Goal: Task Accomplishment & Management: Manage account settings

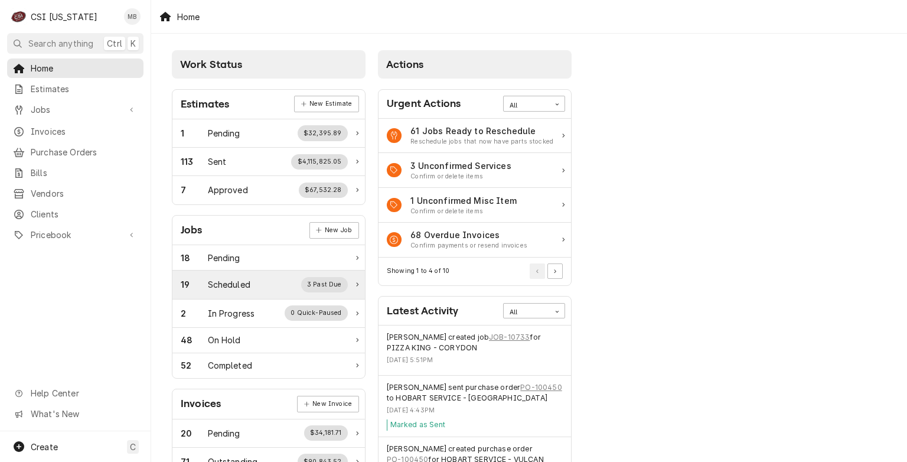
click at [208, 282] on div "Scheduled" at bounding box center [229, 284] width 43 height 12
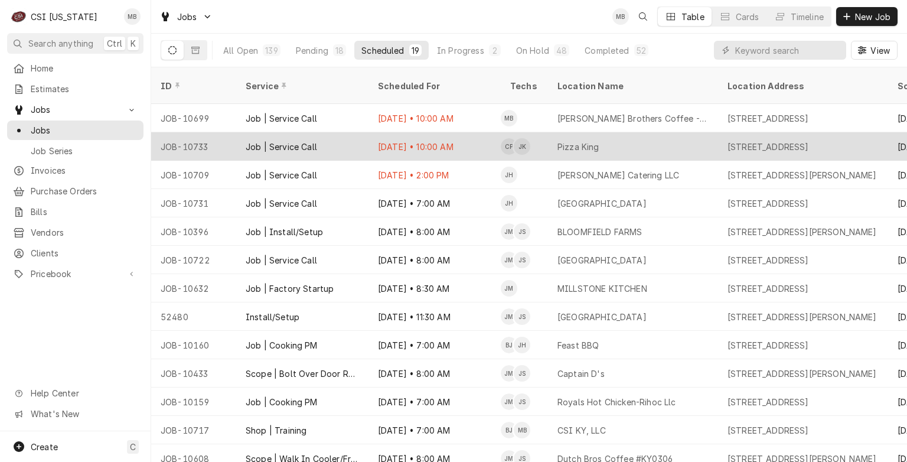
click at [356, 132] on div "Job | Service Call" at bounding box center [302, 146] width 132 height 28
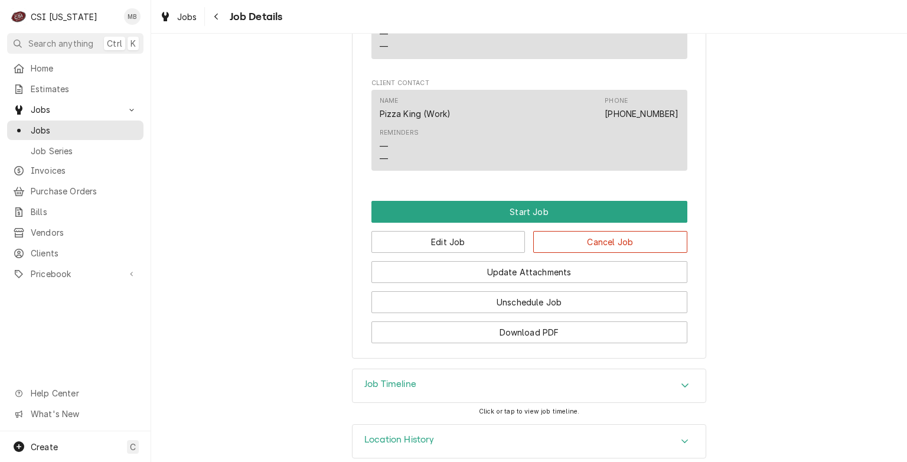
scroll to position [852, 0]
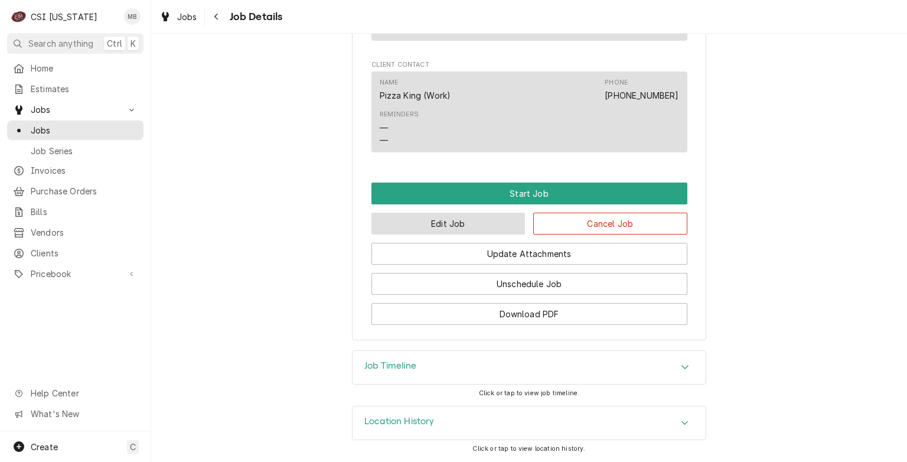
click at [422, 228] on button "Edit Job" at bounding box center [449, 224] width 154 height 22
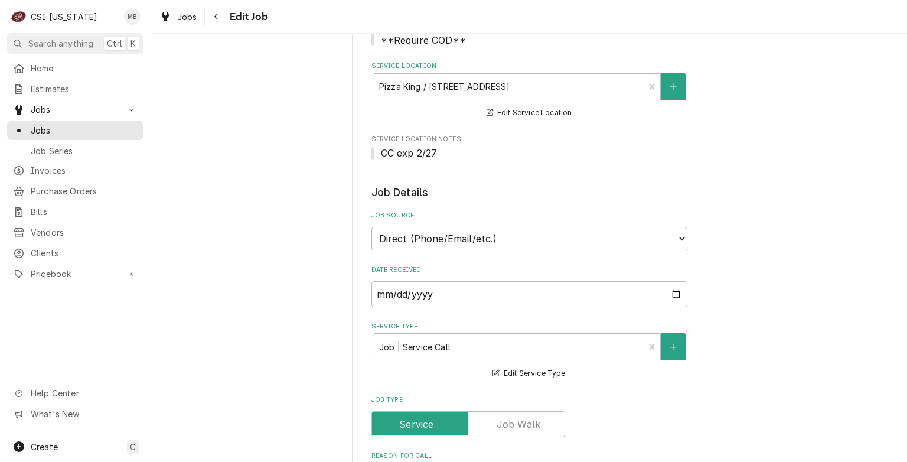
type textarea "x"
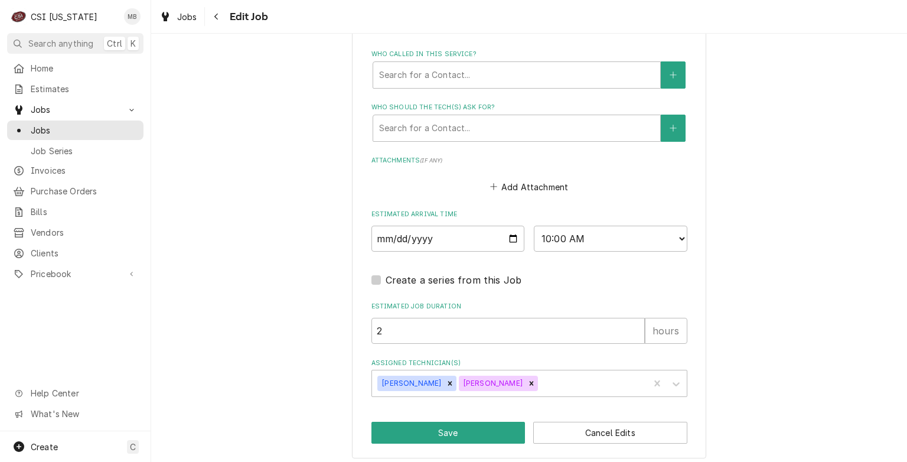
scroll to position [902, 0]
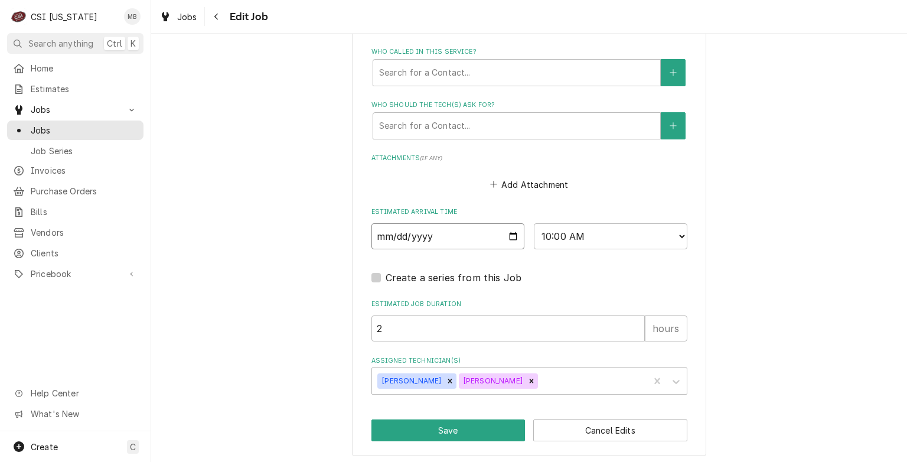
click at [511, 229] on input "2025-10-07" at bounding box center [449, 236] width 154 height 26
type input "2025-10-08"
click at [428, 424] on button "Save" at bounding box center [449, 430] width 154 height 22
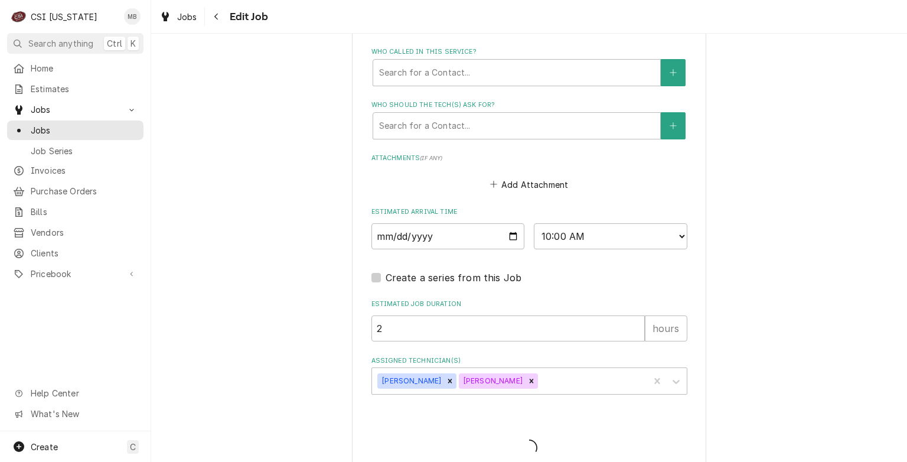
type textarea "x"
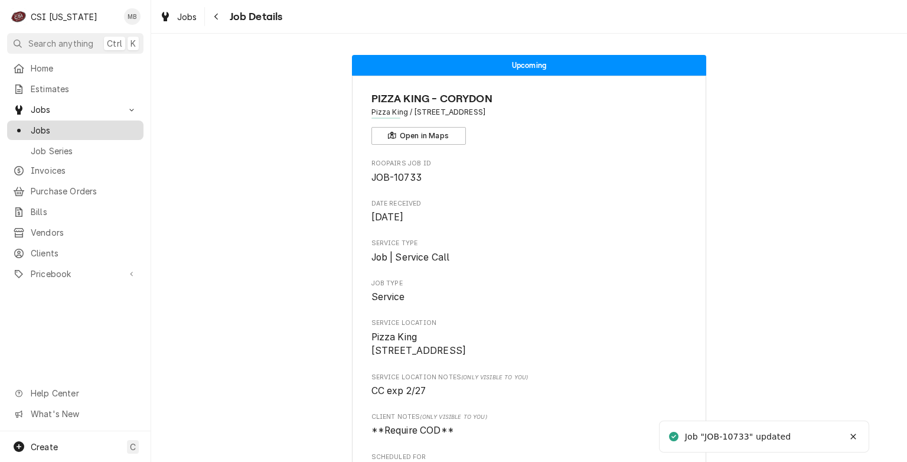
click at [73, 125] on span "Jobs" at bounding box center [84, 130] width 107 height 12
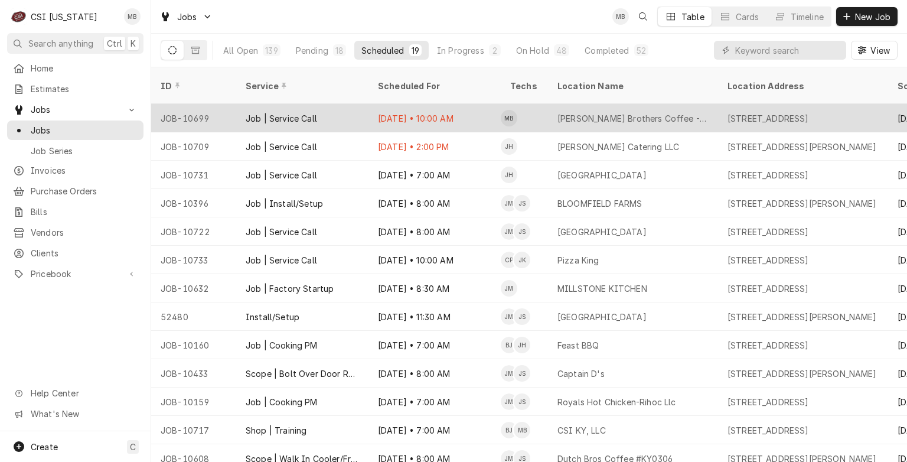
click at [280, 109] on div "Job | Service Call" at bounding box center [302, 118] width 132 height 28
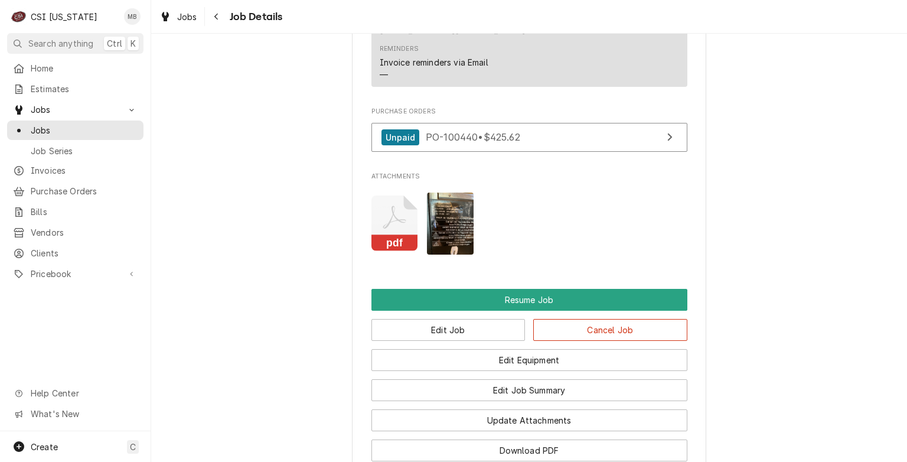
scroll to position [1337, 0]
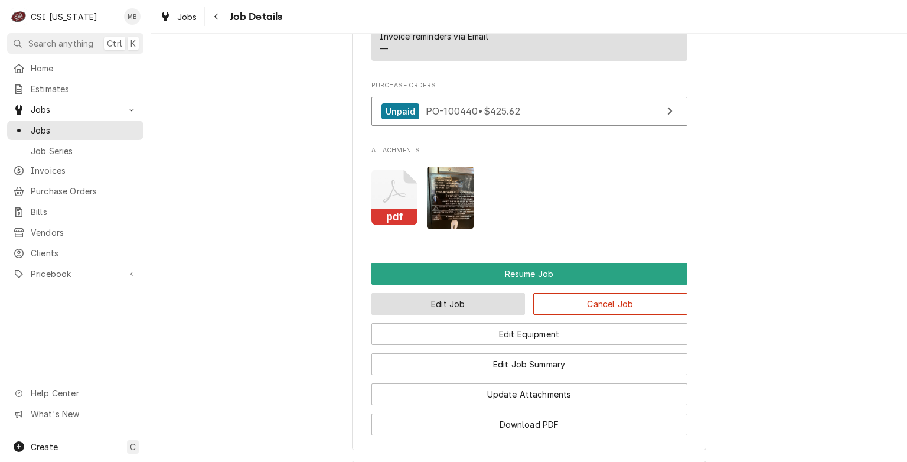
click at [470, 293] on button "Edit Job" at bounding box center [449, 304] width 154 height 22
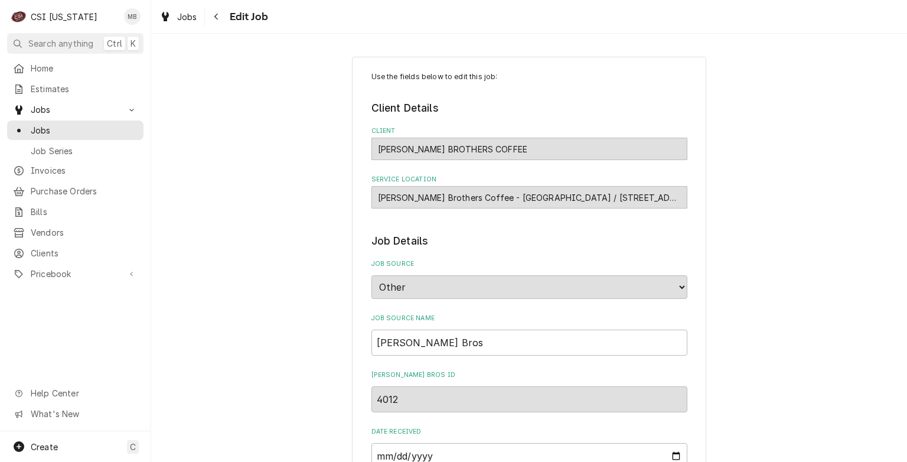
type textarea "x"
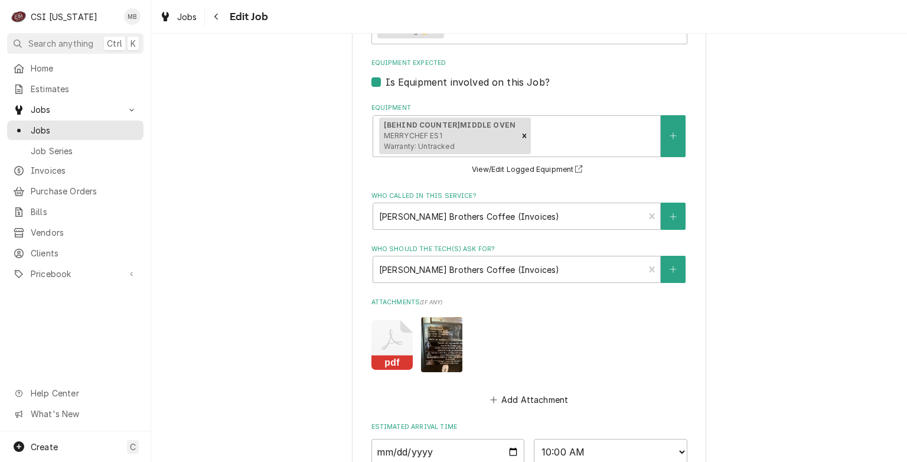
scroll to position [1020, 0]
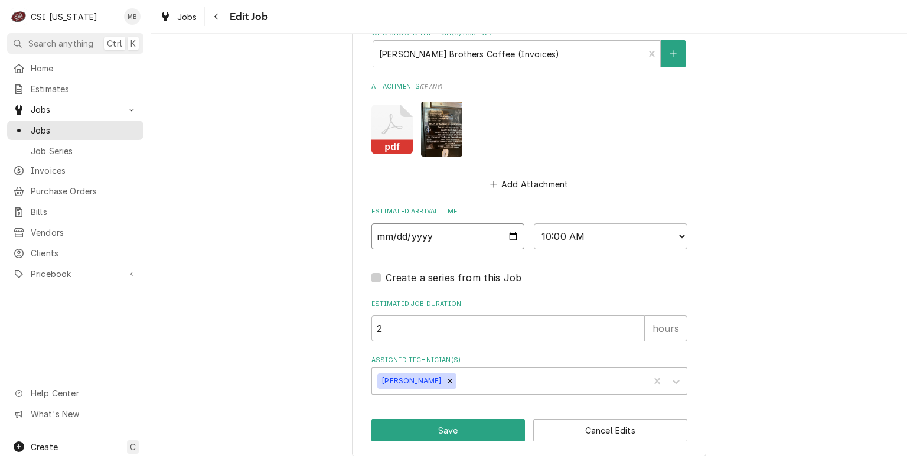
click at [509, 233] on input "2025-10-07" at bounding box center [449, 236] width 154 height 26
type input "2025-10-08"
type textarea "x"
click at [607, 245] on select "AM / PM 6:00 AM 6:15 AM 6:30 AM 6:45 AM 7:00 AM 7:15 AM 7:30 AM 7:45 AM 8:00 AM…" at bounding box center [611, 236] width 154 height 26
select select "06:00:00"
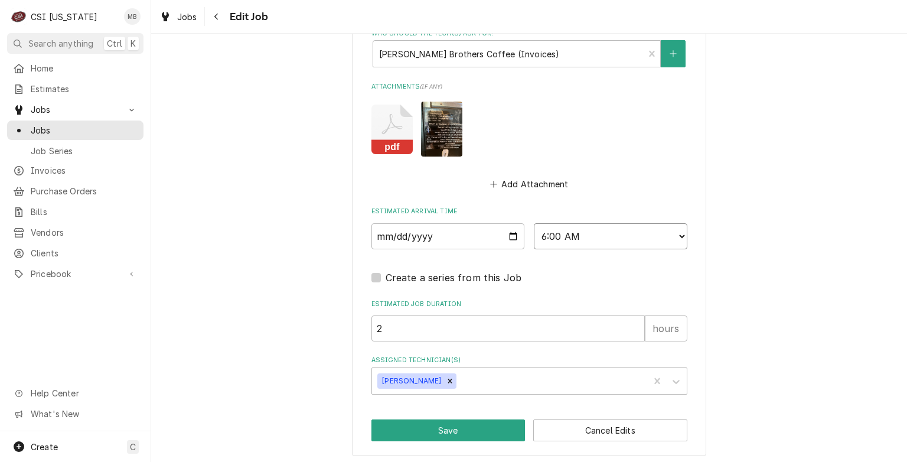
click at [534, 223] on select "AM / PM 6:00 AM 6:15 AM 6:30 AM 6:45 AM 7:00 AM 7:15 AM 7:30 AM 7:45 AM 8:00 AM…" at bounding box center [611, 236] width 154 height 26
click at [450, 425] on button "Save" at bounding box center [449, 430] width 154 height 22
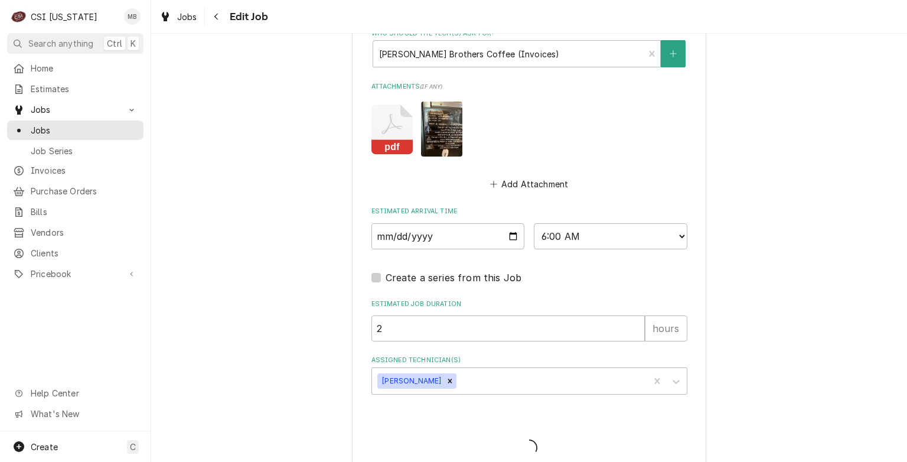
type textarea "x"
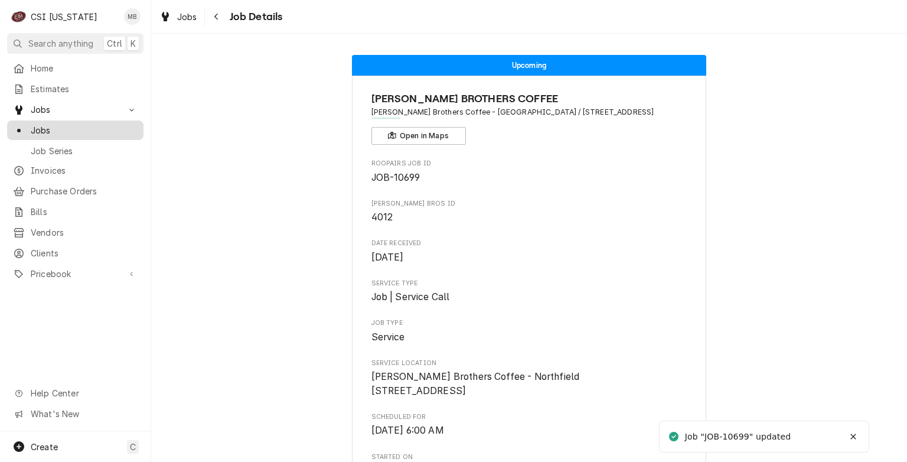
click at [54, 128] on span "Jobs" at bounding box center [84, 130] width 107 height 12
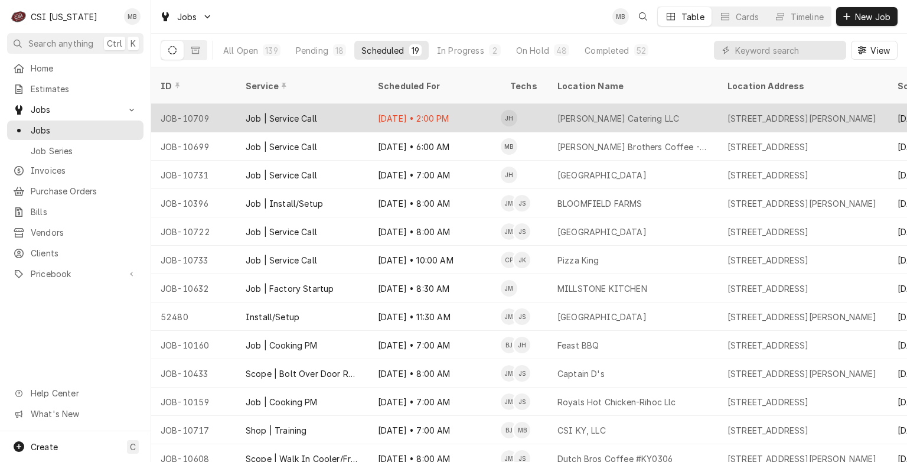
click at [371, 104] on div "Oct 7 • 2:00 PM" at bounding box center [435, 118] width 132 height 28
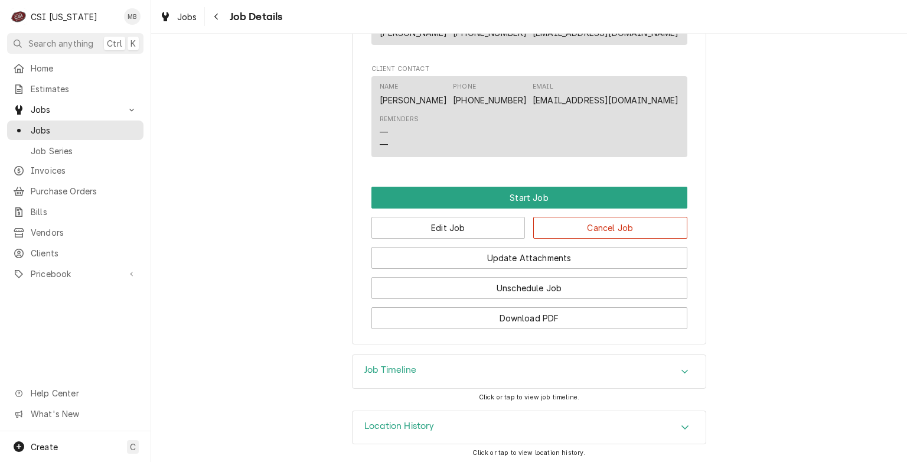
scroll to position [958, 0]
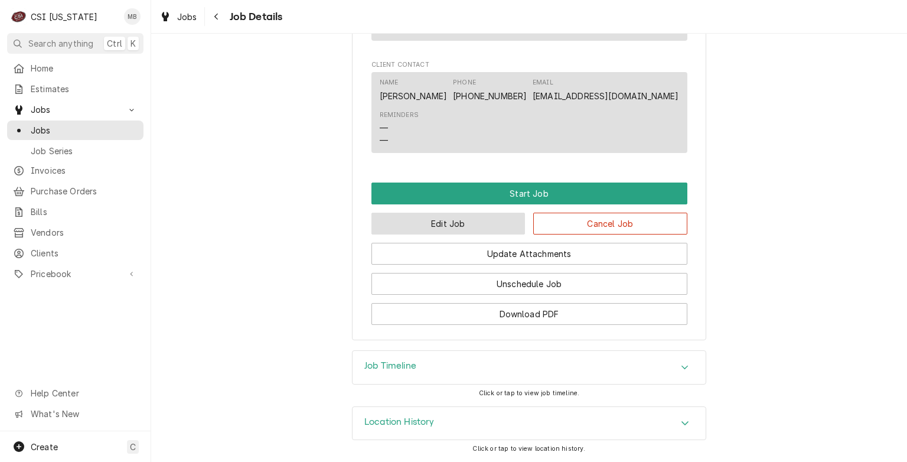
click at [428, 222] on button "Edit Job" at bounding box center [449, 224] width 154 height 22
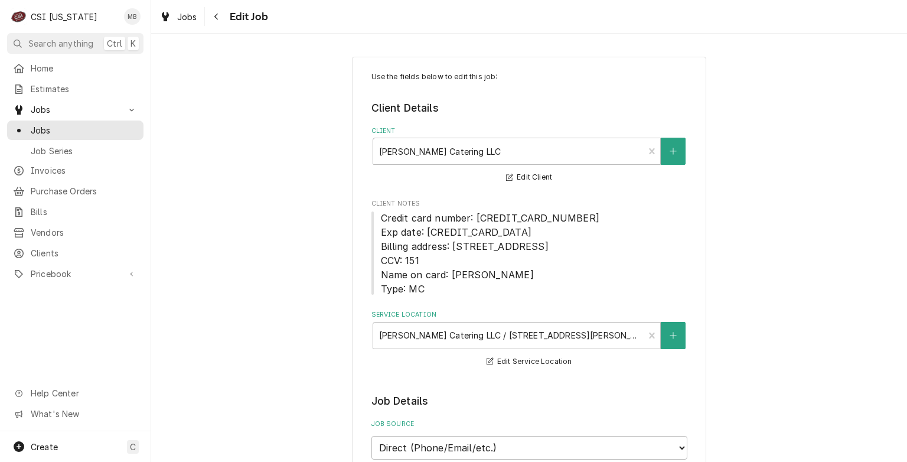
type textarea "x"
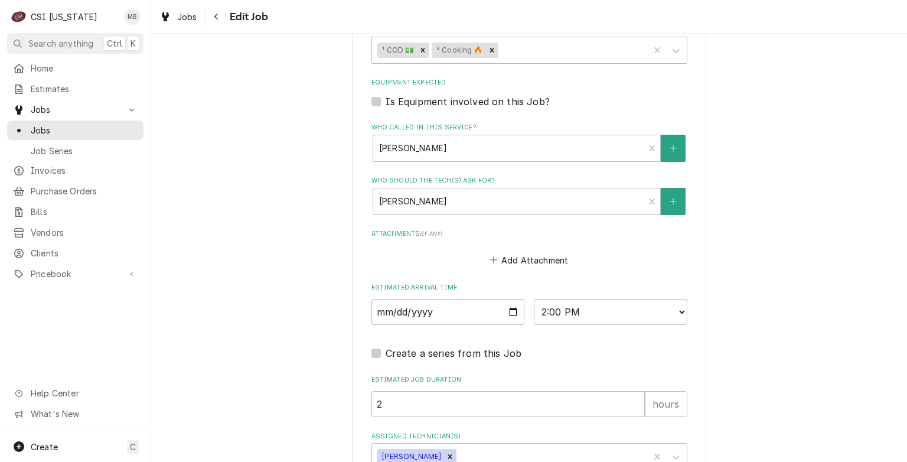
scroll to position [857, 0]
click at [510, 307] on input "2025-10-07" at bounding box center [449, 311] width 154 height 26
type input "[DATE]"
type textarea "x"
click at [590, 313] on select "AM / PM 6:00 AM 6:15 AM 6:30 AM 6:45 AM 7:00 AM 7:15 AM 7:30 AM 7:45 AM 8:00 AM…" at bounding box center [611, 311] width 154 height 26
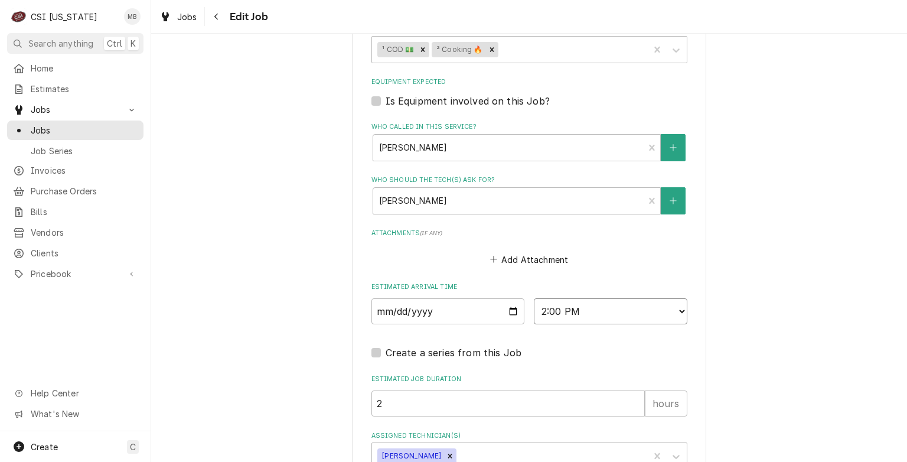
select select "09:00:00"
click at [534, 298] on select "AM / PM 6:00 AM 6:15 AM 6:30 AM 6:45 AM 7:00 AM 7:15 AM 7:30 AM 7:45 AM 8:00 AM…" at bounding box center [611, 311] width 154 height 26
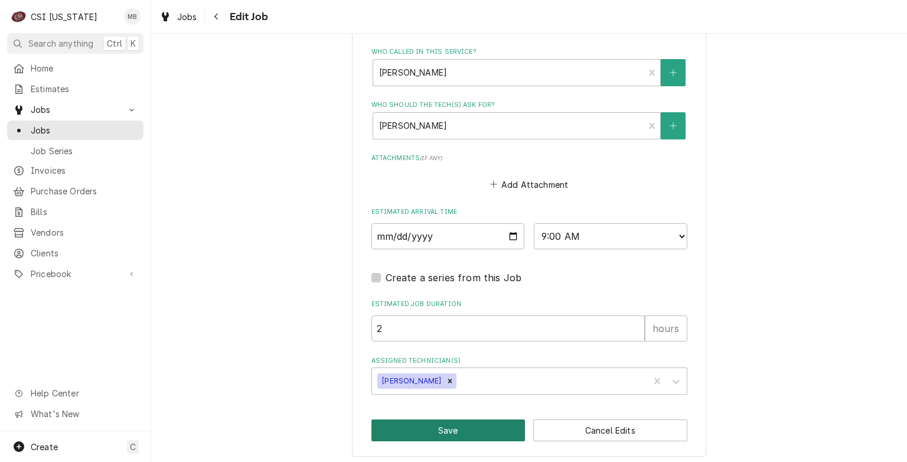
click at [415, 434] on button "Save" at bounding box center [449, 430] width 154 height 22
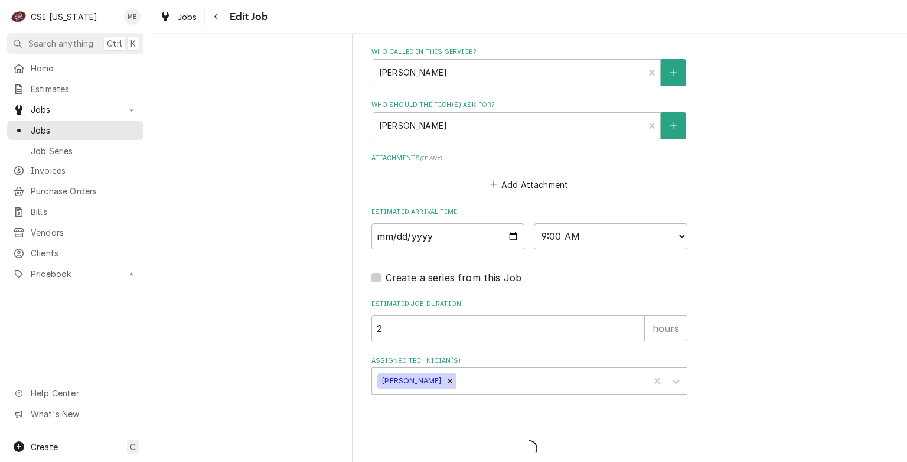
type textarea "x"
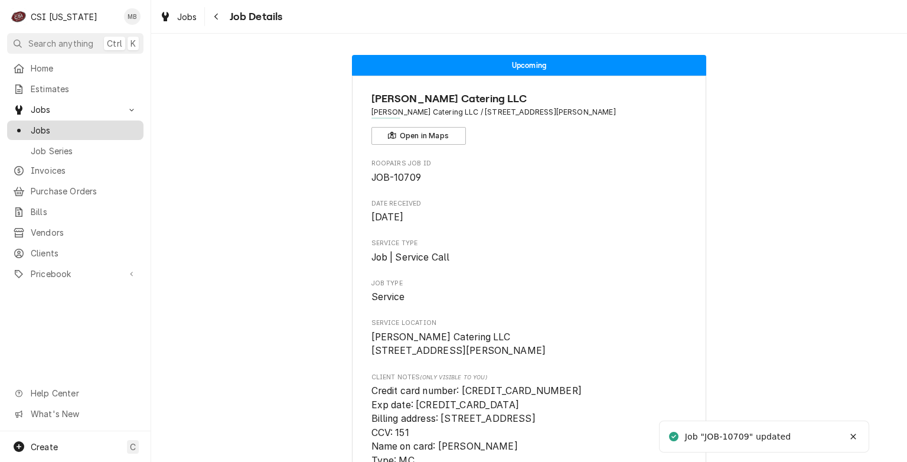
click at [35, 132] on span "Jobs" at bounding box center [84, 130] width 107 height 12
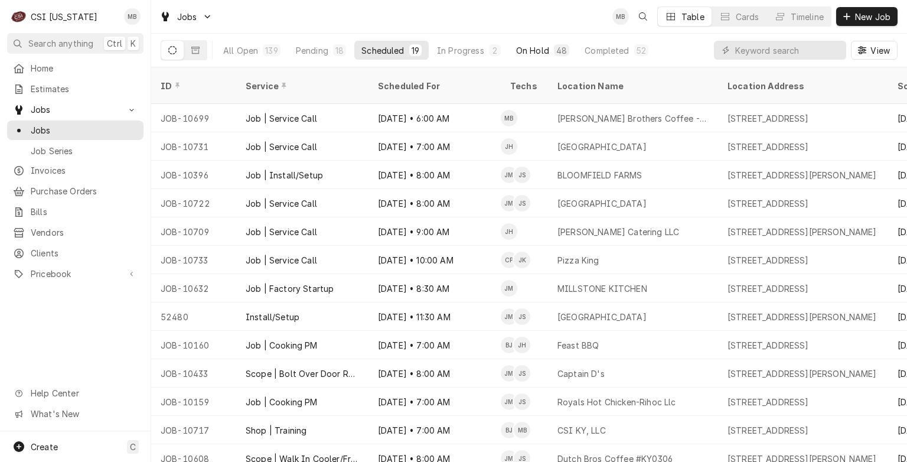
click at [528, 51] on div "On Hold" at bounding box center [532, 50] width 33 height 12
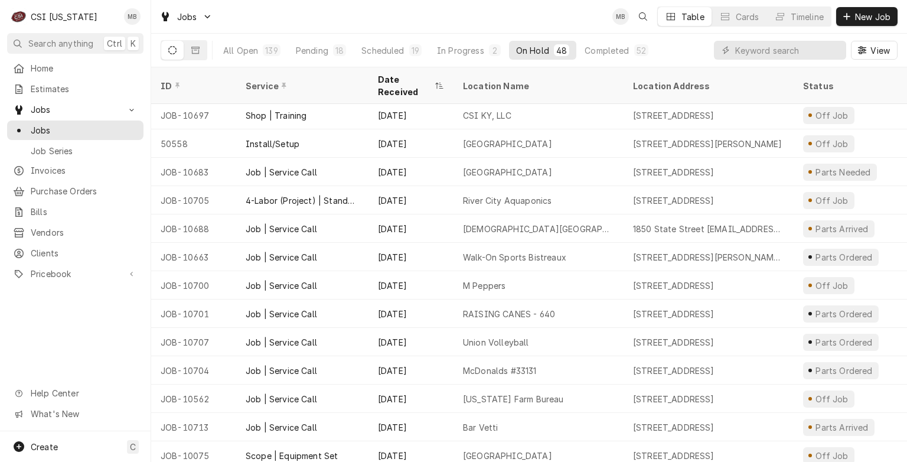
scroll to position [835, 0]
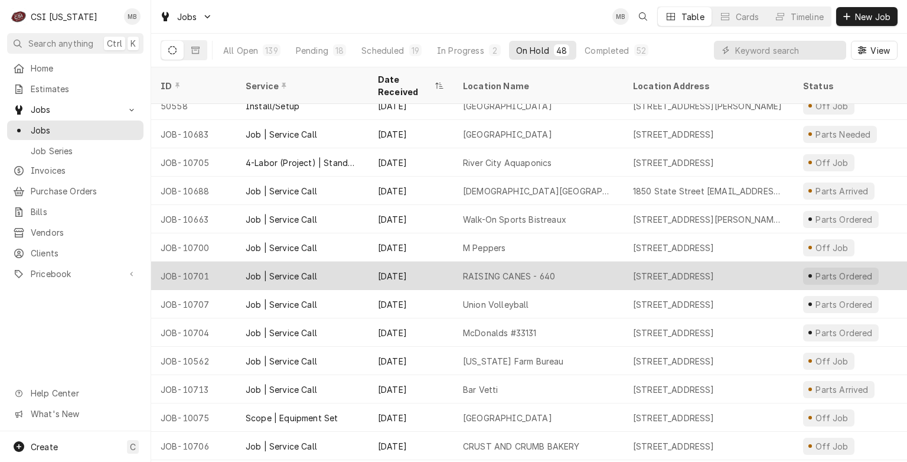
click at [403, 262] on div "Oct 2" at bounding box center [411, 276] width 85 height 28
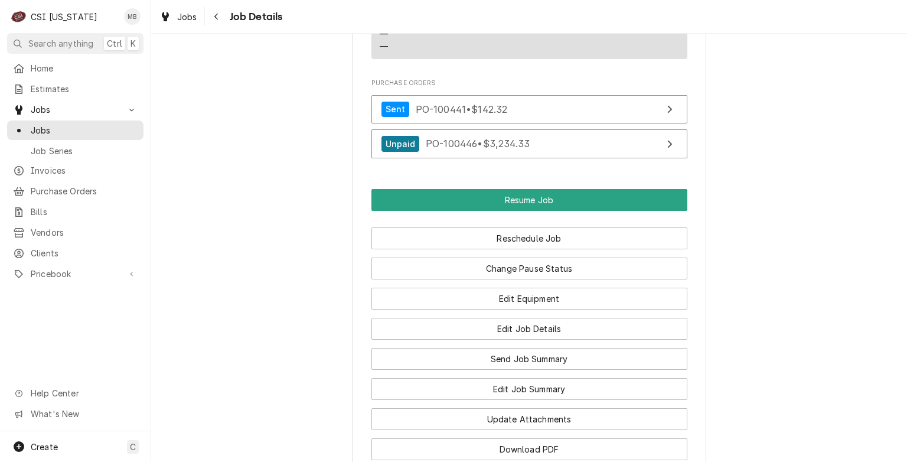
scroll to position [1287, 0]
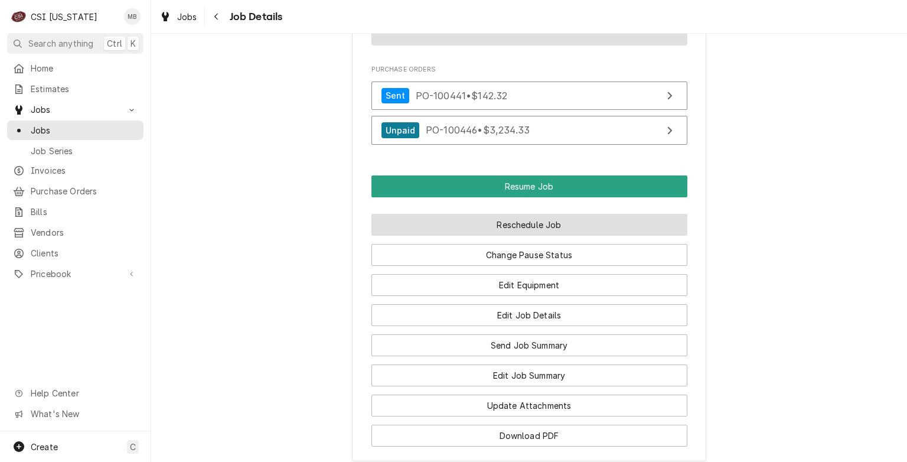
click at [490, 226] on button "Reschedule Job" at bounding box center [530, 225] width 316 height 22
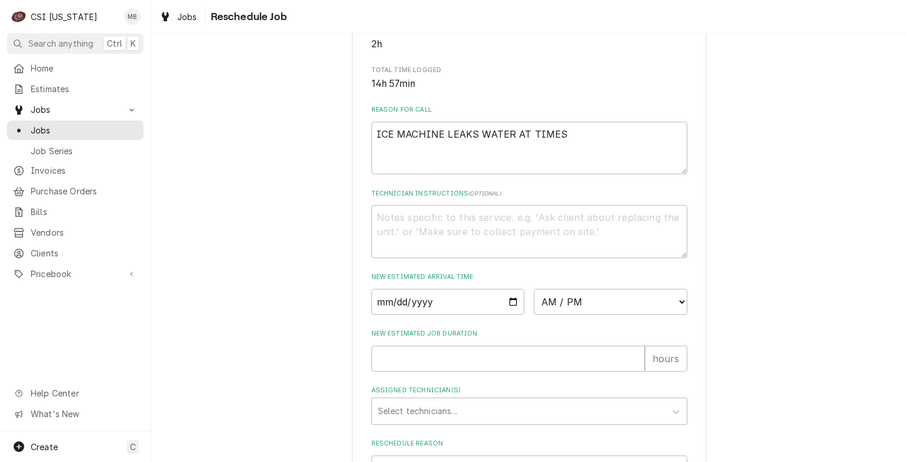
scroll to position [319, 0]
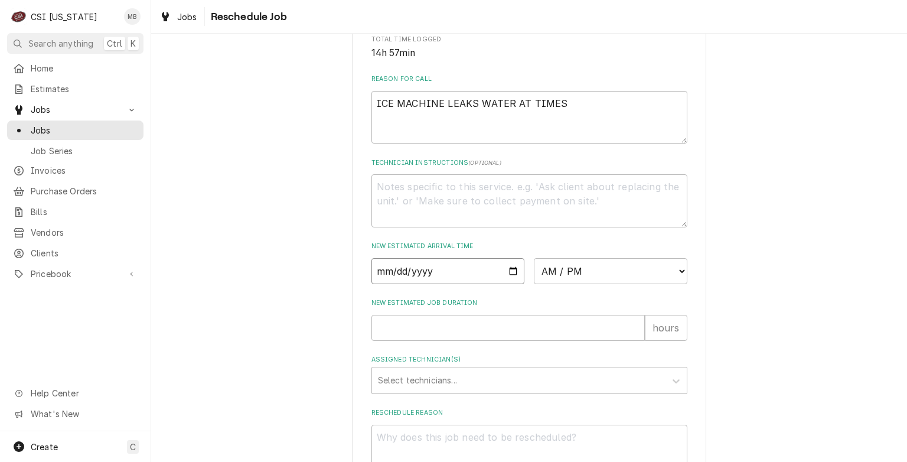
click at [505, 282] on input "Date" at bounding box center [449, 271] width 154 height 26
type input "2025-10-08"
type textarea "x"
drag, startPoint x: 638, startPoint y: 283, endPoint x: 574, endPoint y: 268, distance: 65.5
click at [574, 268] on div "New Estimated Arrival Time 2025-10-08 AM / PM 6:00 AM 6:15 AM 6:30 AM 6:45 AM 7…" at bounding box center [530, 263] width 316 height 42
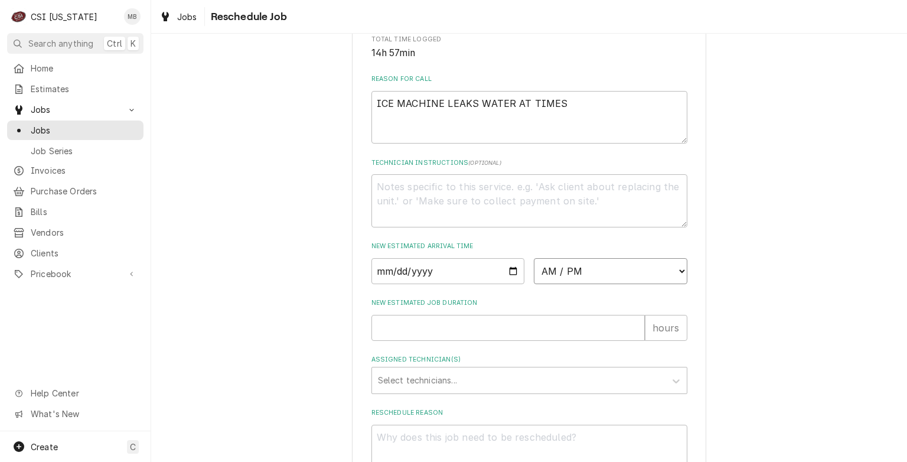
click at [571, 281] on select "AM / PM 6:00 AM 6:15 AM 6:30 AM 6:45 AM 7:00 AM 7:15 AM 7:30 AM 7:45 AM 8:00 AM…" at bounding box center [611, 271] width 154 height 26
select select "09:00:00"
click at [534, 271] on select "AM / PM 6:00 AM 6:15 AM 6:30 AM 6:45 AM 7:00 AM 7:15 AM 7:30 AM 7:45 AM 8:00 AM…" at bounding box center [611, 271] width 154 height 26
click at [447, 340] on input "New Estimated Job Duration" at bounding box center [509, 328] width 274 height 26
type textarea "x"
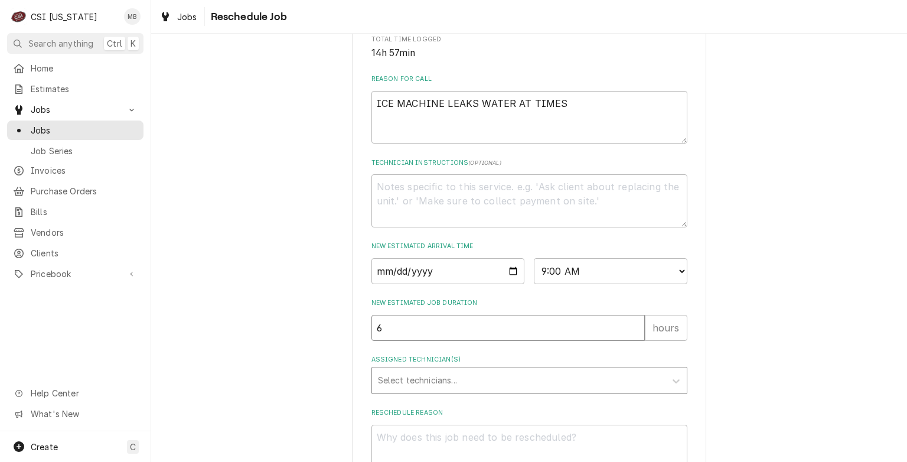
type input "6"
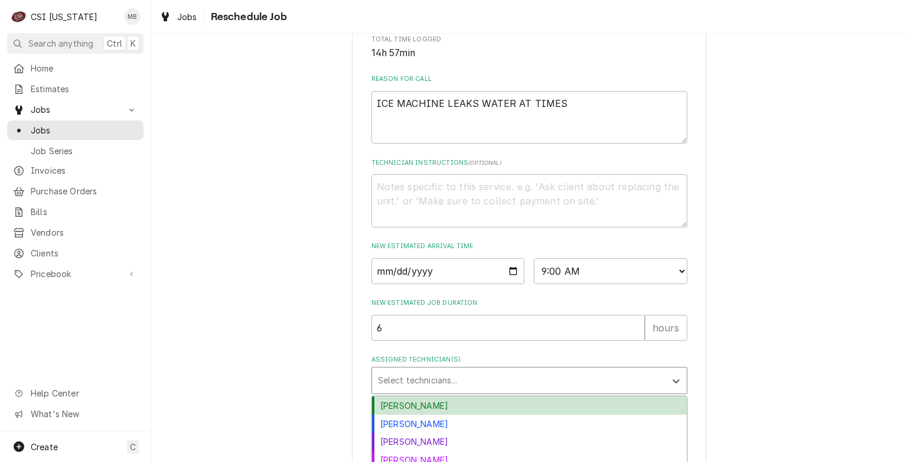
click at [438, 391] on div "Assigned Technician(s)" at bounding box center [519, 380] width 282 height 21
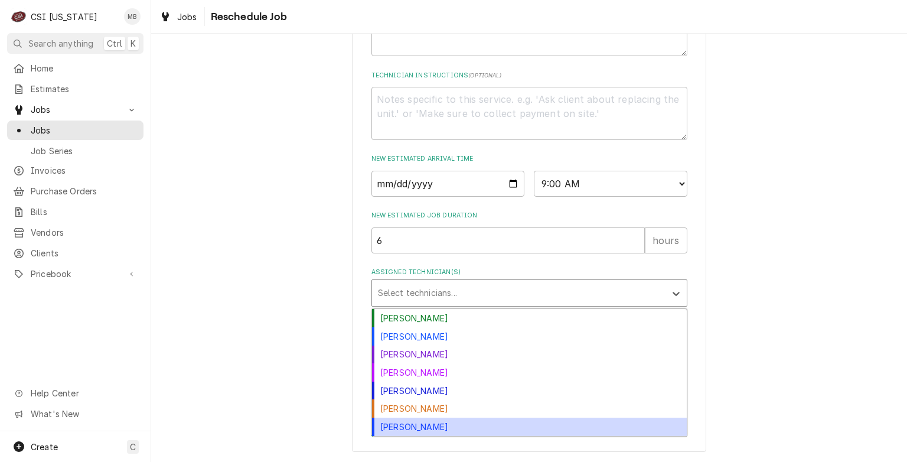
click at [432, 429] on div "Matt Brewington" at bounding box center [529, 427] width 315 height 18
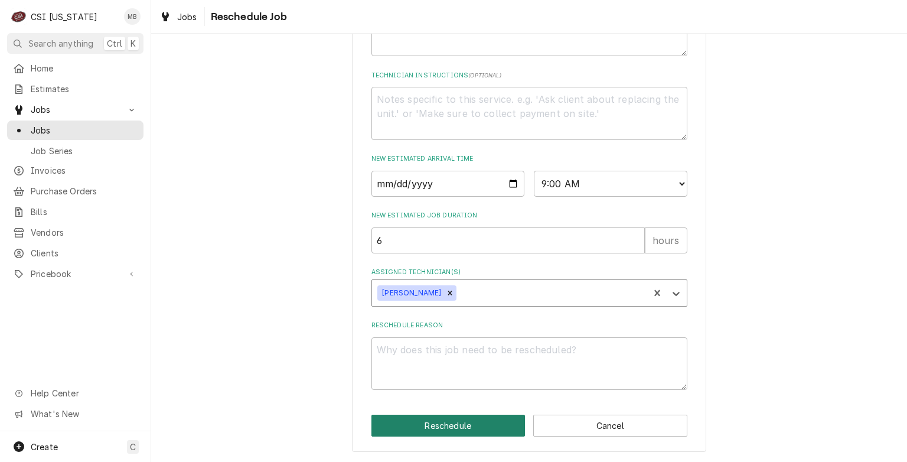
click at [432, 429] on button "Reschedule" at bounding box center [449, 426] width 154 height 22
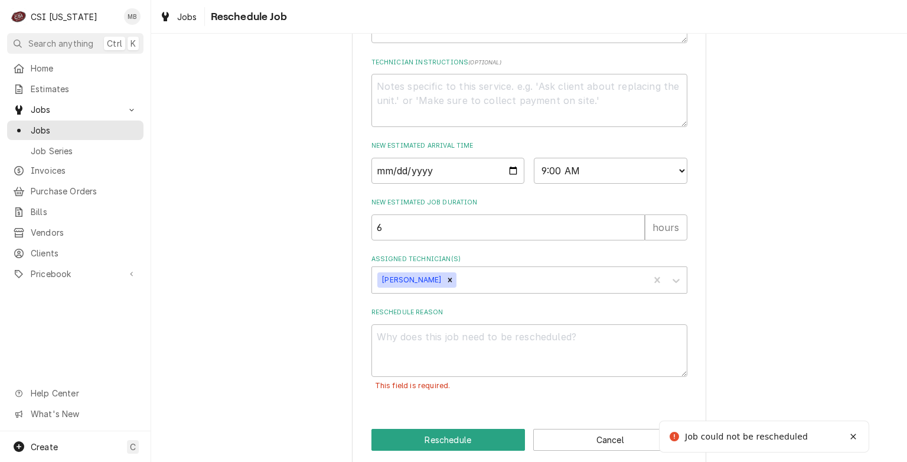
click at [431, 333] on div "Reschedule Reason This field is required." at bounding box center [530, 356] width 316 height 96
click at [426, 350] on textarea "Reschedule Reason" at bounding box center [530, 350] width 316 height 53
type textarea "x"
type textarea "p"
type textarea "x"
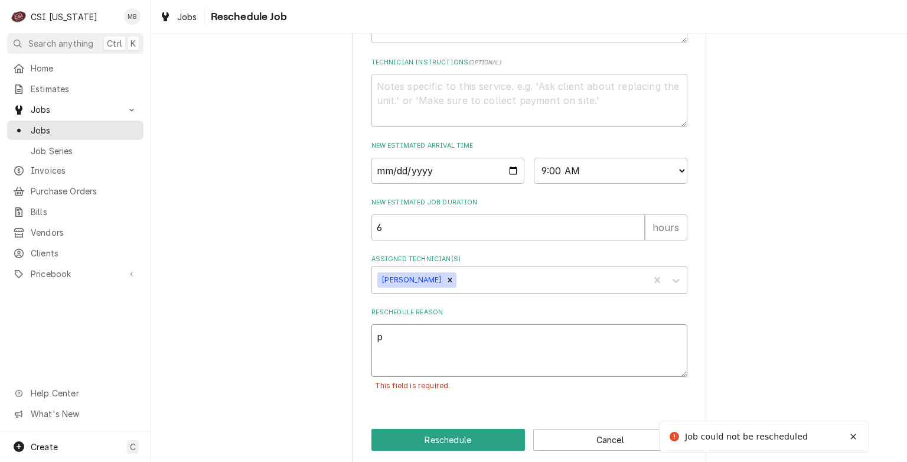
type textarea "pa"
type textarea "x"
type textarea "par"
type textarea "x"
type textarea "part"
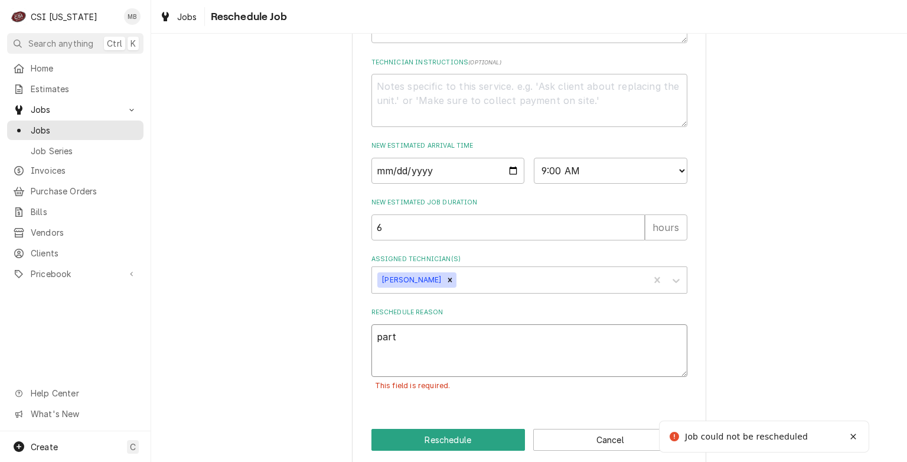
type textarea "x"
type textarea "parts"
type textarea "x"
type textarea "parts"
type textarea "x"
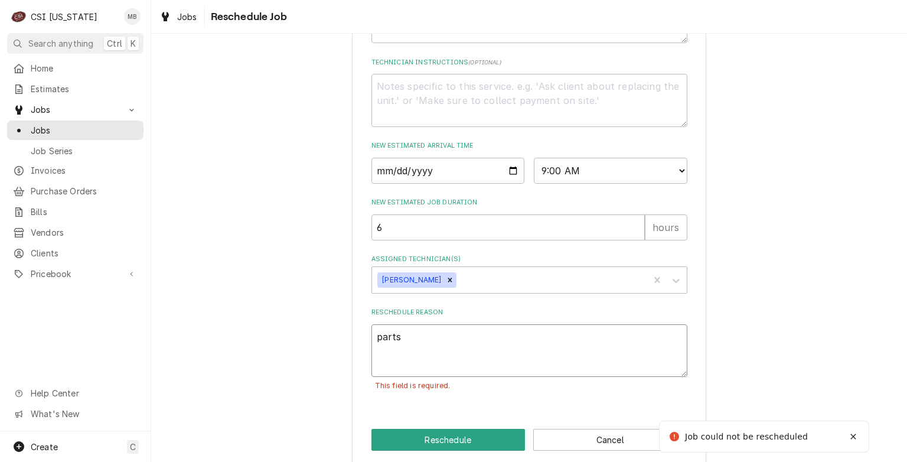
type textarea "parts a"
type textarea "x"
type textarea "parts ar"
type textarea "x"
type textarea "parts arr"
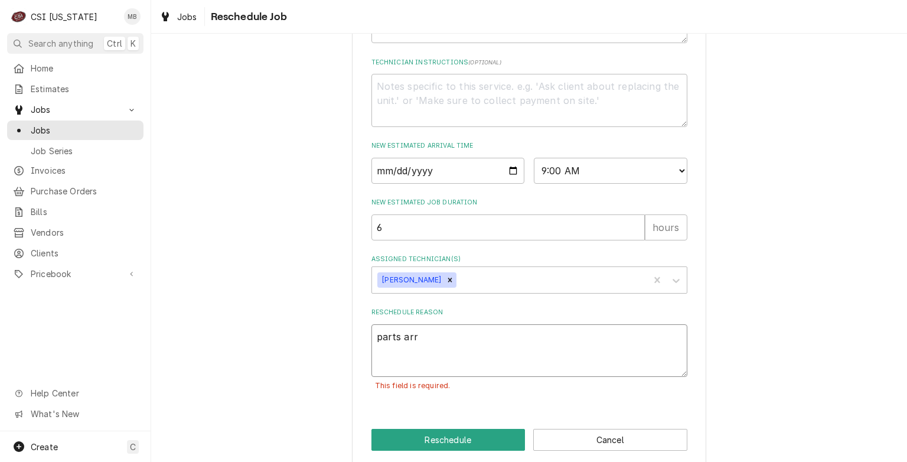
type textarea "x"
type textarea "parts arri"
type textarea "x"
type textarea "parts arriv"
type textarea "x"
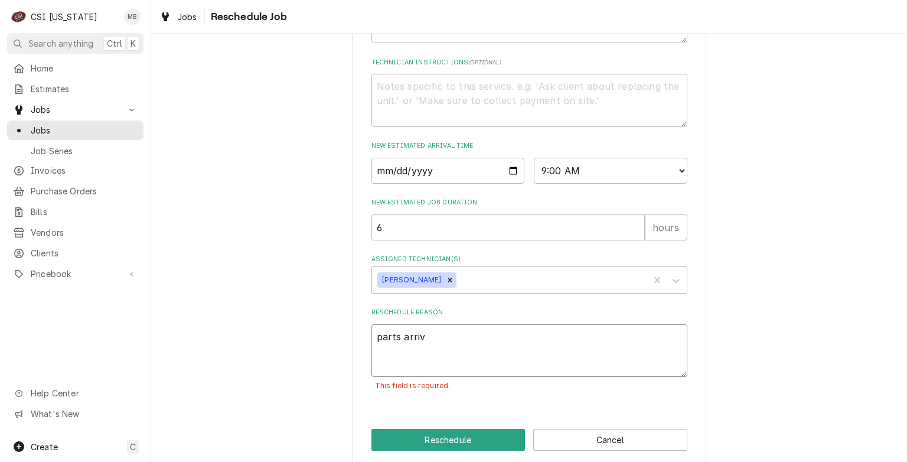
type textarea "parts arrive"
type textarea "x"
type textarea "parts arrived"
click at [431, 448] on button "Reschedule" at bounding box center [449, 440] width 154 height 22
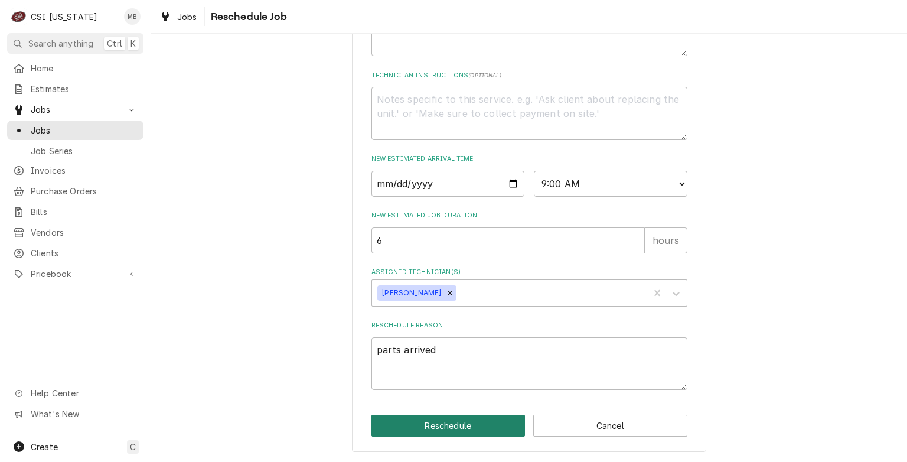
type textarea "x"
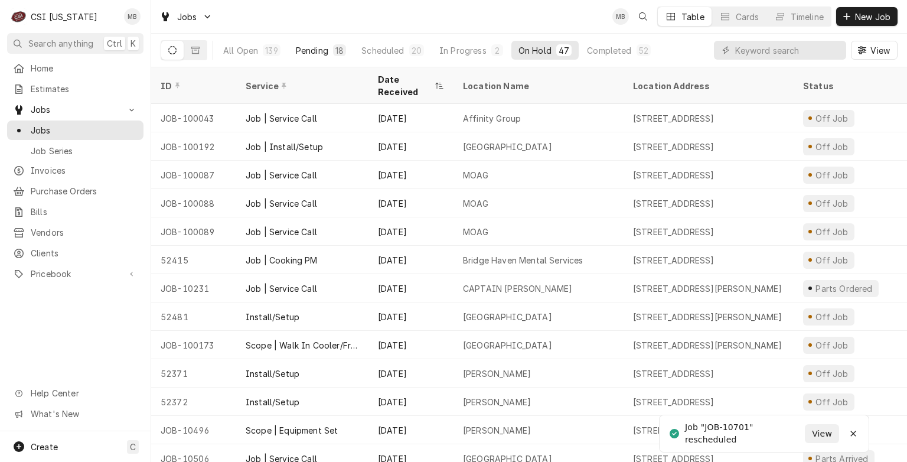
click at [311, 58] on button "Pending 18" at bounding box center [321, 50] width 64 height 19
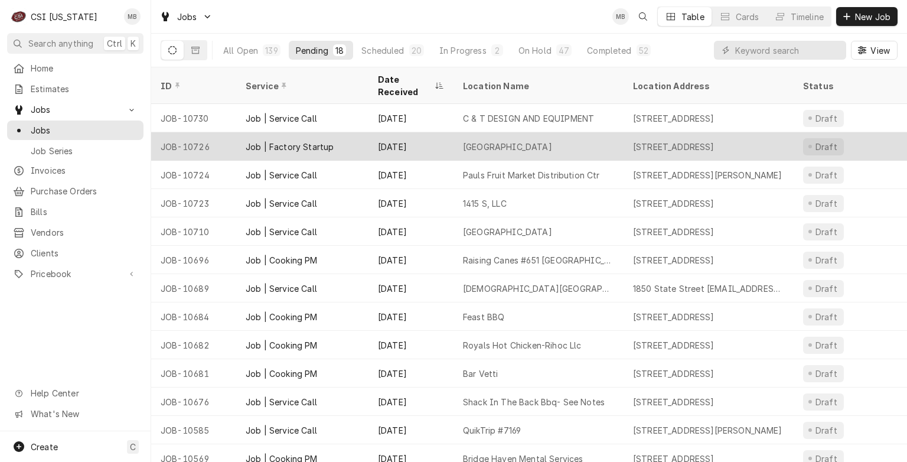
click at [321, 141] on div "Job | Factory Startup" at bounding box center [302, 146] width 132 height 28
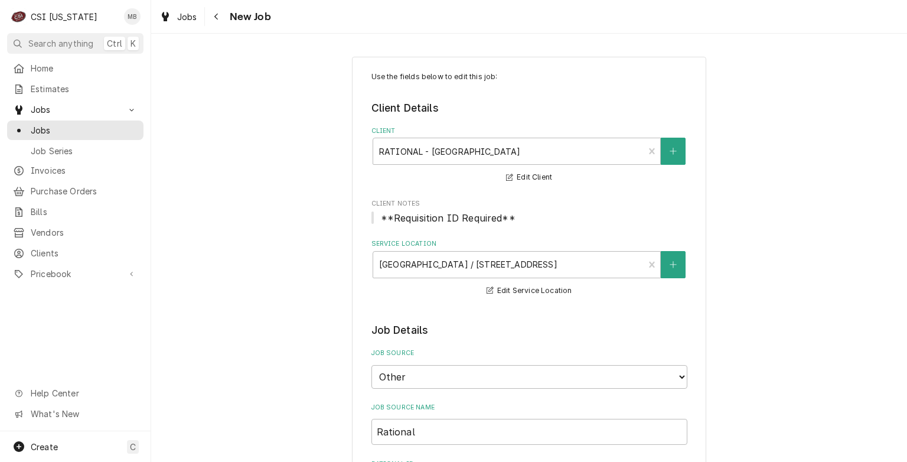
type textarea "x"
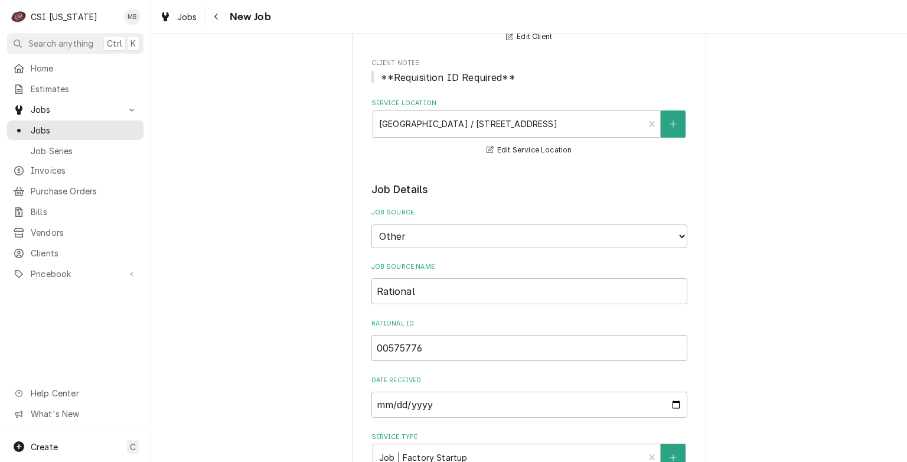
scroll to position [124, 0]
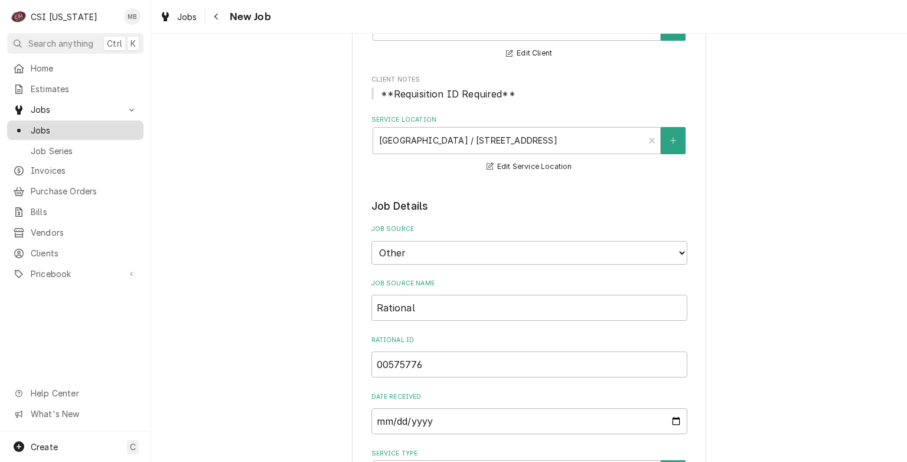
click at [43, 126] on span "Jobs" at bounding box center [84, 130] width 107 height 12
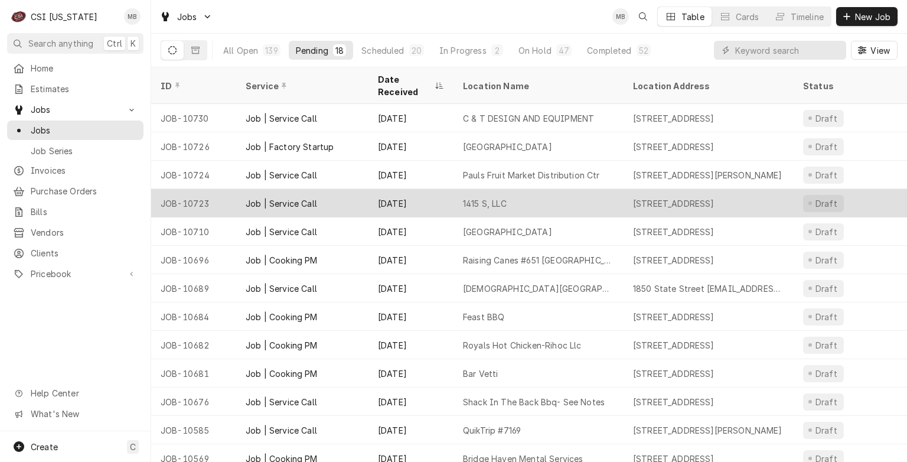
click at [273, 197] on div "Job | Service Call" at bounding box center [281, 203] width 71 height 12
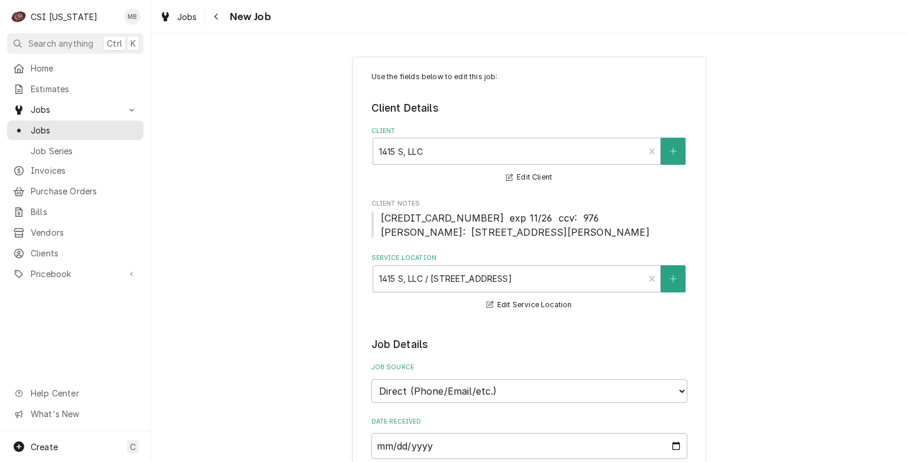
type textarea "x"
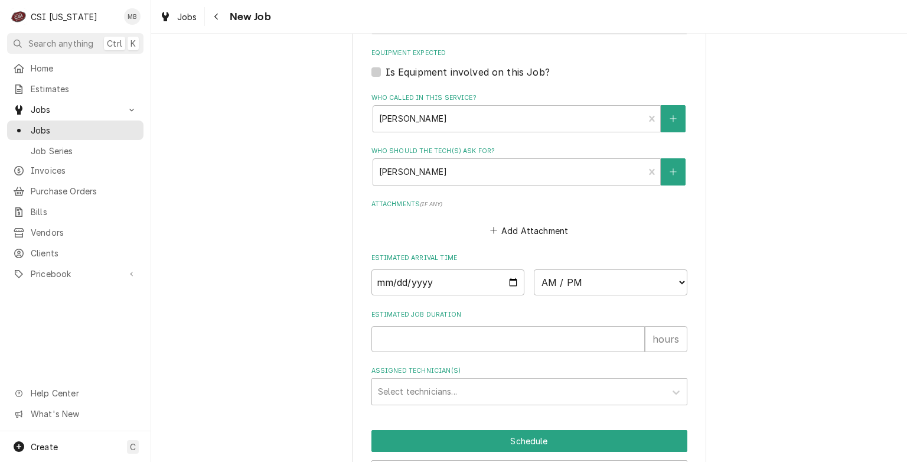
scroll to position [929, 0]
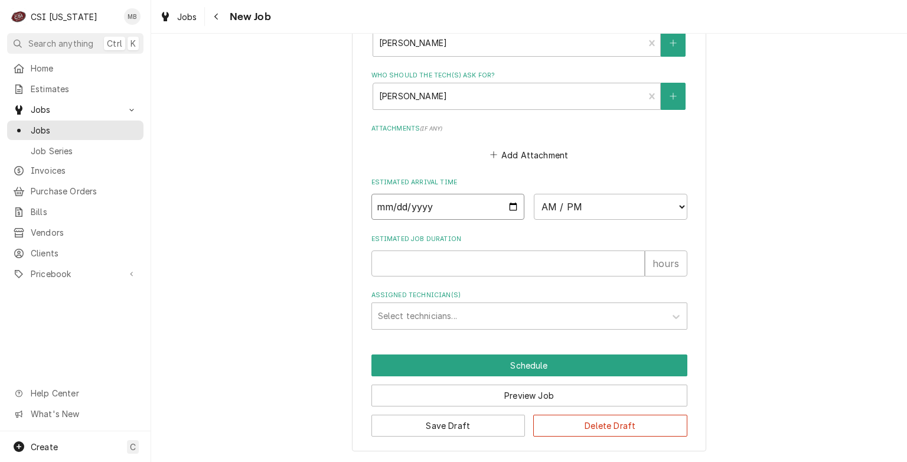
click at [515, 209] on input "Date" at bounding box center [449, 207] width 154 height 26
click at [507, 210] on input "Date" at bounding box center [449, 207] width 154 height 26
type input "2025-10-08"
type textarea "x"
click at [627, 200] on select "AM / PM 6:00 AM 6:15 AM 6:30 AM 6:45 AM 7:00 AM 7:15 AM 7:30 AM 7:45 AM 8:00 AM…" at bounding box center [611, 207] width 154 height 26
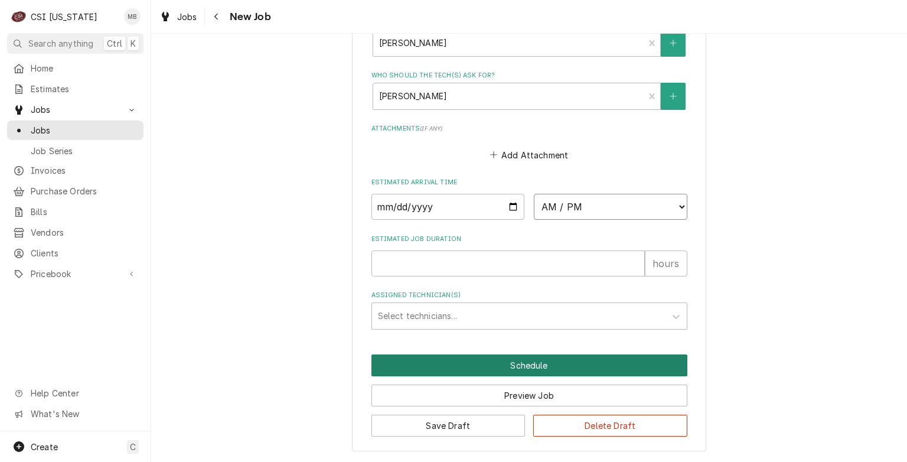
select select "11:00:00"
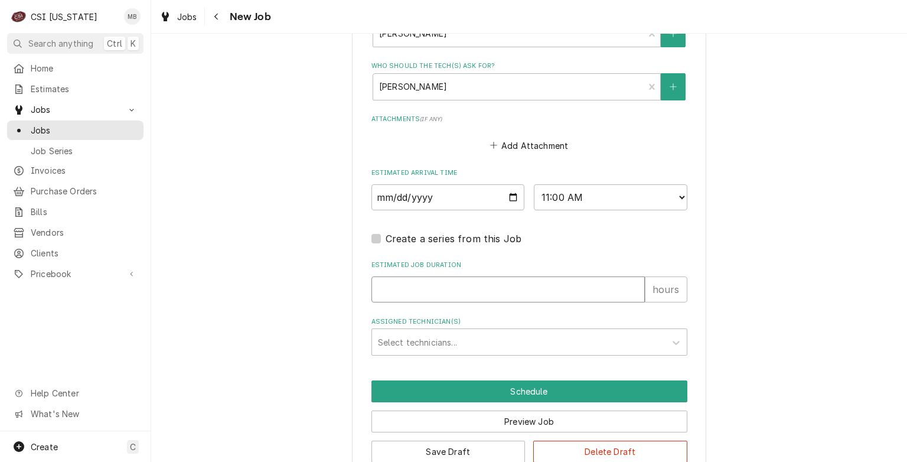
click at [457, 294] on input "Estimated Job Duration" at bounding box center [509, 289] width 274 height 26
type textarea "x"
type input "2"
type textarea "x"
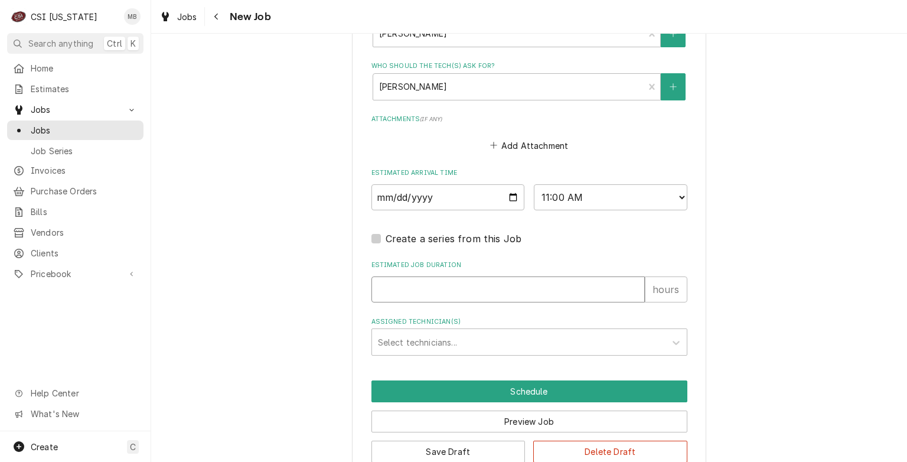
type input "4"
type textarea "x"
type input "4"
click at [440, 352] on div "Assigned Technician(s)" at bounding box center [519, 341] width 282 height 21
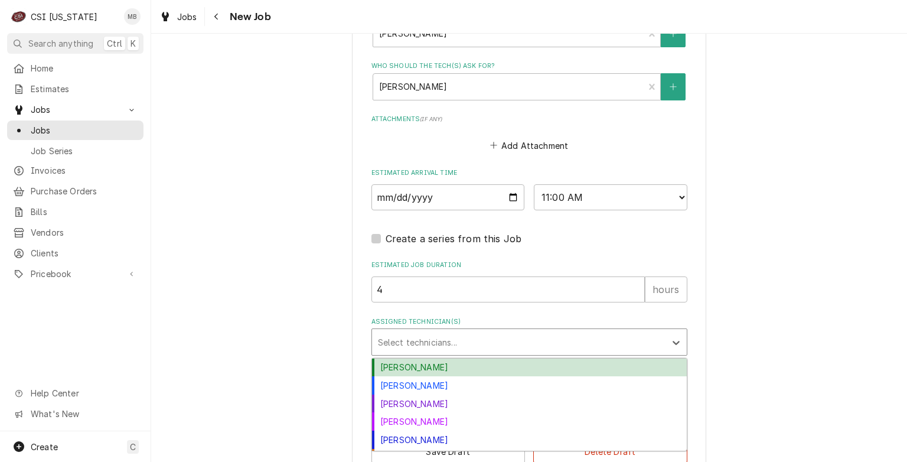
scroll to position [964, 0]
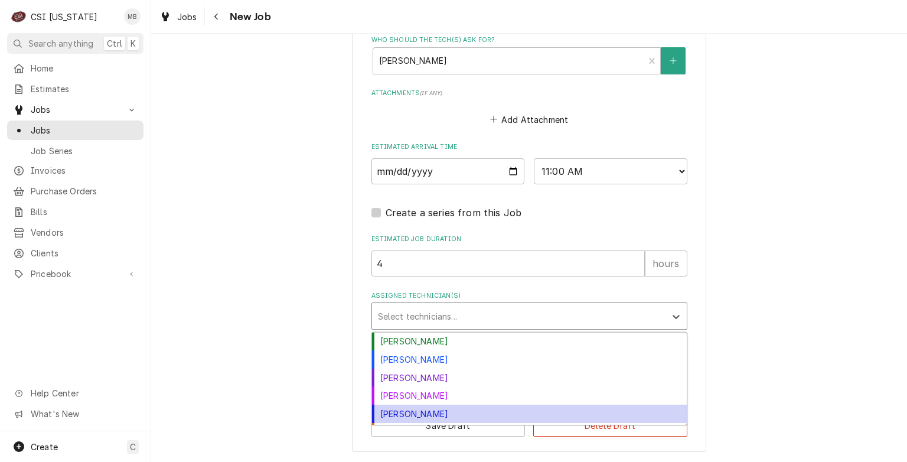
click at [397, 408] on div "Jeff Hartley" at bounding box center [529, 414] width 315 height 18
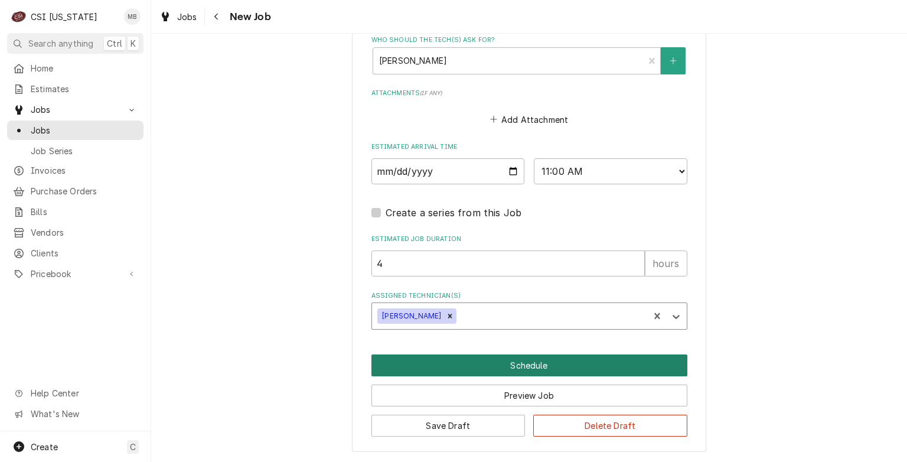
click at [481, 362] on button "Schedule" at bounding box center [530, 365] width 316 height 22
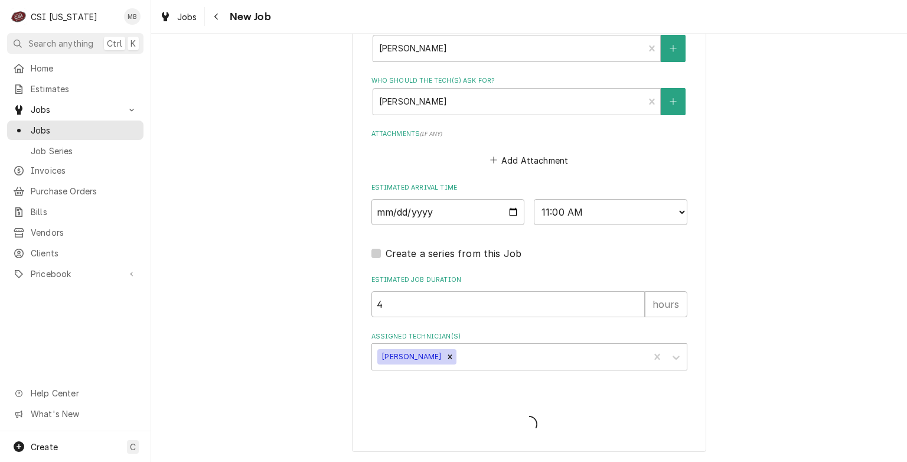
scroll to position [924, 0]
type textarea "x"
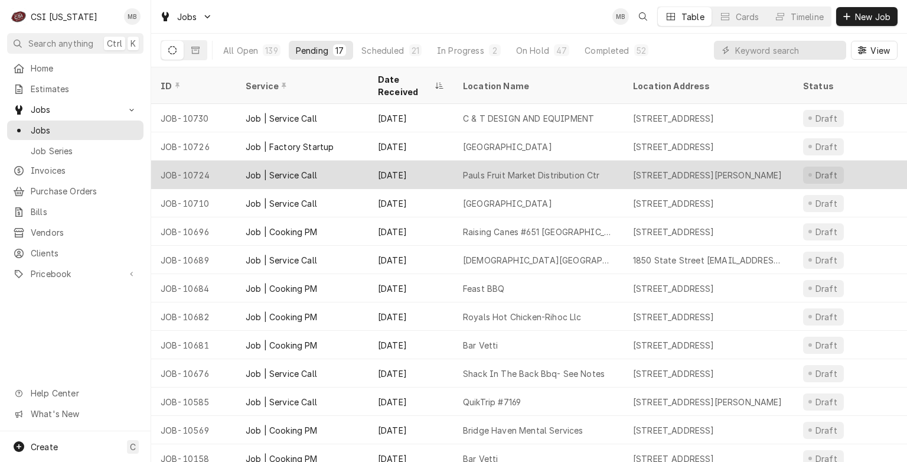
click at [397, 170] on div "[DATE]" at bounding box center [411, 175] width 85 height 28
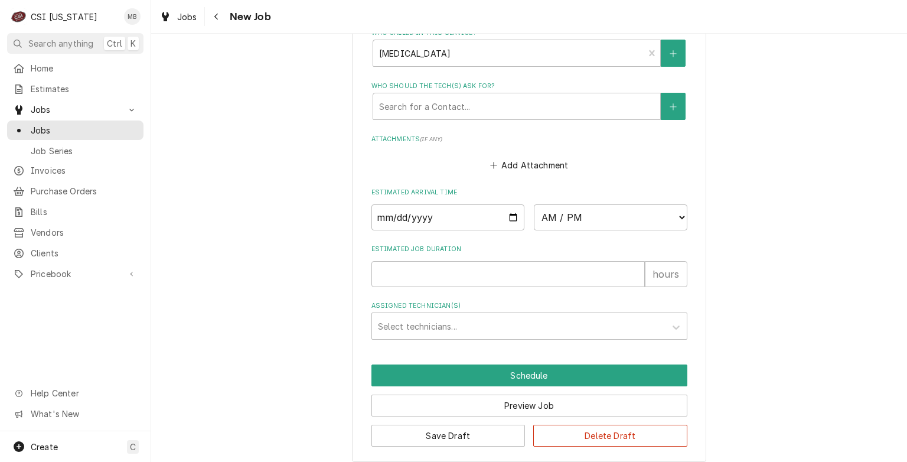
scroll to position [1028, 0]
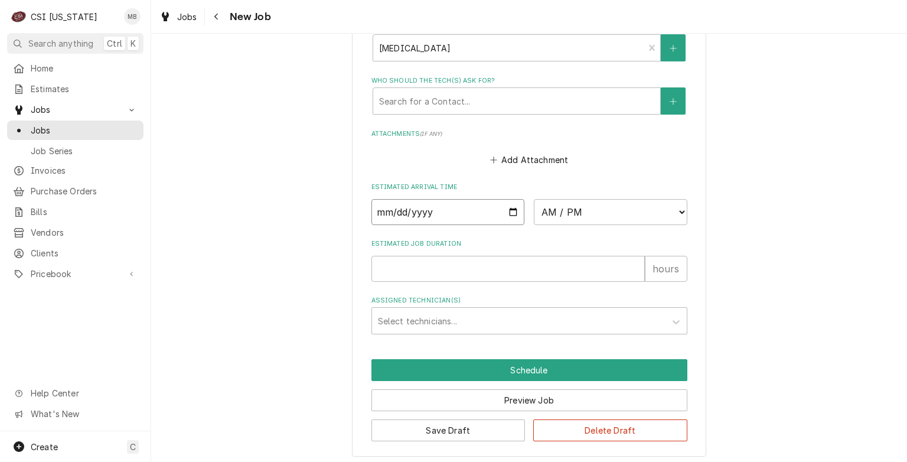
click at [507, 207] on input "Date" at bounding box center [449, 212] width 154 height 26
type textarea "x"
type input "2025-10-09"
type textarea "x"
click at [597, 212] on select "AM / PM 6:00 AM 6:15 AM 6:30 AM 6:45 AM 7:00 AM 7:15 AM 7:30 AM 7:45 AM 8:00 AM…" at bounding box center [611, 212] width 154 height 26
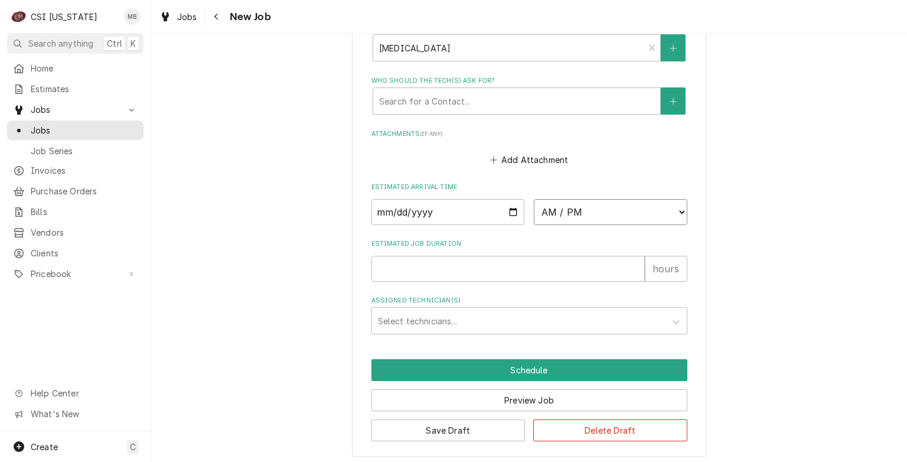
select select "07:00:00"
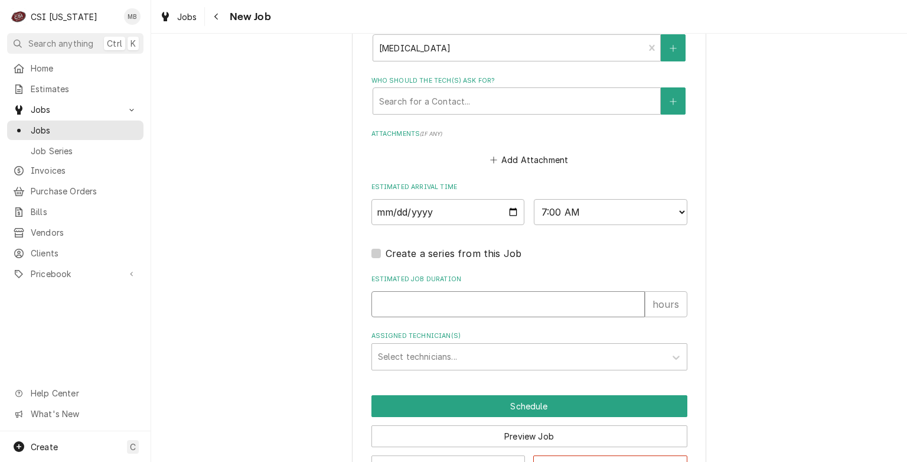
click at [481, 298] on input "Estimated Job Duration" at bounding box center [509, 304] width 274 height 26
type textarea "x"
type input "2"
type textarea "x"
type input "2"
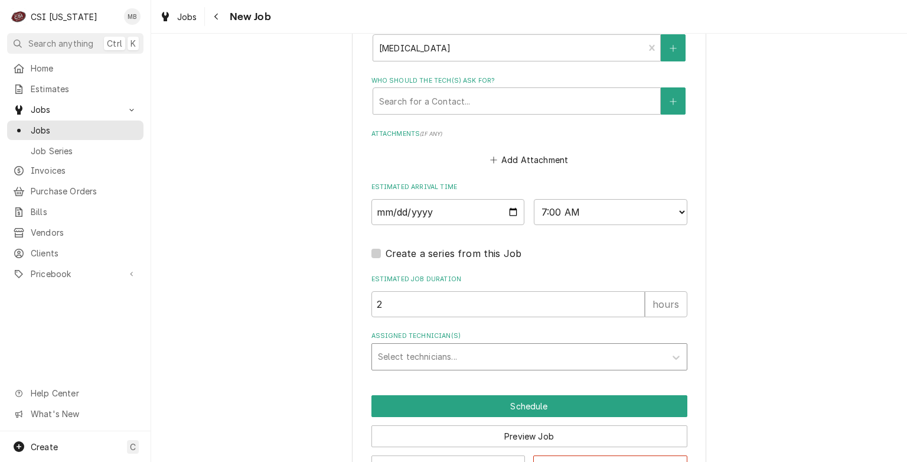
click at [470, 346] on div "Assigned Technician(s)" at bounding box center [519, 356] width 282 height 21
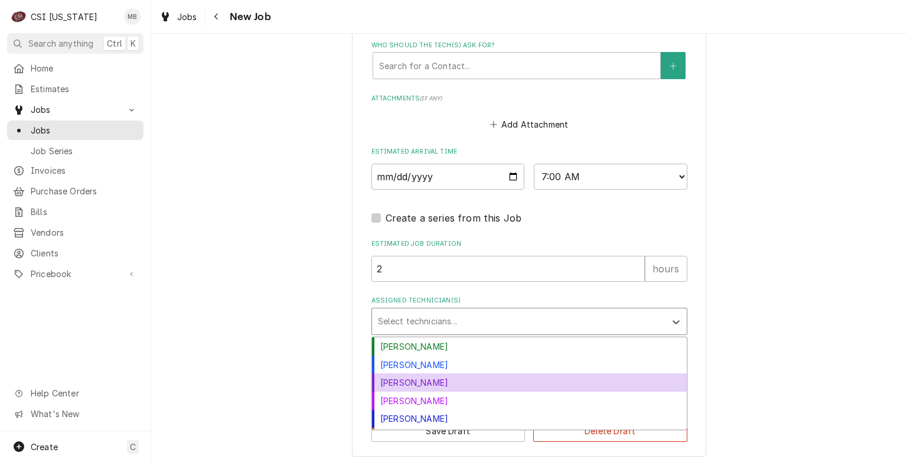
scroll to position [34, 0]
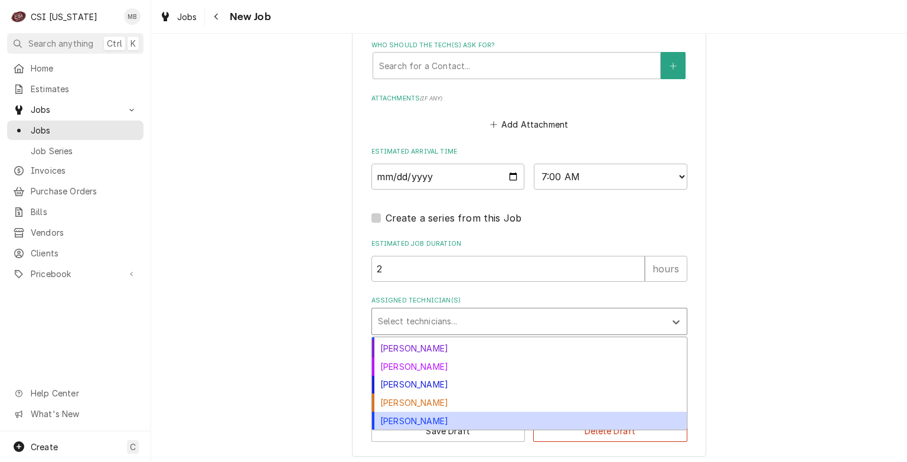
click at [417, 424] on div "Matt Brewington" at bounding box center [529, 421] width 315 height 18
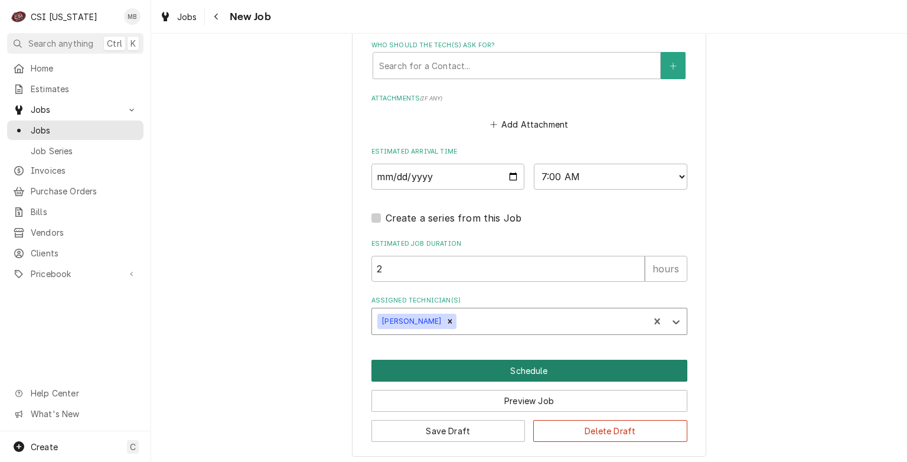
click at [499, 367] on button "Schedule" at bounding box center [530, 371] width 316 height 22
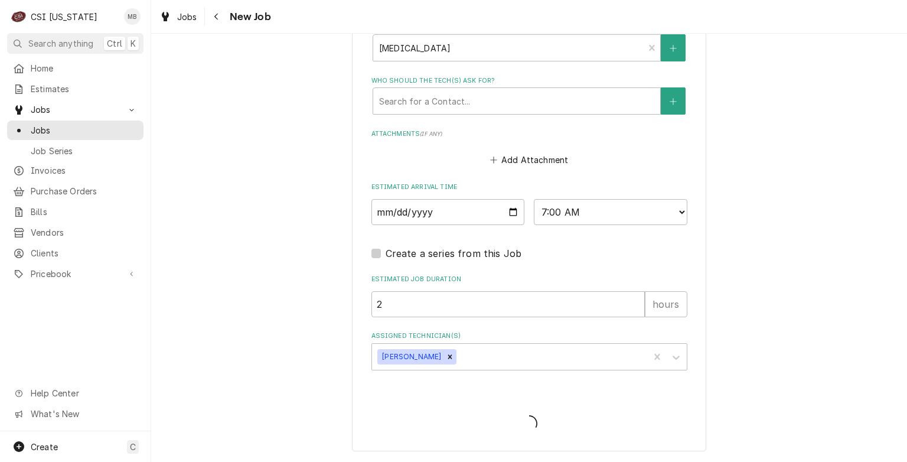
scroll to position [1023, 0]
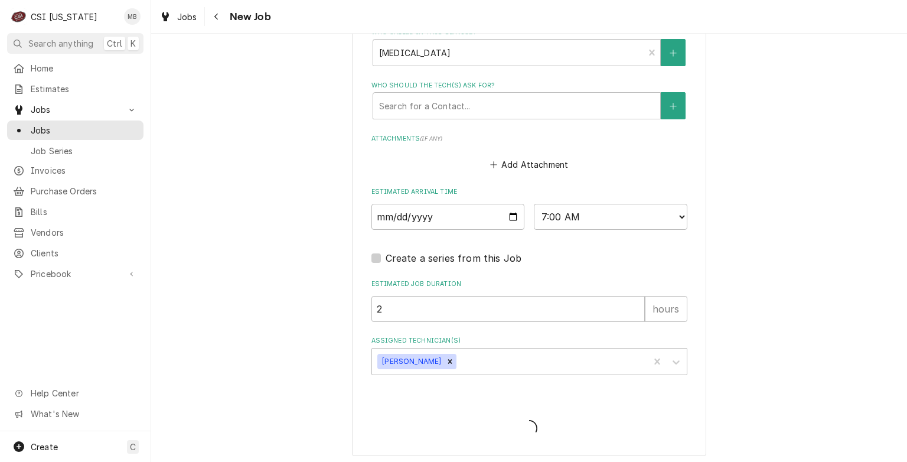
type textarea "x"
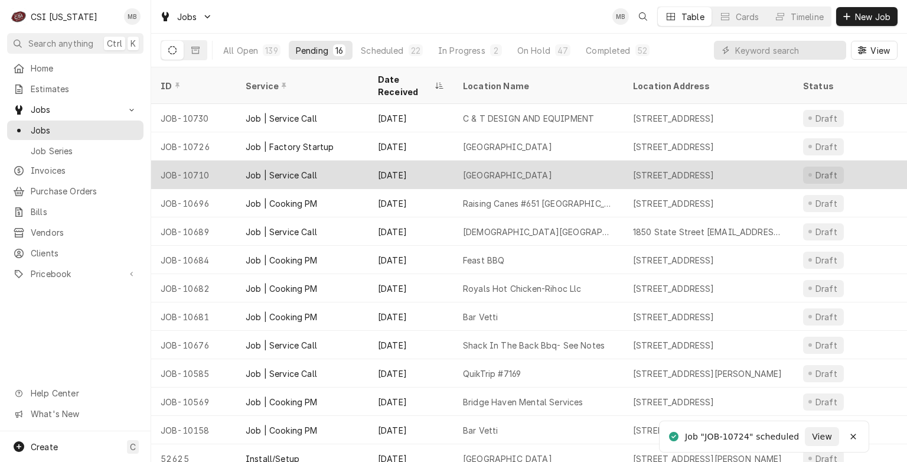
click at [379, 161] on div "[DATE]" at bounding box center [411, 175] width 85 height 28
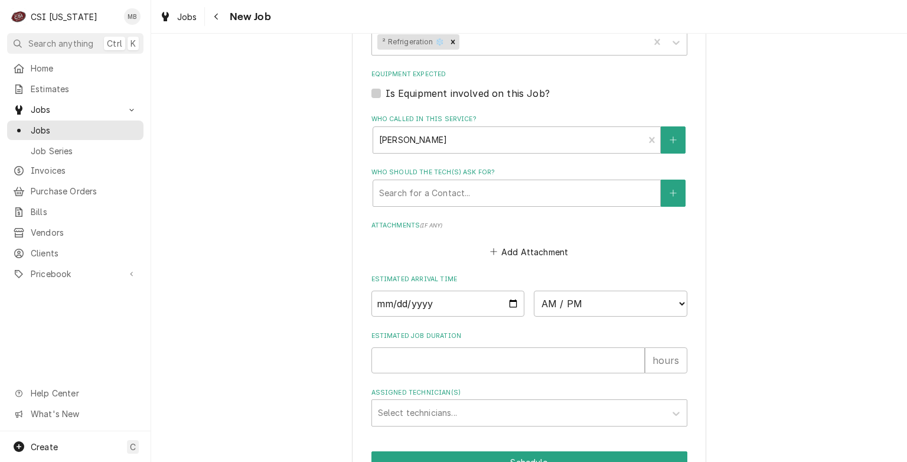
scroll to position [846, 0]
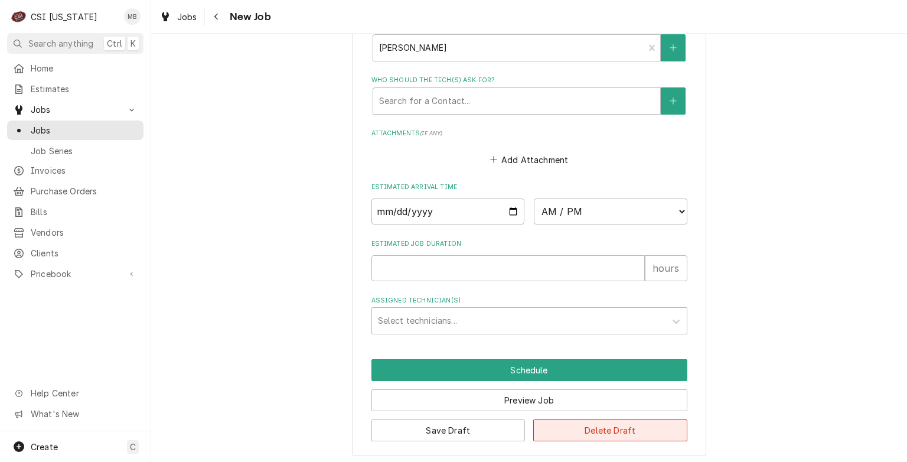
click at [572, 426] on button "Delete Draft" at bounding box center [610, 430] width 154 height 22
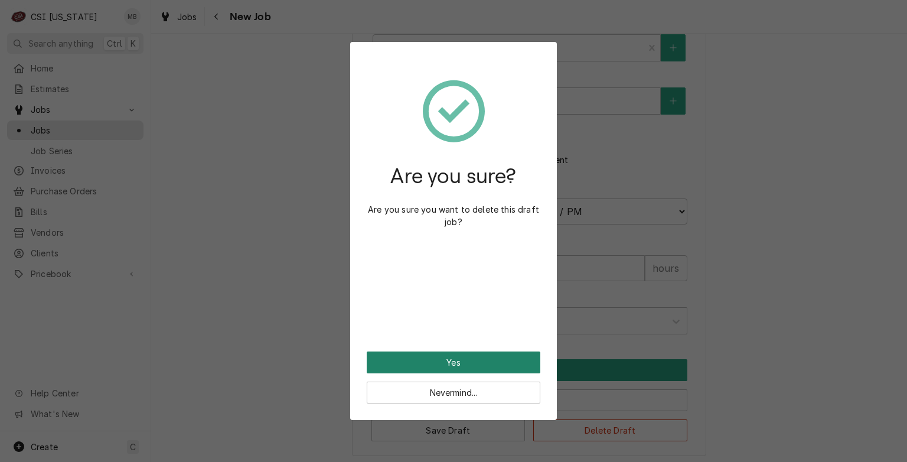
click at [490, 363] on button "Yes" at bounding box center [454, 363] width 174 height 22
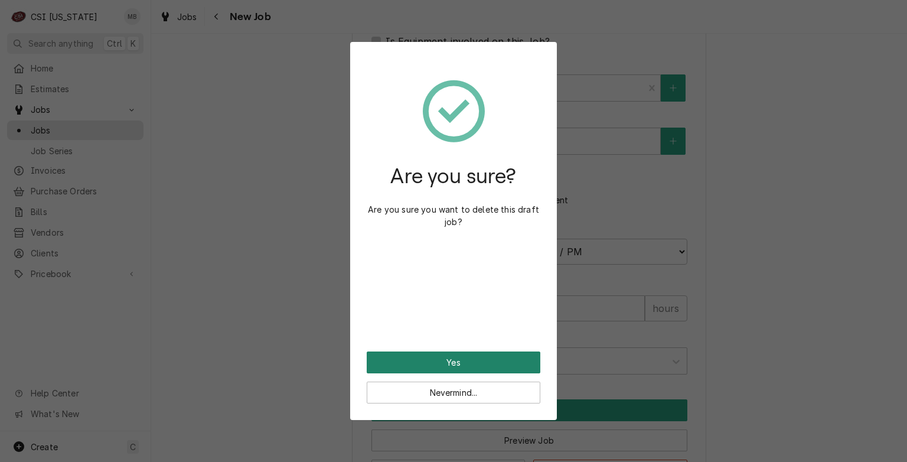
type textarea "x"
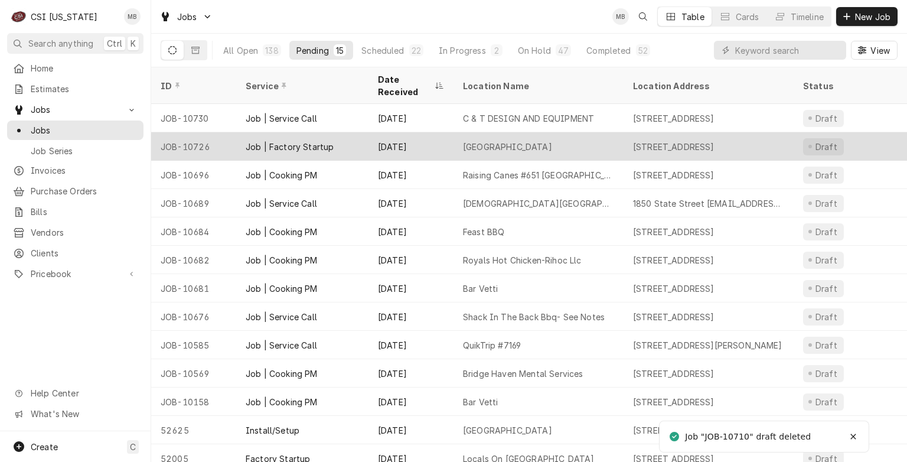
click at [425, 145] on div "Oct 6" at bounding box center [411, 146] width 85 height 28
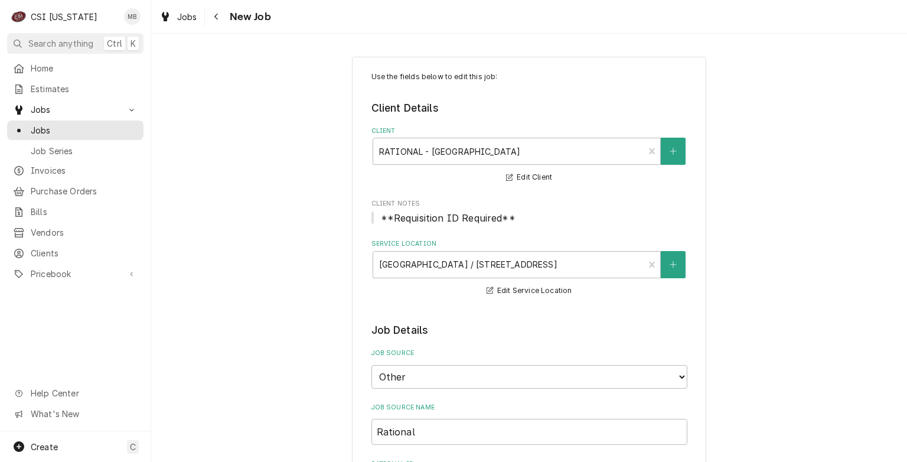
type textarea "x"
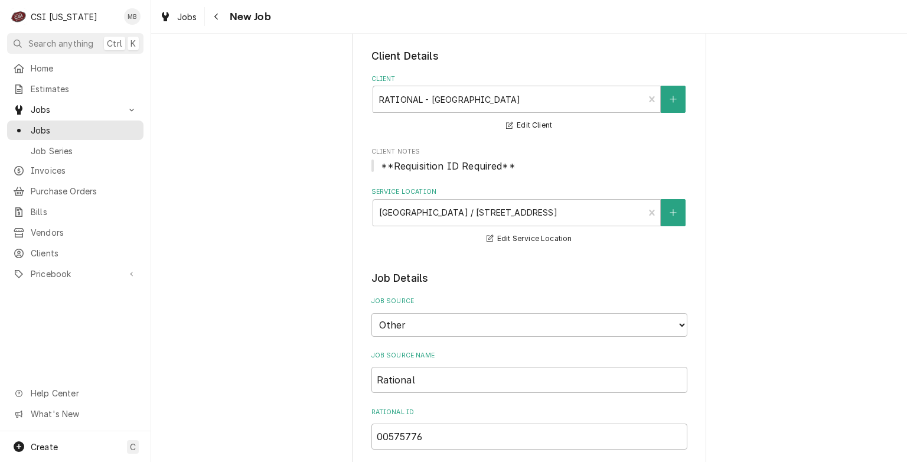
scroll to position [52, 0]
click at [90, 124] on span "Jobs" at bounding box center [84, 130] width 107 height 12
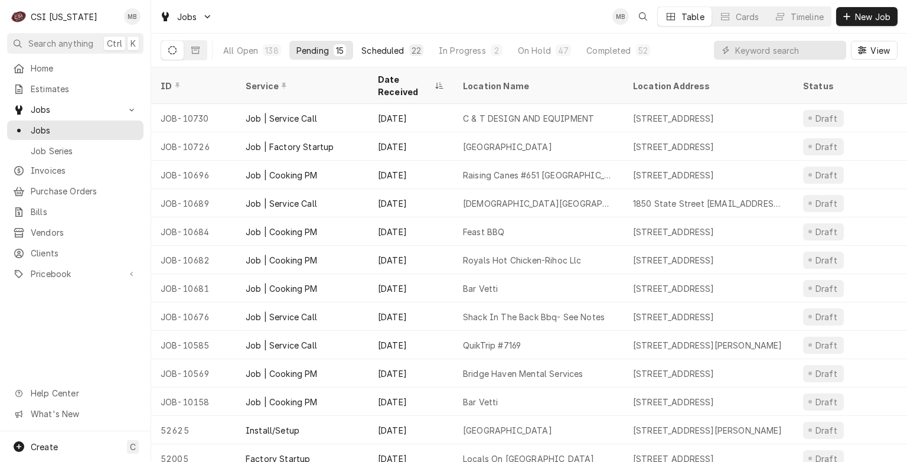
click at [397, 54] on div "Scheduled" at bounding box center [383, 50] width 43 height 12
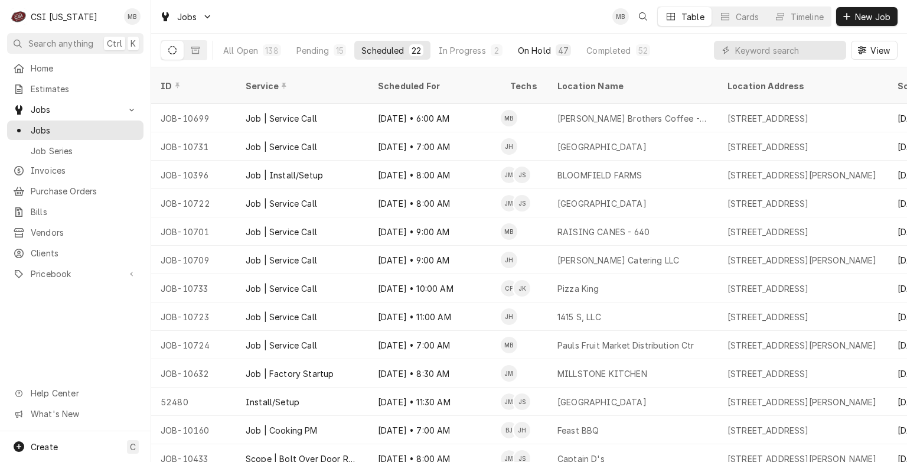
click at [540, 49] on div "On Hold" at bounding box center [534, 50] width 33 height 12
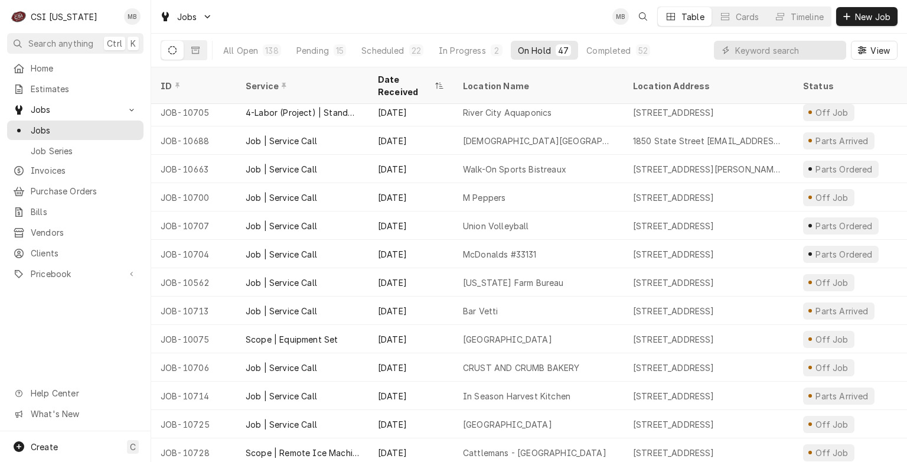
scroll to position [919, 0]
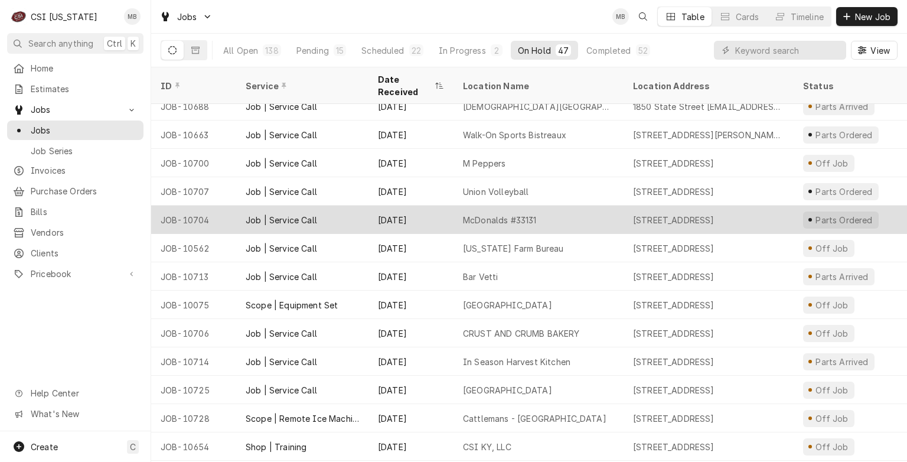
click at [446, 206] on div "Oct 2" at bounding box center [411, 220] width 85 height 28
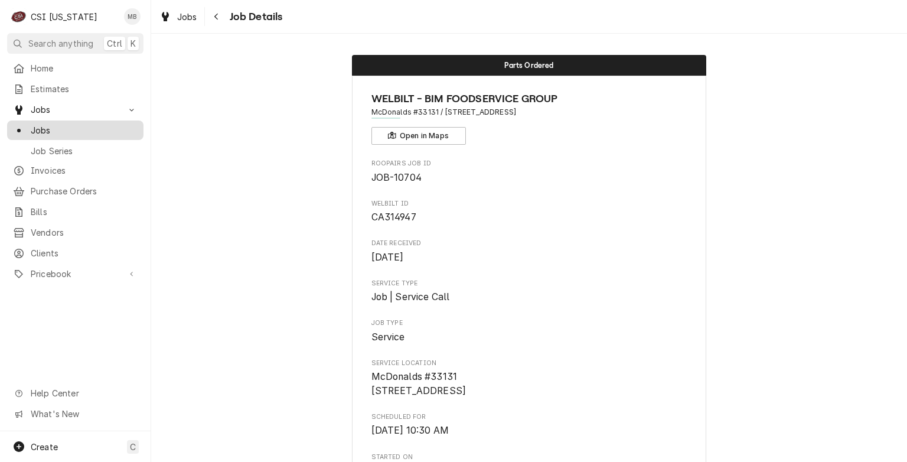
click at [38, 134] on link "Jobs" at bounding box center [75, 130] width 136 height 19
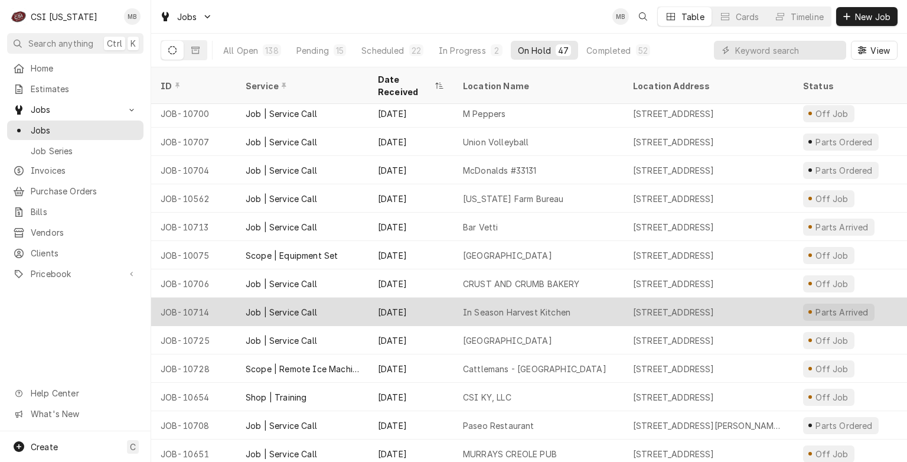
scroll to position [942, 0]
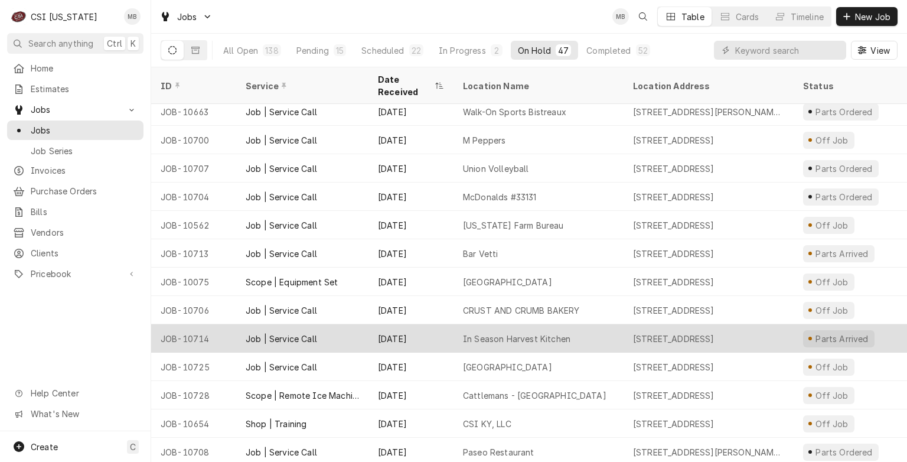
click at [289, 333] on div "Job | Service Call" at bounding box center [281, 339] width 71 height 12
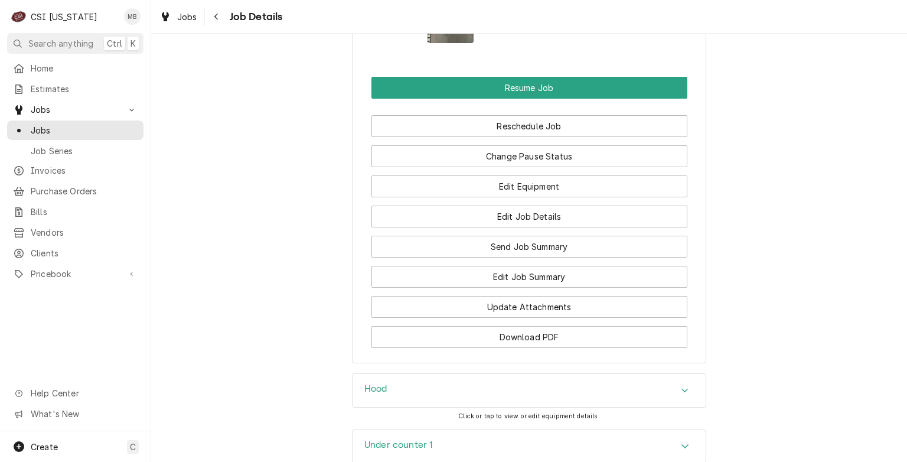
scroll to position [1456, 0]
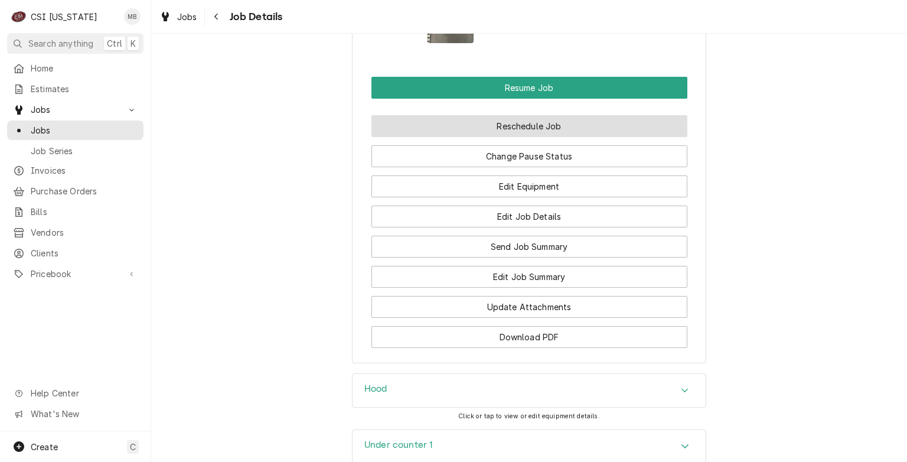
click at [510, 131] on button "Reschedule Job" at bounding box center [530, 126] width 316 height 22
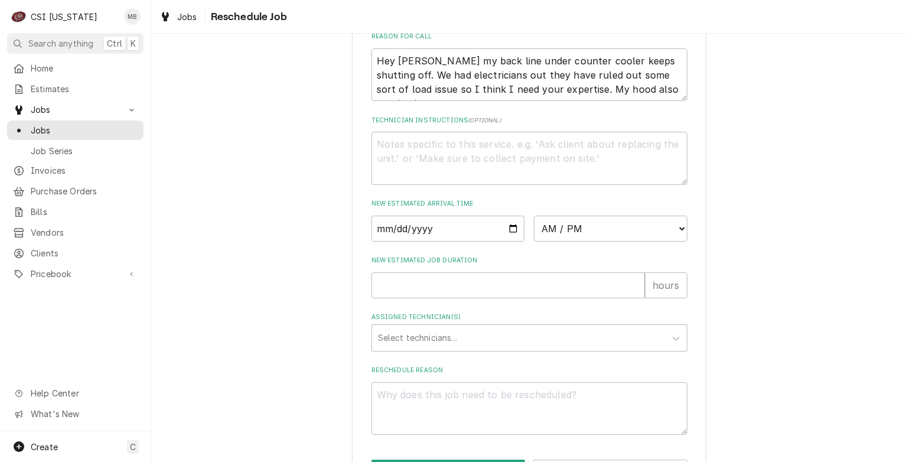
scroll to position [419, 0]
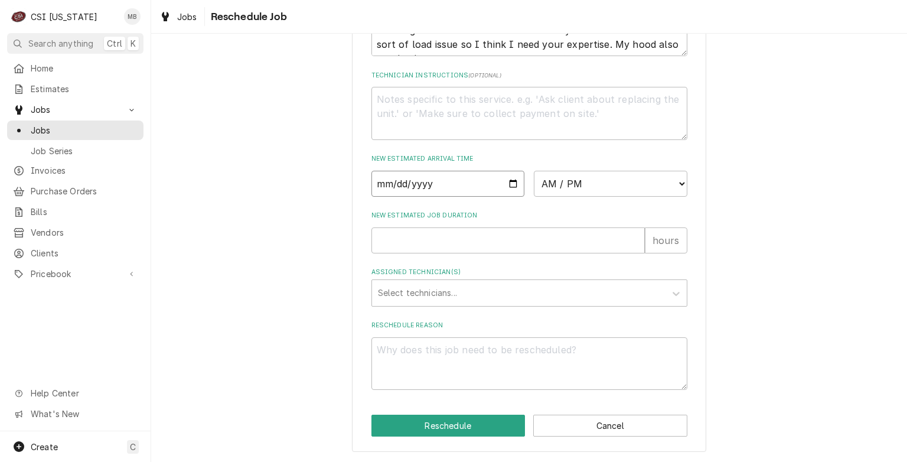
click at [506, 182] on input "Date" at bounding box center [449, 184] width 154 height 26
type textarea "x"
type input "2025-10-09"
click at [608, 191] on select "AM / PM 6:00 AM 6:15 AM 6:30 AM 6:45 AM 7:00 AM 7:15 AM 7:30 AM 7:45 AM 8:00 AM…" at bounding box center [611, 184] width 154 height 26
select select "09:00:00"
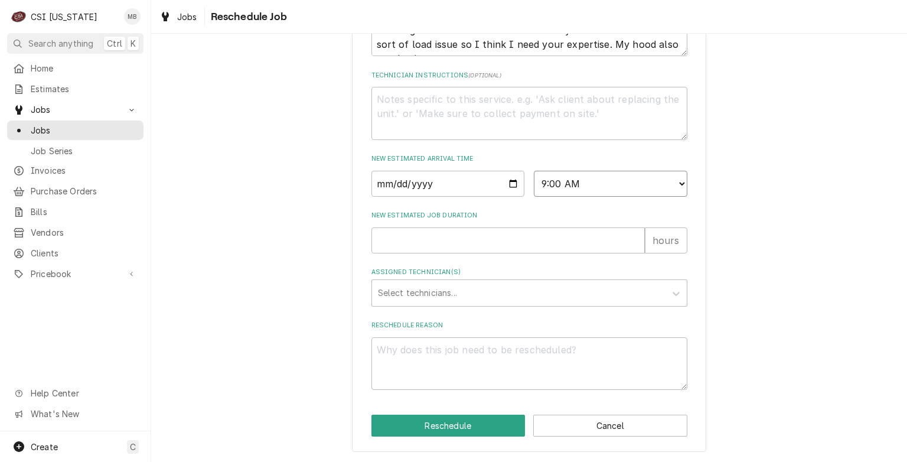
click at [534, 171] on select "AM / PM 6:00 AM 6:15 AM 6:30 AM 6:45 AM 7:00 AM 7:15 AM 7:30 AM 7:45 AM 8:00 AM…" at bounding box center [611, 184] width 154 height 26
click at [475, 434] on button "Reschedule" at bounding box center [449, 426] width 154 height 22
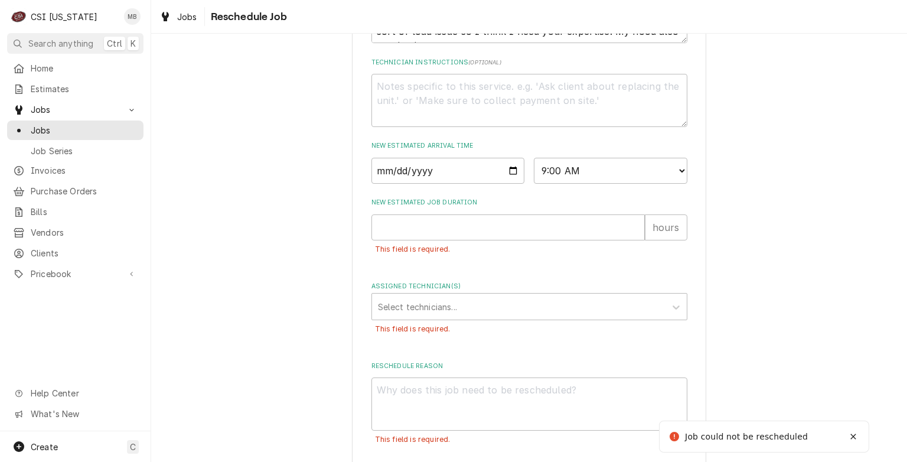
scroll to position [294, 0]
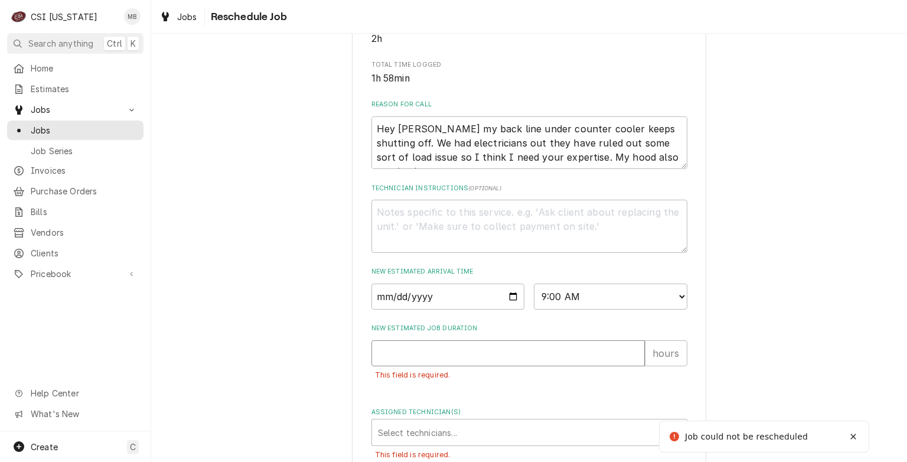
click at [445, 366] on input "New Estimated Job Duration" at bounding box center [509, 353] width 274 height 26
type textarea "x"
type input "2"
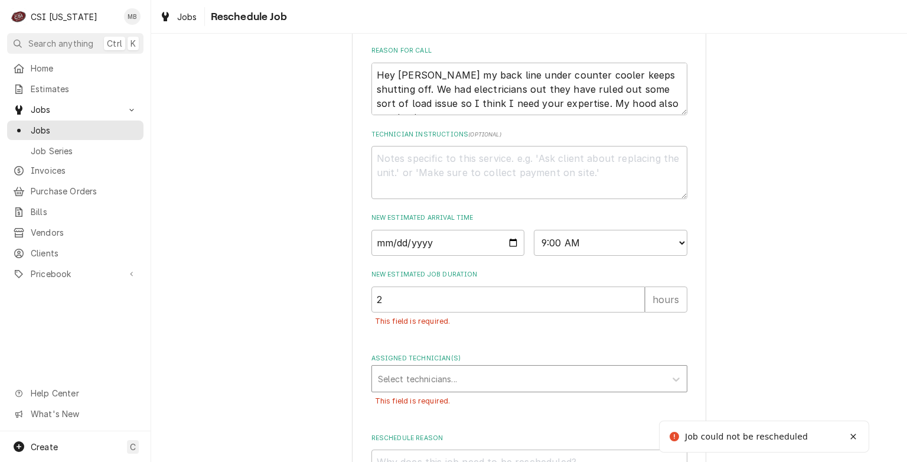
click at [445, 389] on div "Assigned Technician(s)" at bounding box center [519, 378] width 282 height 21
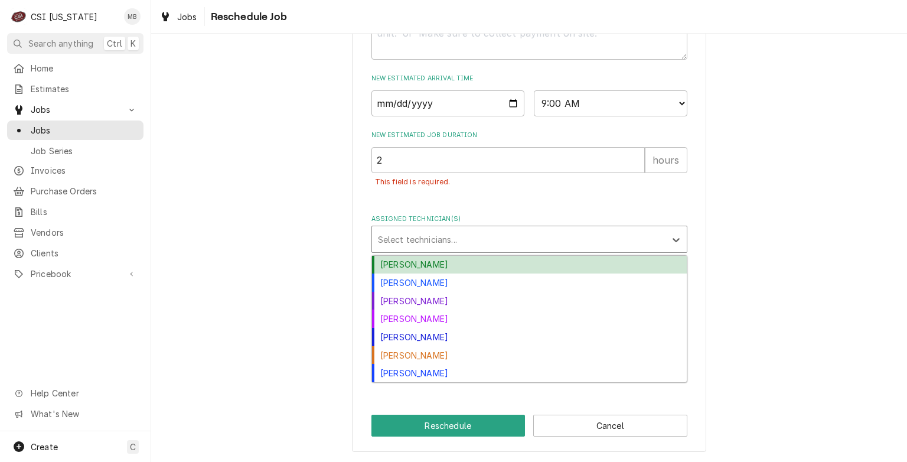
scroll to position [500, 0]
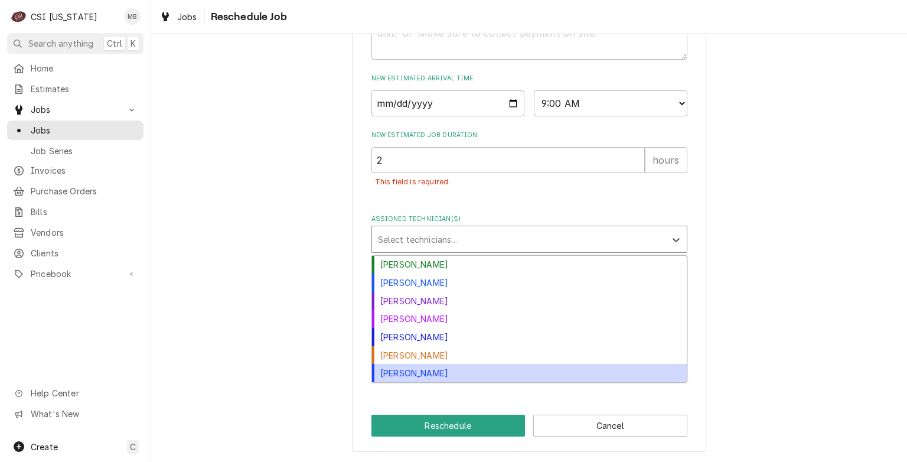
click at [388, 370] on div "Matt Brewington" at bounding box center [529, 373] width 315 height 18
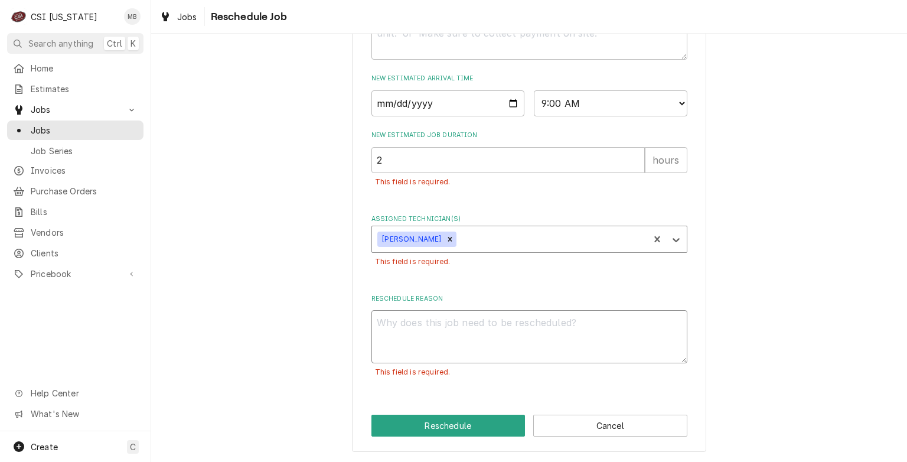
click at [424, 315] on textarea "Reschedule Reason" at bounding box center [530, 336] width 316 height 53
type textarea "x"
type textarea "P"
type textarea "x"
type textarea "PA"
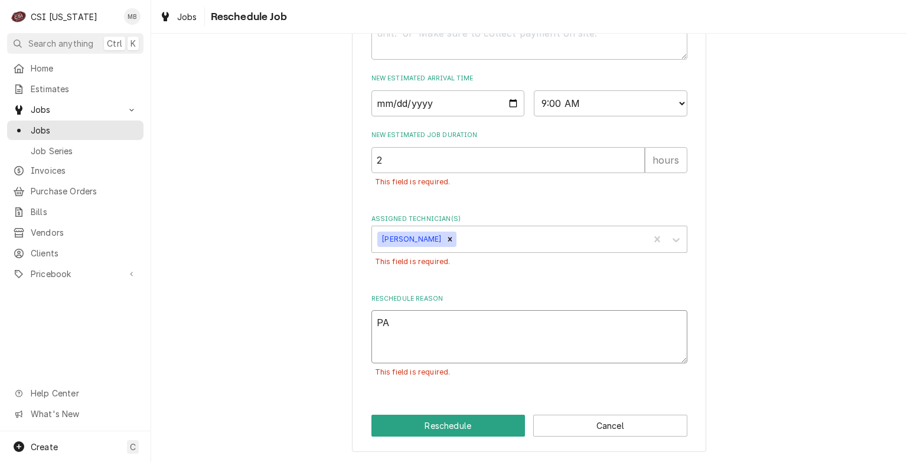
type textarea "x"
type textarea "PAR"
type textarea "x"
type textarea "PART"
type textarea "x"
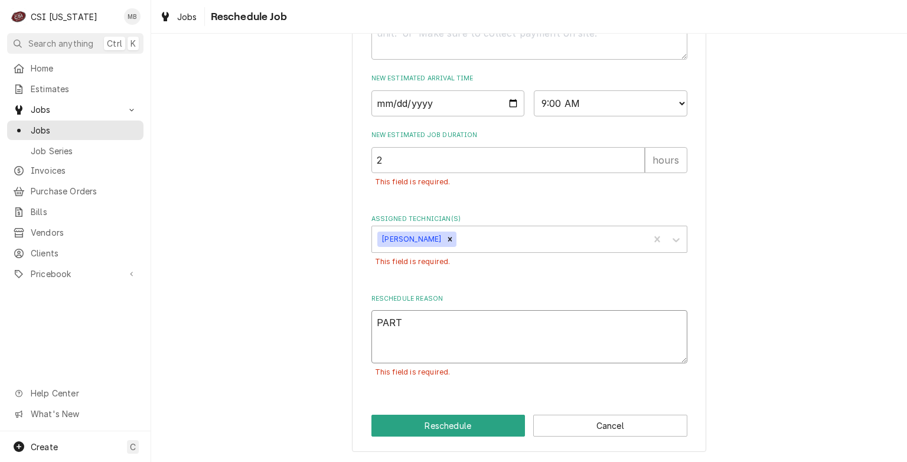
type textarea "PARTS"
type textarea "x"
type textarea "PARTS"
type textarea "x"
type textarea "PARTS AR"
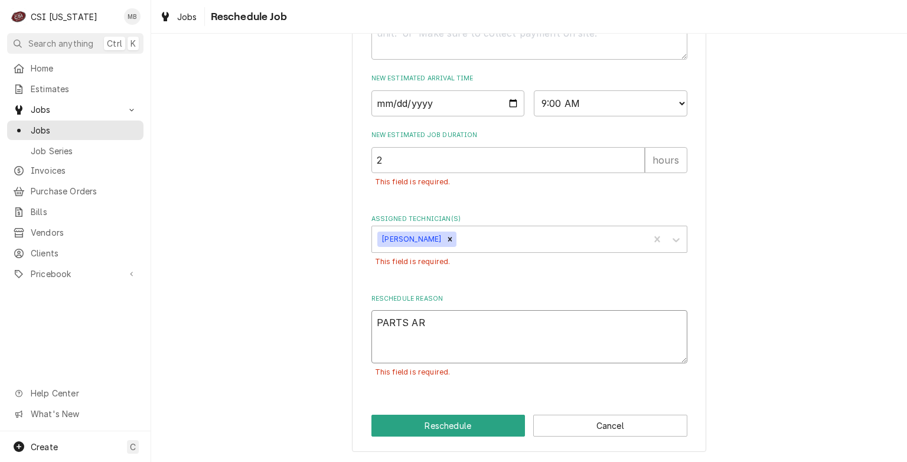
type textarea "x"
type textarea "PARTS ARR"
type textarea "x"
type textarea "PARTS ARRI"
type textarea "x"
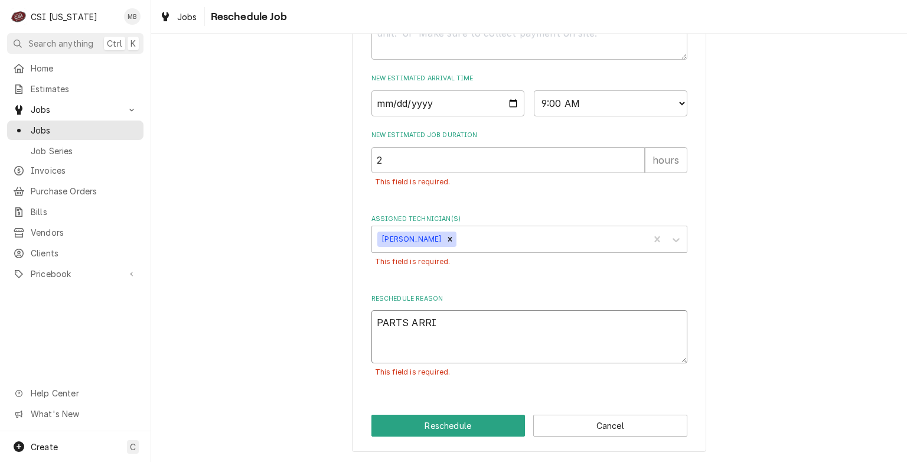
type textarea "PARTS ARRIV"
type textarea "x"
type textarea "PARTS ARRIVE"
type textarea "x"
type textarea "PARTS ARRIVED"
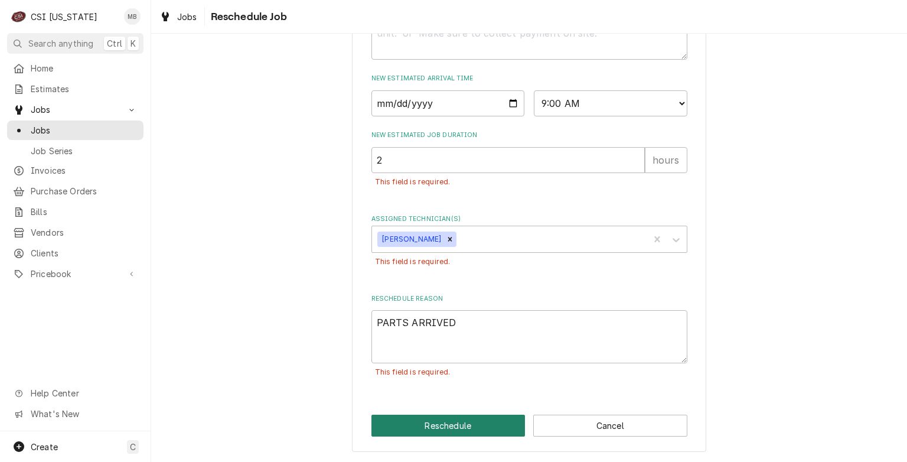
click at [433, 420] on button "Reschedule" at bounding box center [449, 426] width 154 height 22
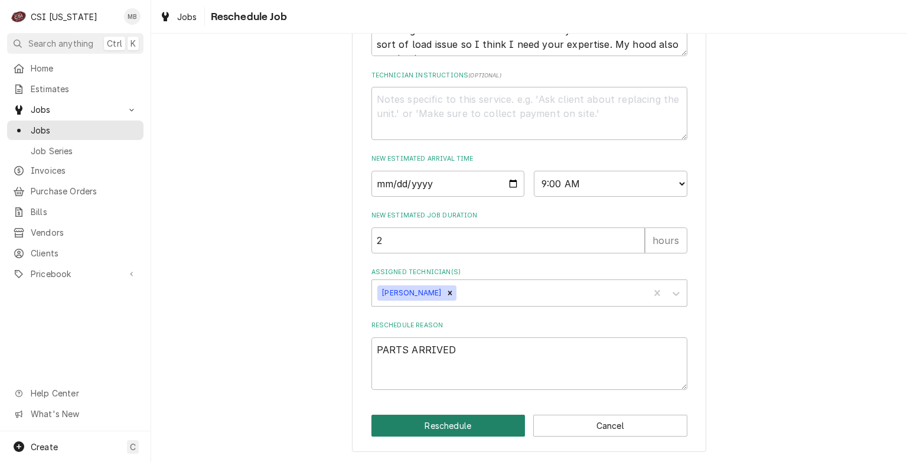
type textarea "x"
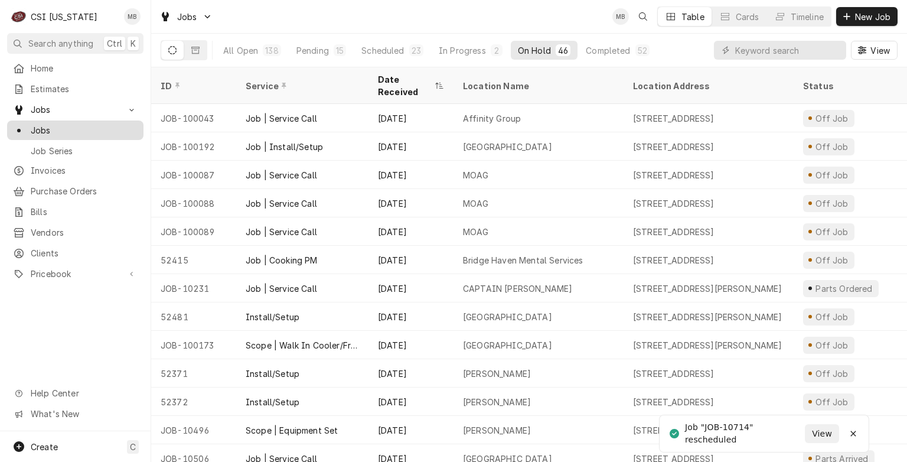
click at [80, 131] on span "Jobs" at bounding box center [84, 130] width 107 height 12
click at [325, 43] on button "Pending 15" at bounding box center [321, 50] width 64 height 19
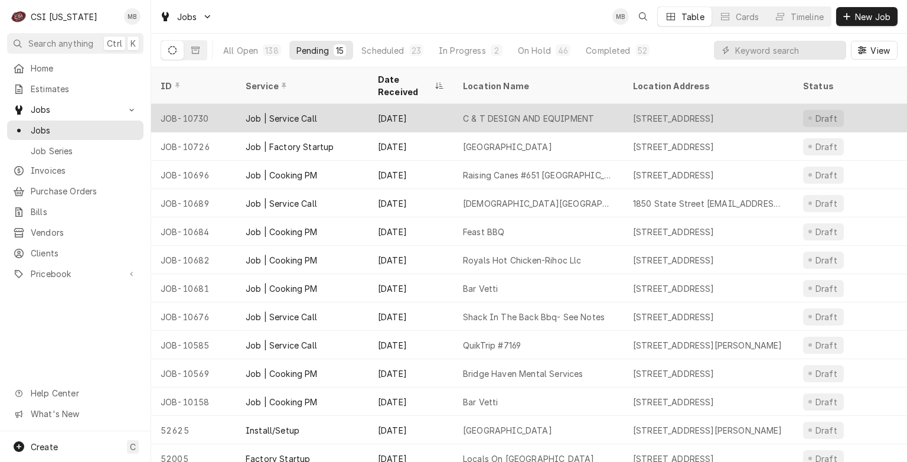
click at [304, 110] on div "Job | Service Call" at bounding box center [302, 118] width 132 height 28
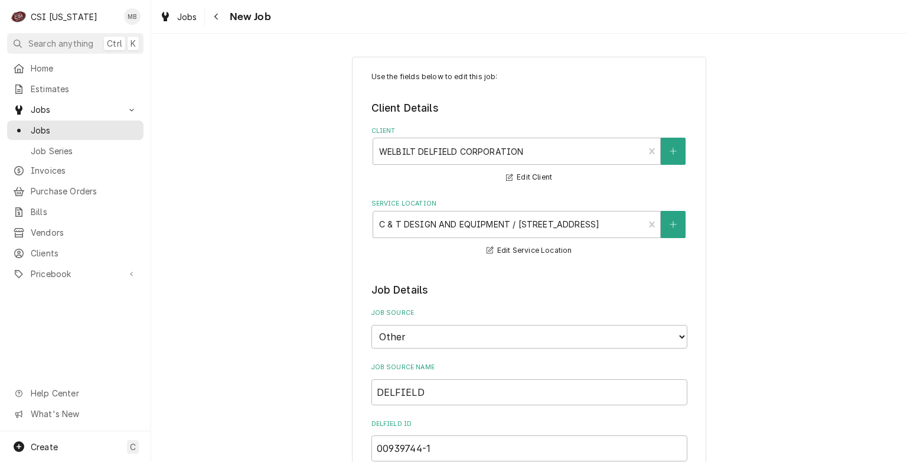
type textarea "x"
click at [100, 126] on span "Jobs" at bounding box center [84, 130] width 107 height 12
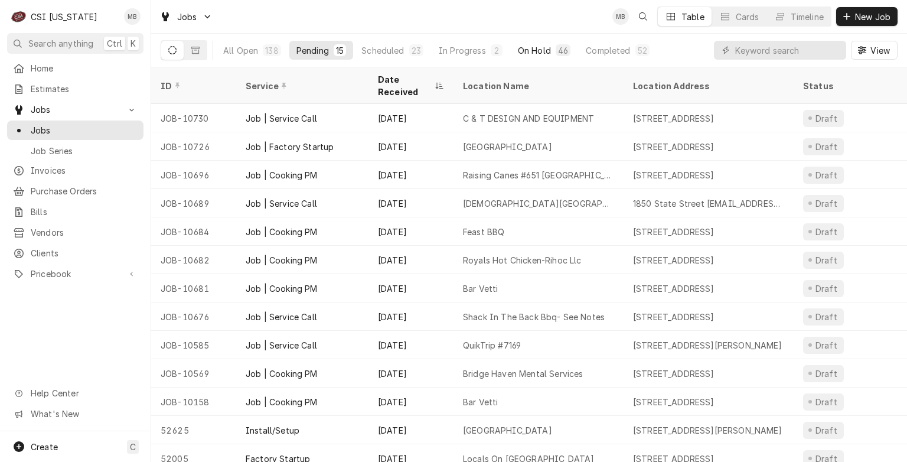
click at [526, 48] on div "On Hold" at bounding box center [534, 50] width 33 height 12
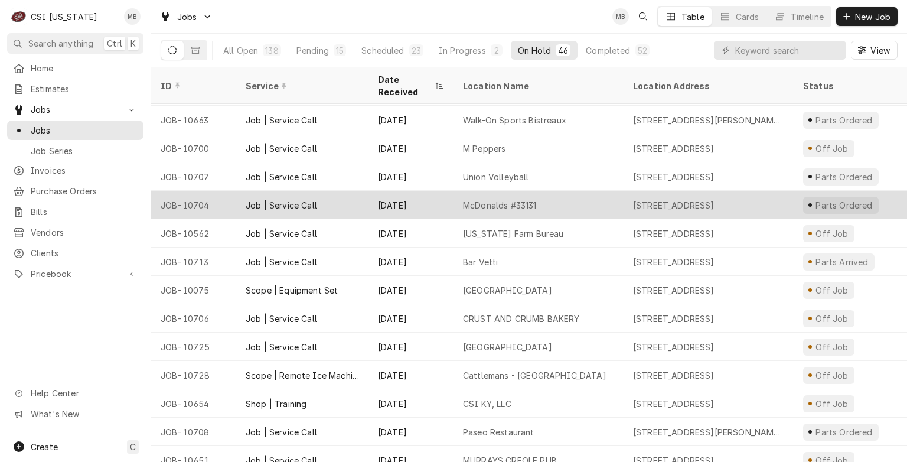
scroll to position [940, 0]
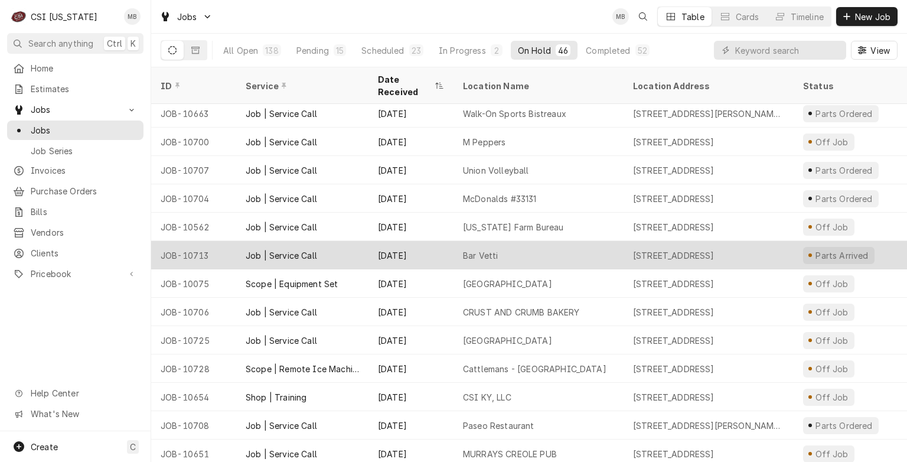
click at [468, 249] on div "Bar Vetti" at bounding box center [480, 255] width 35 height 12
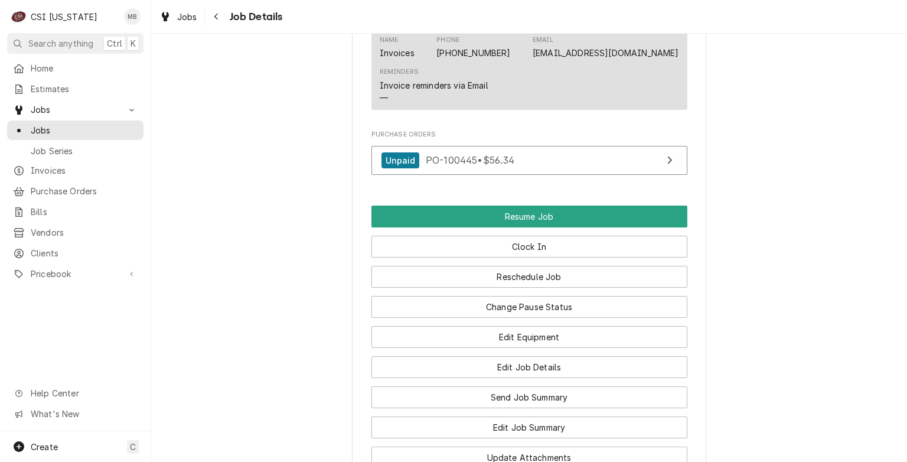
scroll to position [1106, 0]
drag, startPoint x: 469, startPoint y: 292, endPoint x: 301, endPoint y: 263, distance: 170.3
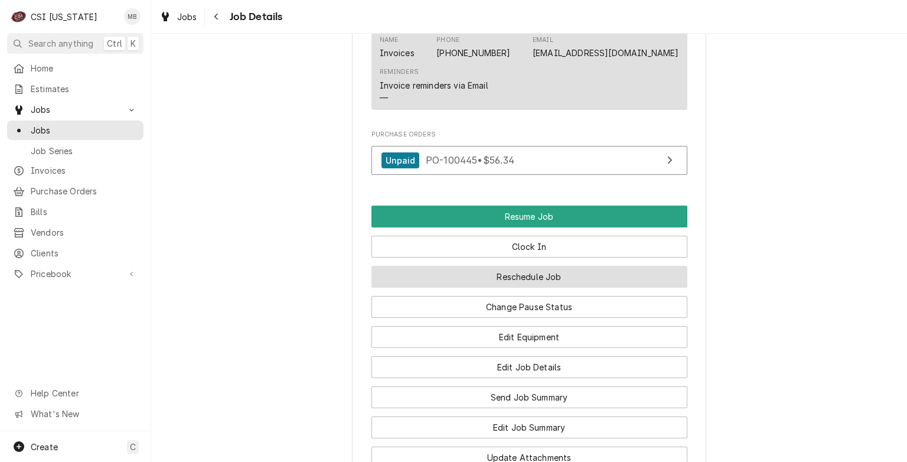
click at [585, 282] on button "Reschedule Job" at bounding box center [530, 277] width 316 height 22
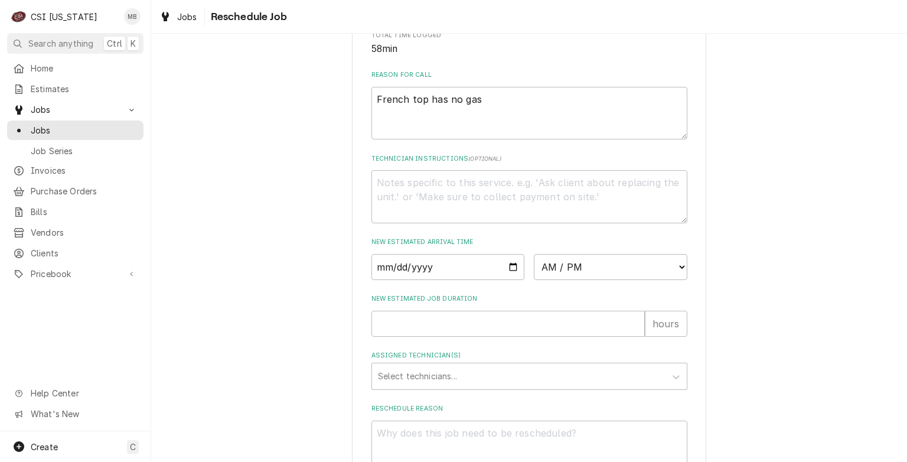
scroll to position [323, 0]
click at [512, 276] on input "Date" at bounding box center [449, 268] width 154 height 26
type textarea "x"
type input "[DATE]"
click at [596, 281] on select "AM / PM 6:00 AM 6:15 AM 6:30 AM 6:45 AM 7:00 AM 7:15 AM 7:30 AM 7:45 AM 8:00 AM…" at bounding box center [611, 268] width 154 height 26
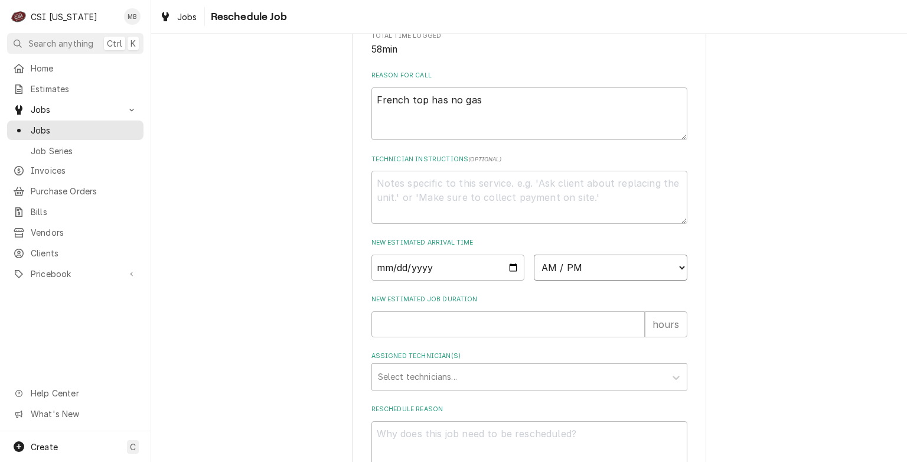
select select "07:00:00"
click at [534, 268] on select "AM / PM 6:00 AM 6:15 AM 6:30 AM 6:45 AM 7:00 AM 7:15 AM 7:30 AM 7:45 AM 8:00 AM…" at bounding box center [611, 268] width 154 height 26
click at [434, 328] on input "New Estimated Job Duration" at bounding box center [509, 324] width 274 height 26
type textarea "x"
type input "2"
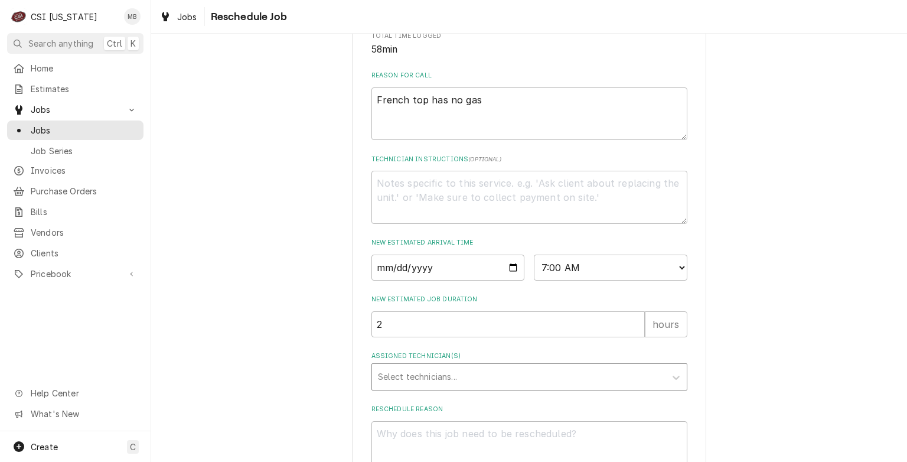
click at [428, 388] on div "Assigned Technician(s)" at bounding box center [519, 376] width 282 height 21
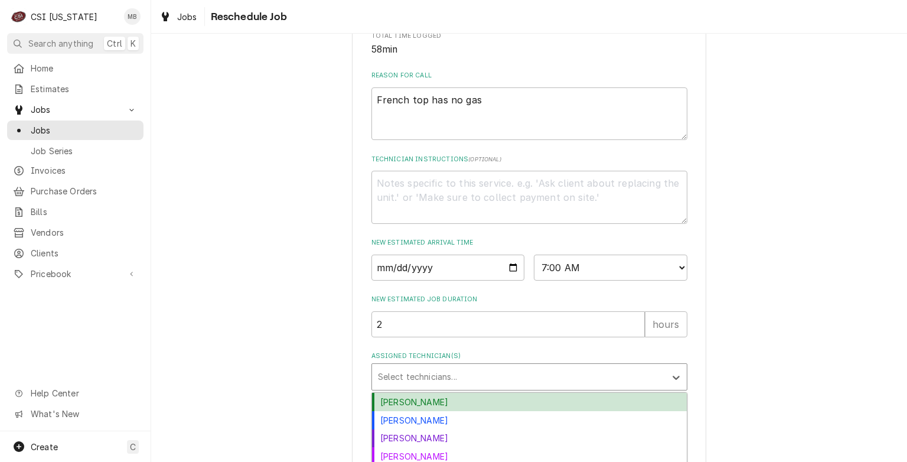
scroll to position [419, 0]
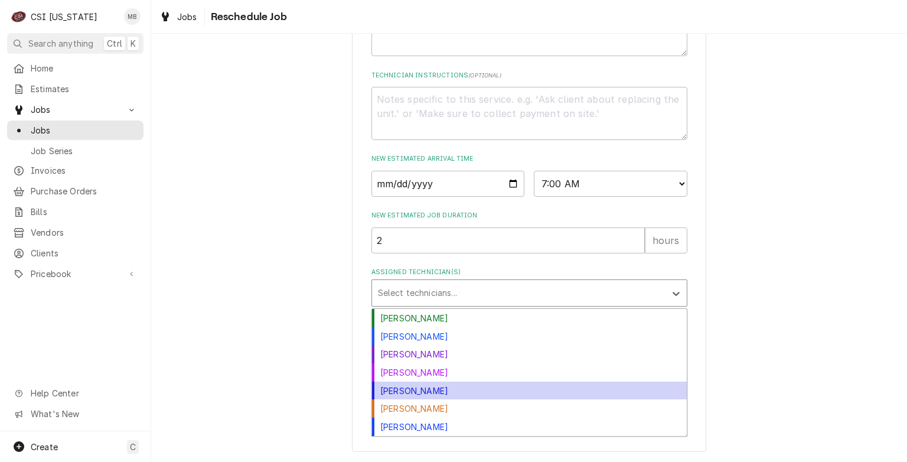
click at [421, 395] on div "Jeff Hartley" at bounding box center [529, 391] width 315 height 18
type textarea "x"
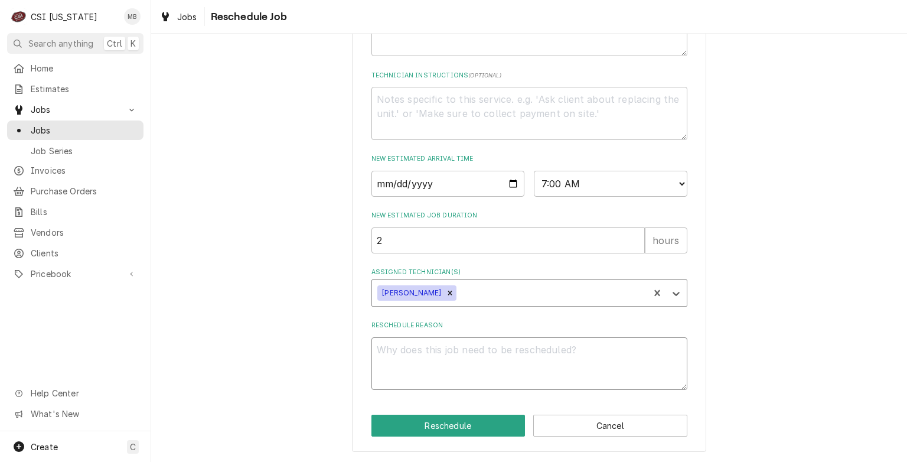
click at [421, 356] on textarea "Reschedule Reason" at bounding box center [530, 363] width 316 height 53
click at [580, 418] on button "Cancel" at bounding box center [610, 426] width 154 height 22
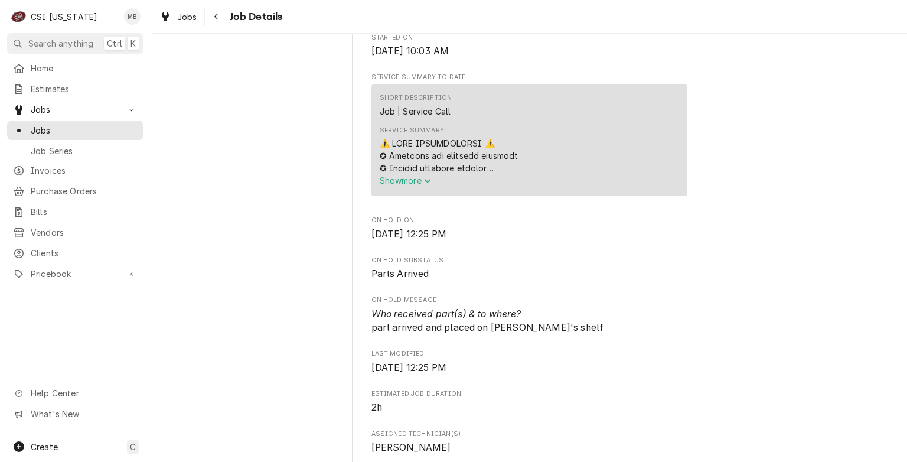
scroll to position [1106, 0]
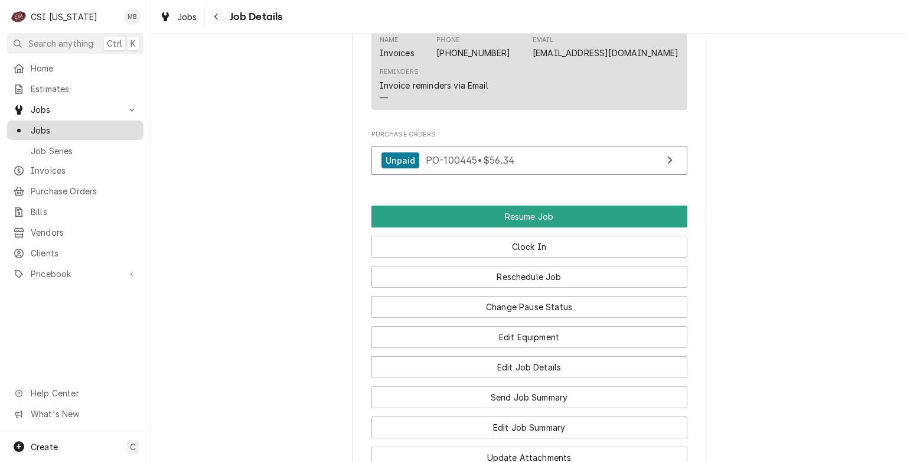
click at [63, 131] on span "Jobs" at bounding box center [84, 130] width 107 height 12
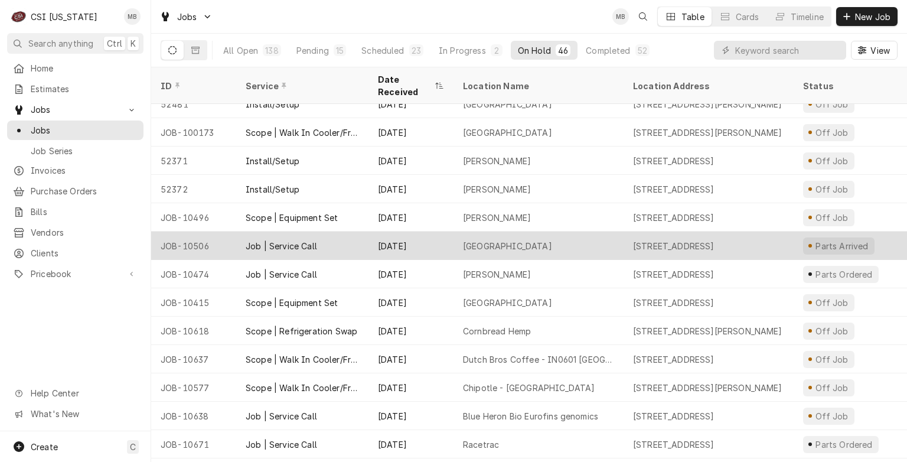
scroll to position [201, 0]
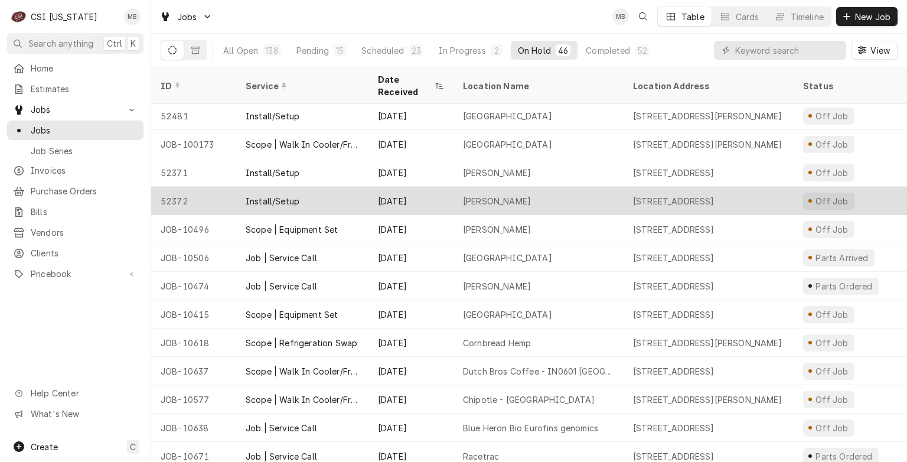
click at [274, 195] on div "Install/Setup" at bounding box center [273, 201] width 54 height 12
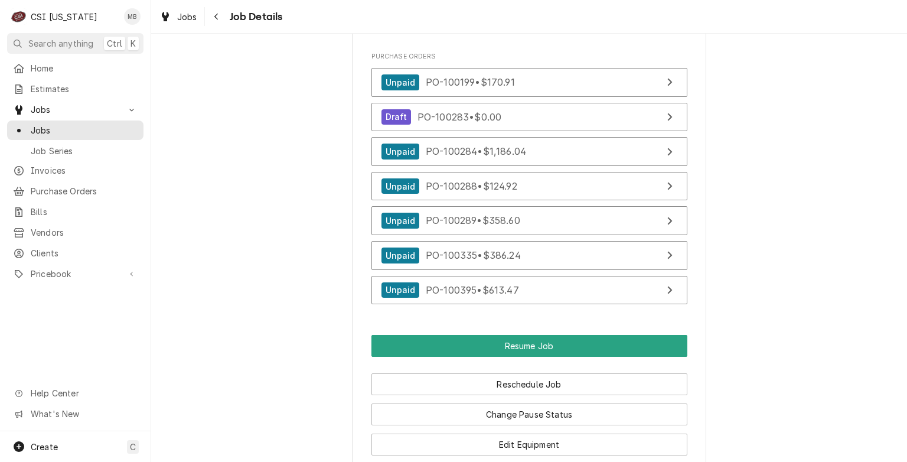
scroll to position [1583, 0]
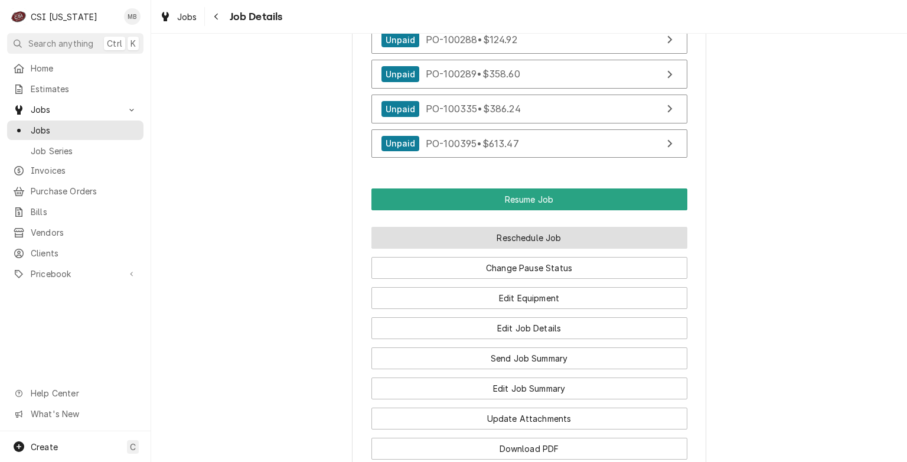
click at [505, 249] on button "Reschedule Job" at bounding box center [530, 238] width 316 height 22
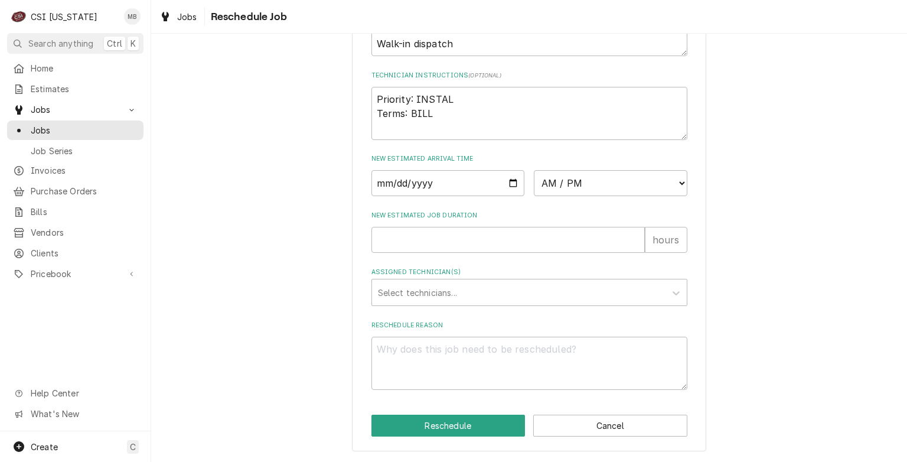
scroll to position [458, 0]
click at [507, 183] on input "Date" at bounding box center [449, 183] width 154 height 26
type input "2025-10-10"
type textarea "x"
click at [591, 183] on select "AM / PM 6:00 AM 6:15 AM 6:30 AM 6:45 AM 7:00 AM 7:15 AM 7:30 AM 7:45 AM 8:00 AM…" at bounding box center [611, 183] width 154 height 26
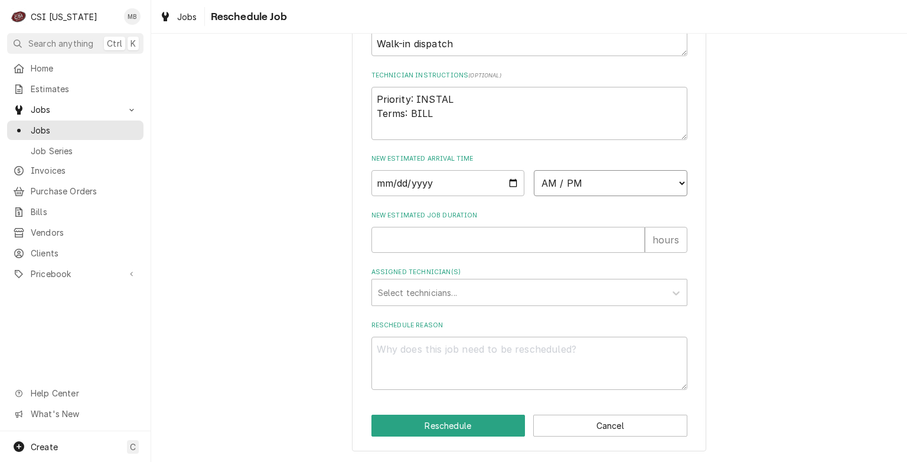
select select "07:00:00"
click at [534, 171] on select "AM / PM 6:00 AM 6:15 AM 6:30 AM 6:45 AM 7:00 AM 7:15 AM 7:30 AM 7:45 AM 8:00 AM…" at bounding box center [611, 183] width 154 height 26
click at [483, 242] on input "New Estimated Job Duration" at bounding box center [509, 240] width 274 height 26
type textarea "x"
type input "2"
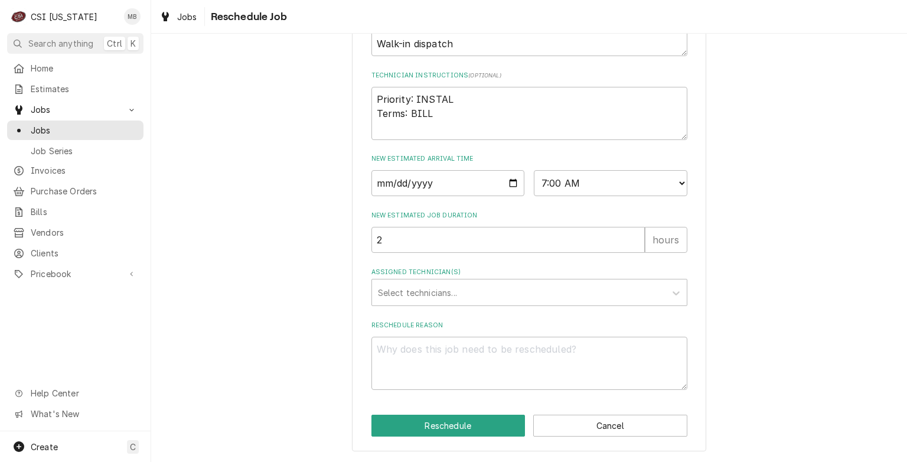
click at [483, 311] on div "Please provide some additional details to reschedule this job. Roopairs Job ID …" at bounding box center [530, 7] width 316 height 765
click at [488, 253] on input "2" at bounding box center [509, 240] width 274 height 26
type textarea "x"
type input "6"
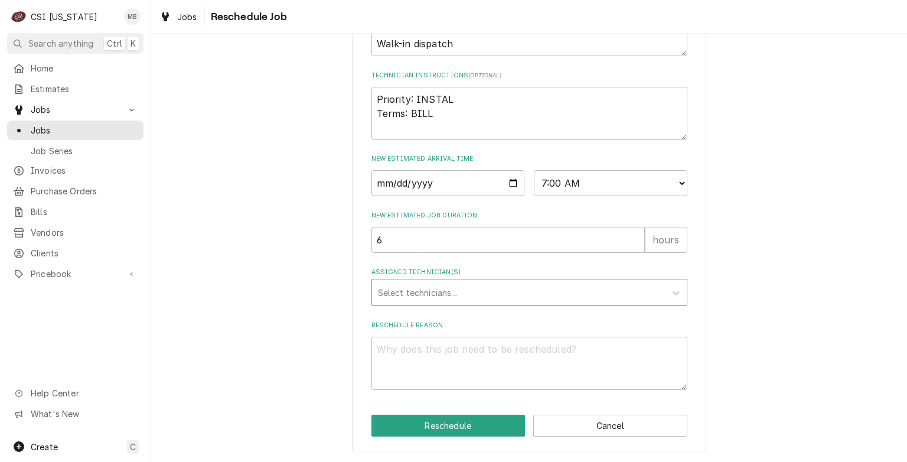
click at [480, 294] on div "Assigned Technician(s)" at bounding box center [519, 292] width 282 height 21
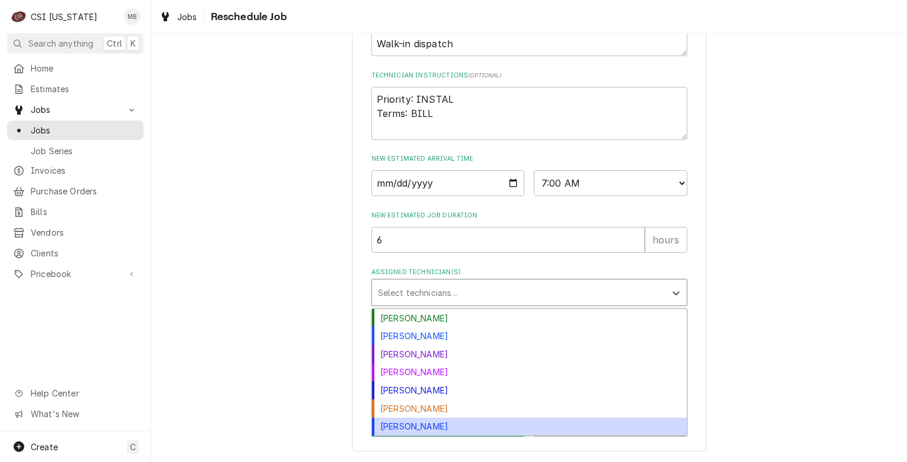
click at [416, 433] on div "Matt Brewington" at bounding box center [529, 427] width 315 height 18
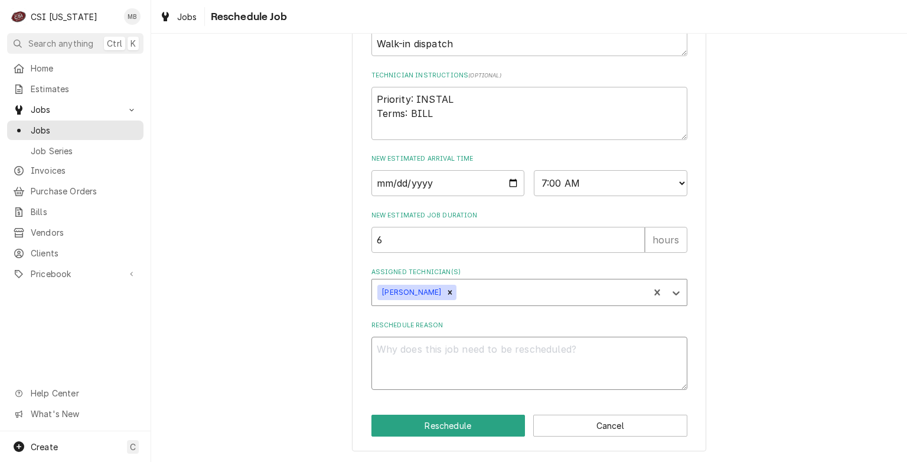
click at [421, 357] on textarea "Reschedule Reason" at bounding box center [530, 363] width 316 height 53
type textarea "x"
type textarea "M"
type textarea "x"
type textarea "MO"
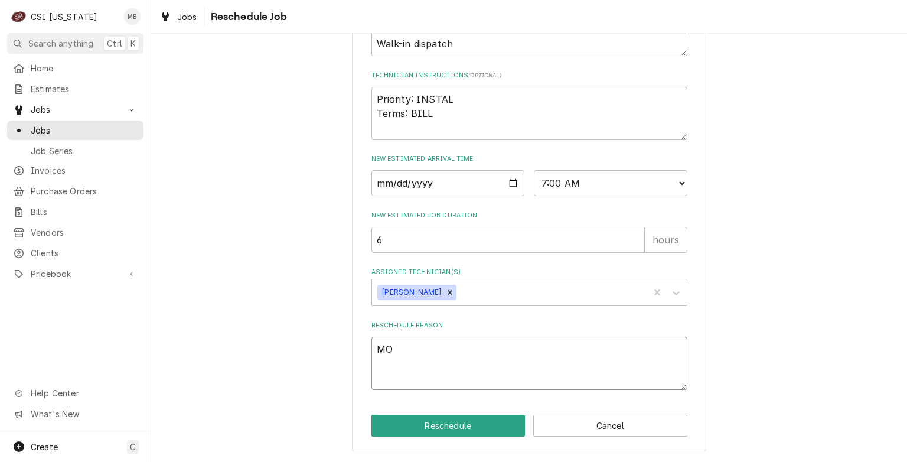
type textarea "x"
type textarea "MOD"
type textarea "x"
type textarea "MODU"
type textarea "x"
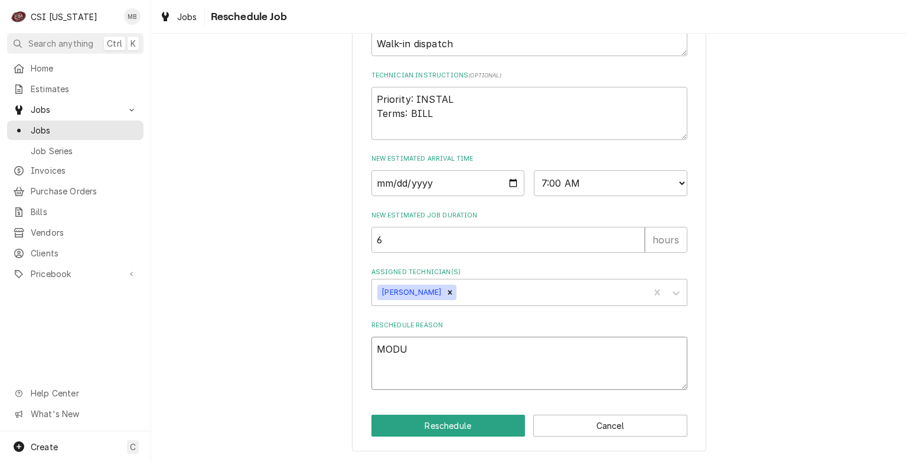
type textarea "MODUL"
type textarea "x"
type textarea "MODULA"
type textarea "x"
type textarea "MODULAR"
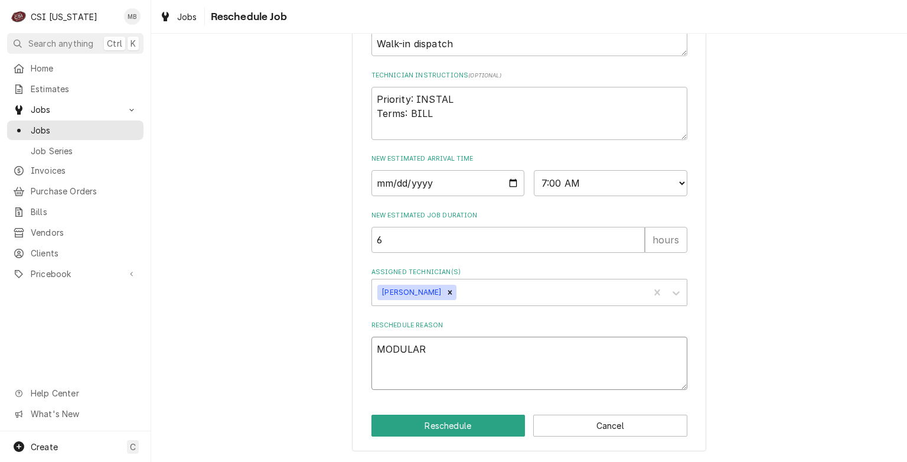
type textarea "x"
type textarea "MODULARM"
click at [444, 427] on button "Reschedule" at bounding box center [449, 426] width 154 height 22
type textarea "x"
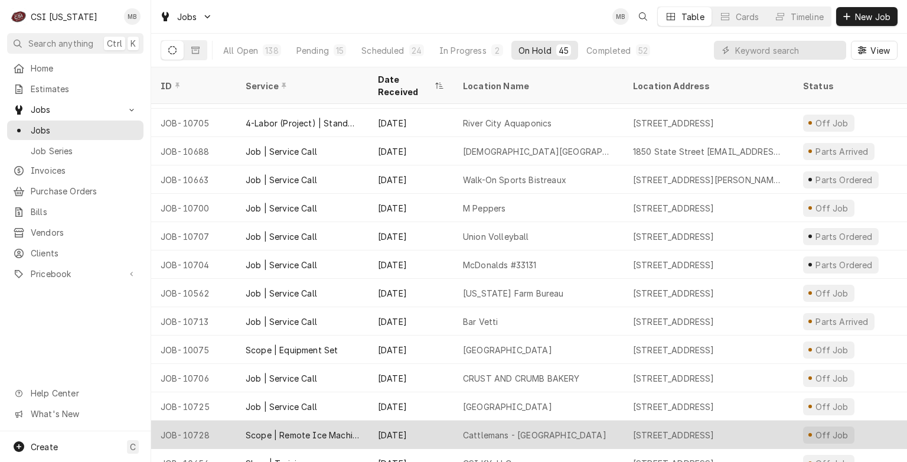
scroll to position [912, 0]
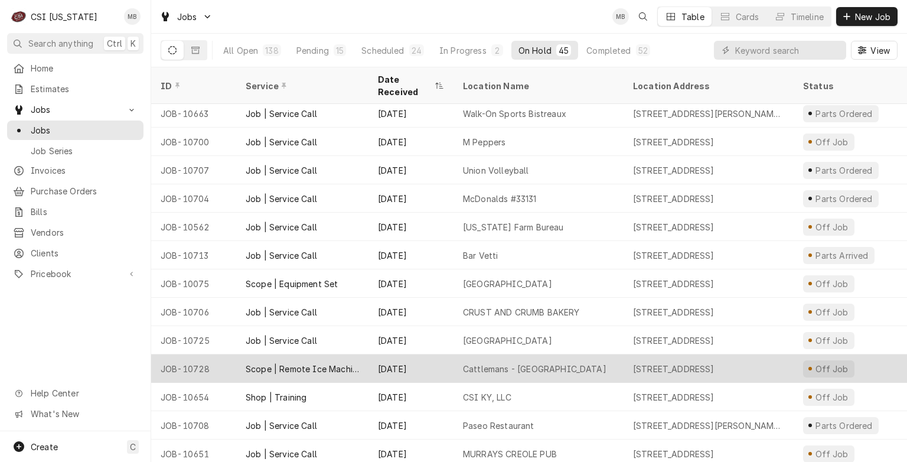
click at [440, 354] on div "[DATE]" at bounding box center [411, 368] width 85 height 28
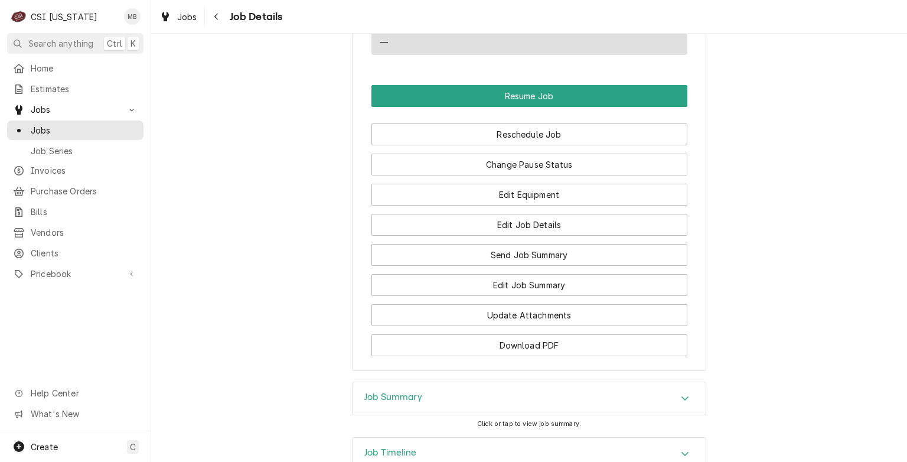
scroll to position [1128, 0]
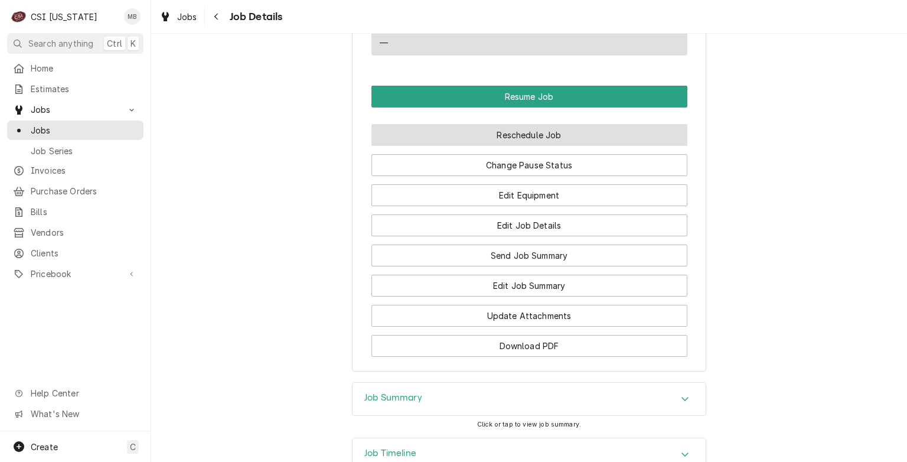
click at [567, 146] on button "Reschedule Job" at bounding box center [530, 135] width 316 height 22
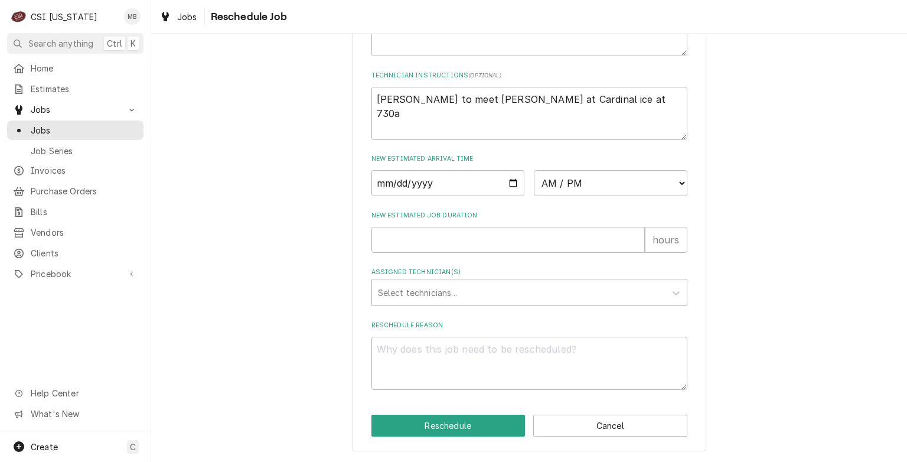
scroll to position [455, 0]
drag, startPoint x: 568, startPoint y: 110, endPoint x: 555, endPoint y: 110, distance: 12.4
click at [555, 110] on textarea "Jesus to meet Jay at Cardinal ice at 730a" at bounding box center [530, 113] width 316 height 53
drag, startPoint x: 523, startPoint y: 103, endPoint x: 477, endPoint y: 110, distance: 46.1
click at [477, 110] on textarea "Jesus to meet Jay at Cardinal ice at 730a" at bounding box center [530, 113] width 316 height 53
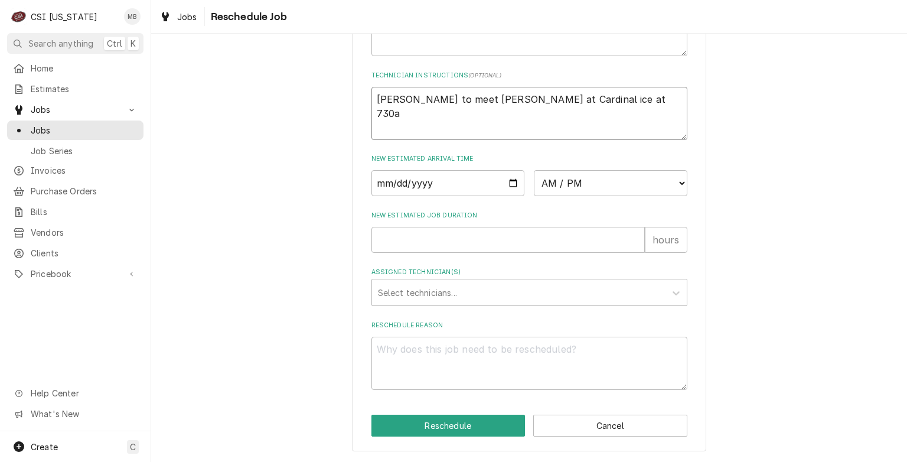
type textarea "x"
type textarea "Jesus to meet Jay at C at 730a"
type textarea "x"
type textarea "Jesus to meet Jay at C& at 730a"
type textarea "x"
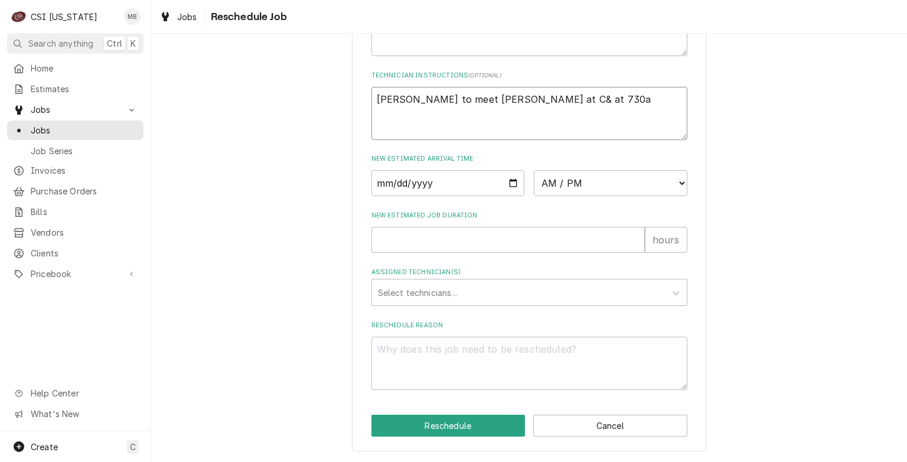
type textarea "Jesus to meet Jay at C&t at 730a"
type textarea "x"
type textarea "Jesus to meet Jay at C& at 730a"
type textarea "x"
type textarea "Jesus to meet Jay at C&T at 730a"
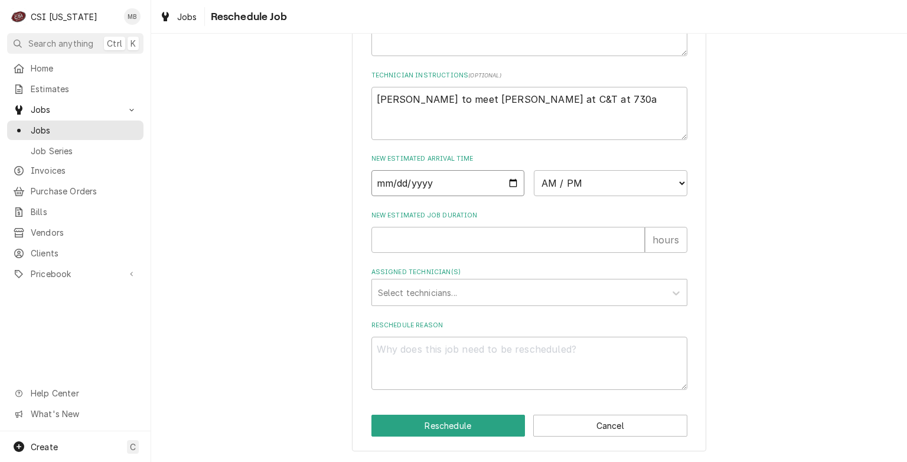
click at [510, 188] on input "Date" at bounding box center [449, 183] width 154 height 26
type input "2025-10-08"
type textarea "x"
click at [596, 183] on select "AM / PM 6:00 AM 6:15 AM 6:30 AM 6:45 AM 7:00 AM 7:15 AM 7:30 AM 7:45 AM 8:00 AM…" at bounding box center [611, 183] width 154 height 26
select select "07:30:00"
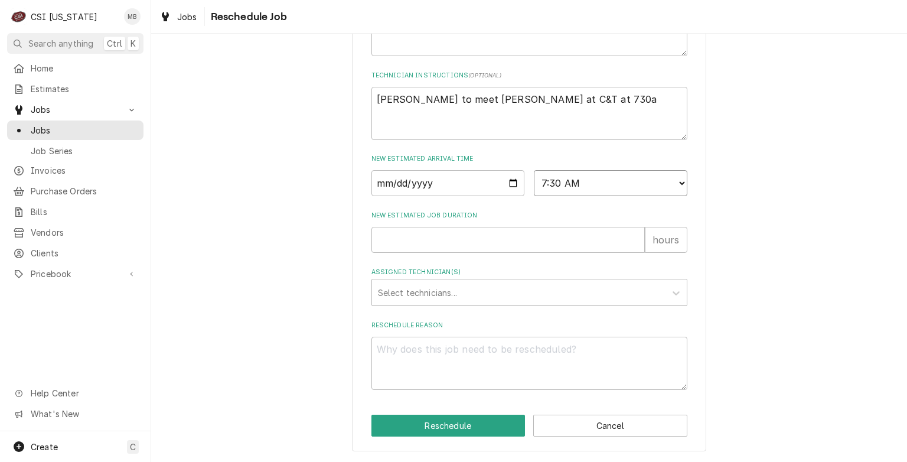
click at [534, 175] on select "AM / PM 6:00 AM 6:15 AM 6:30 AM 6:45 AM 7:00 AM 7:15 AM 7:30 AM 7:45 AM 8:00 AM…" at bounding box center [611, 183] width 154 height 26
click at [525, 263] on div "Please provide some additional details to reschedule this job. Roopairs Job ID …" at bounding box center [530, 7] width 316 height 765
click at [520, 237] on input "New Estimated Job Duration" at bounding box center [509, 240] width 274 height 26
type textarea "x"
type input "8"
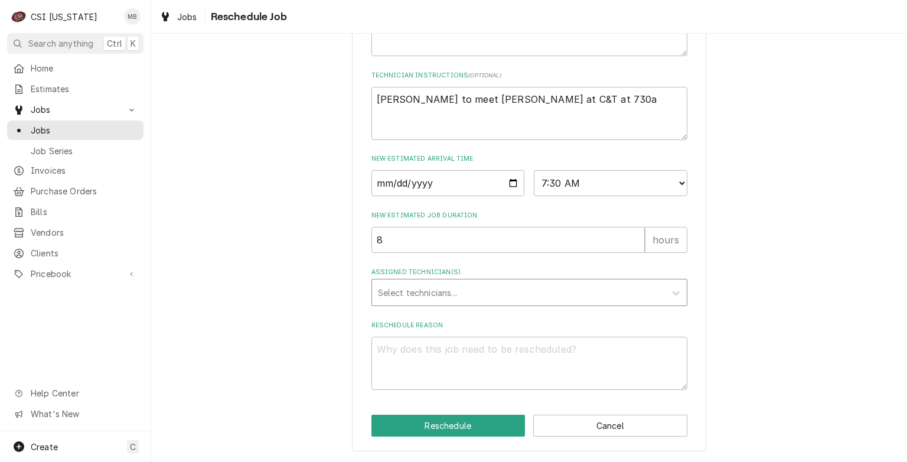
click at [518, 294] on div "Assigned Technician(s)" at bounding box center [519, 292] width 282 height 21
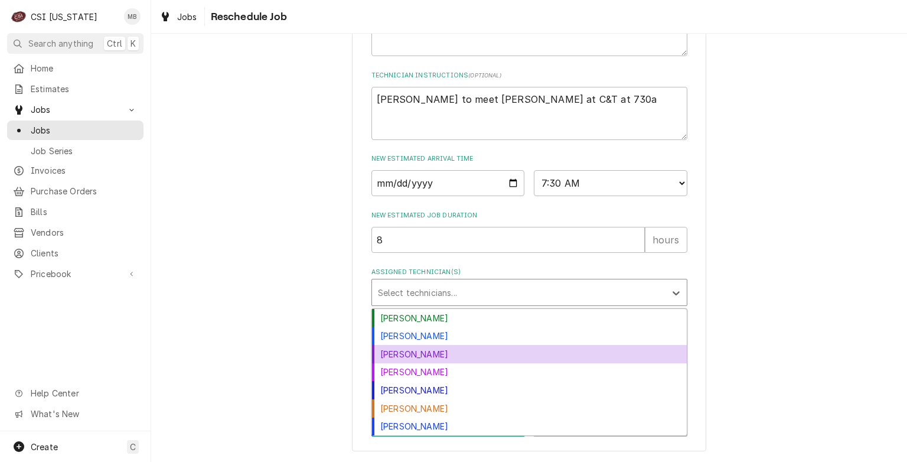
click at [423, 363] on div "Jay Maiden" at bounding box center [529, 354] width 315 height 18
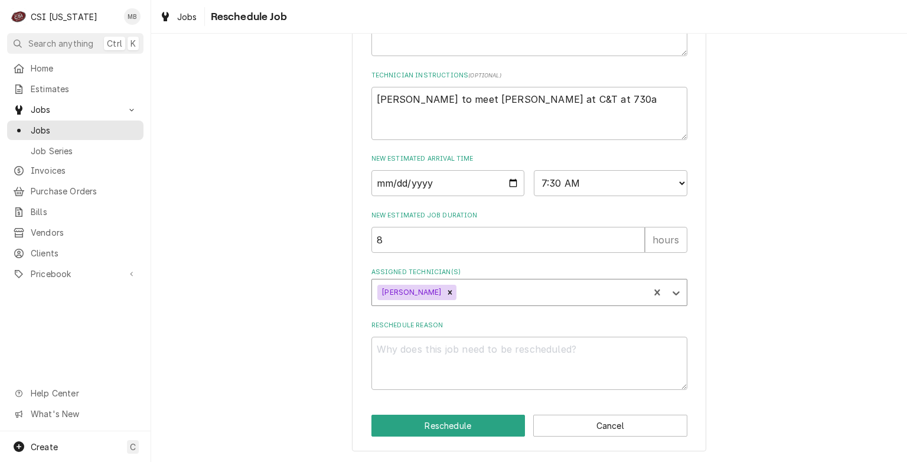
click at [459, 300] on div "Assigned Technician(s)" at bounding box center [551, 292] width 184 height 21
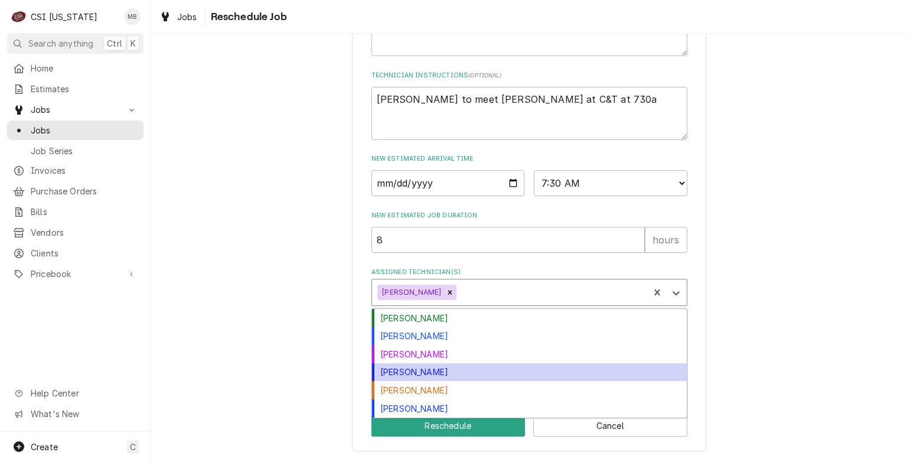
click at [431, 377] on div "[PERSON_NAME]" at bounding box center [529, 372] width 315 height 18
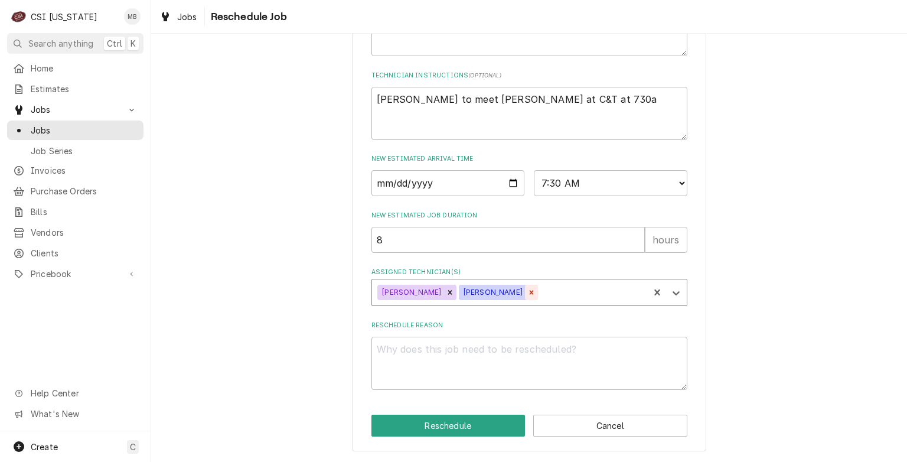
click at [528, 294] on icon "Remove Jeff Hartley" at bounding box center [532, 292] width 8 height 8
click at [490, 294] on div "Assigned Technician(s)" at bounding box center [551, 292] width 184 height 21
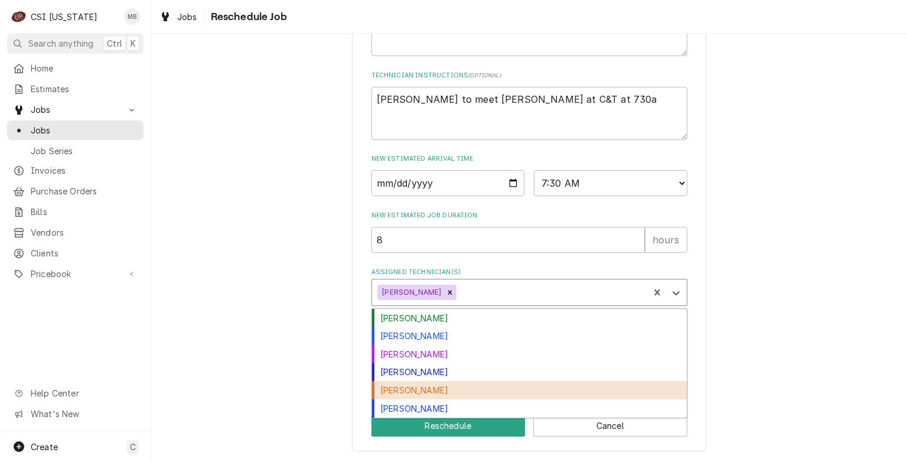
click at [415, 389] on div "Jesus Salas" at bounding box center [529, 390] width 315 height 18
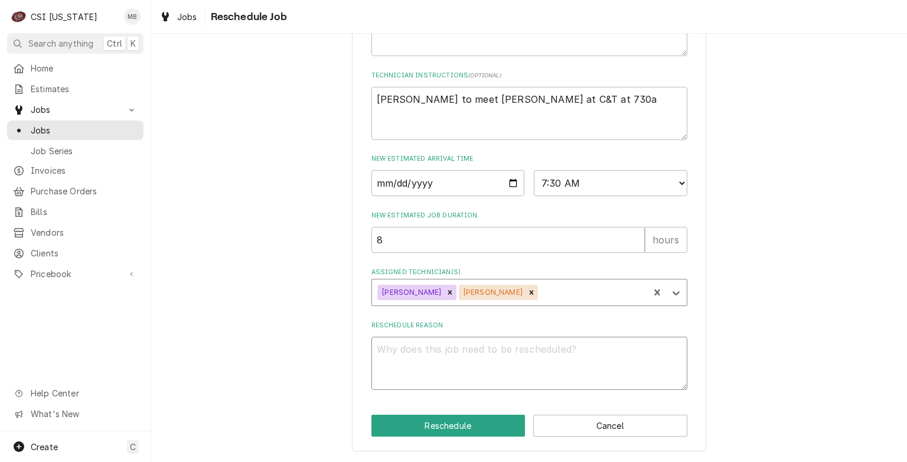
click at [441, 372] on textarea "Reschedule Reason" at bounding box center [530, 363] width 316 height 53
type textarea "x"
type textarea "I"
type textarea "x"
type textarea "IC"
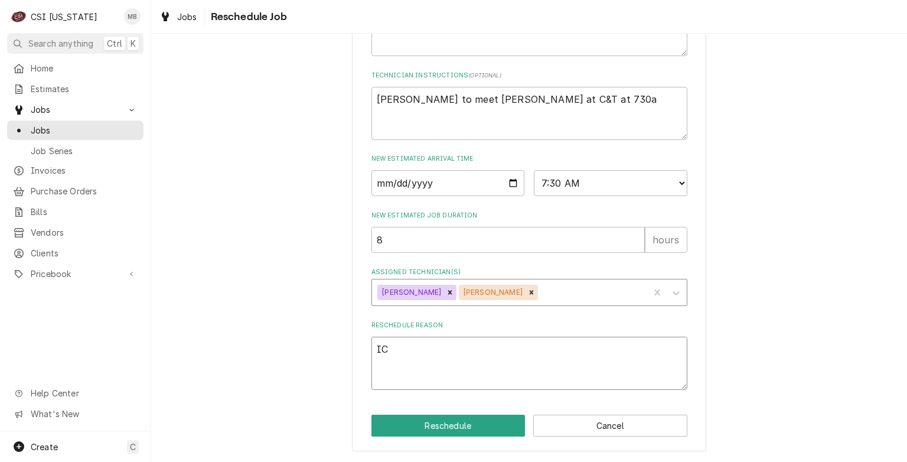
type textarea "x"
type textarea "ICE"
type textarea "x"
type textarea "ICE"
type textarea "x"
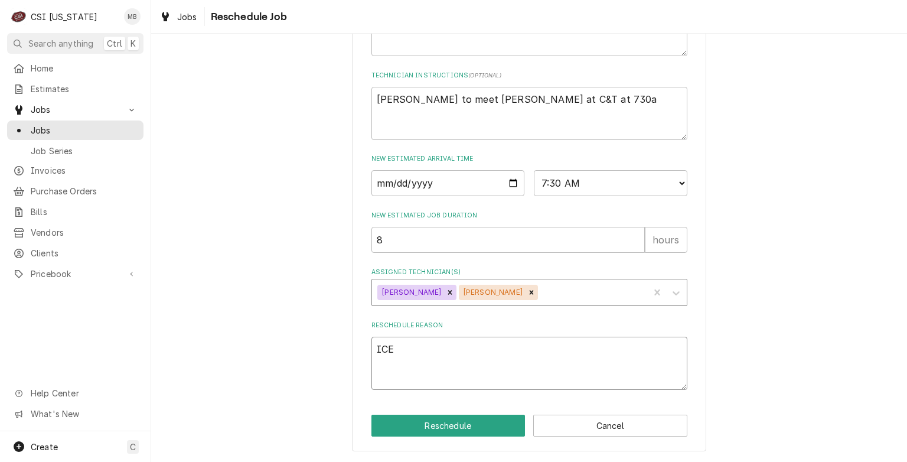
type textarea "ICE M"
type textarea "x"
type textarea "ICE MA"
type textarea "x"
type textarea "ICE MAC"
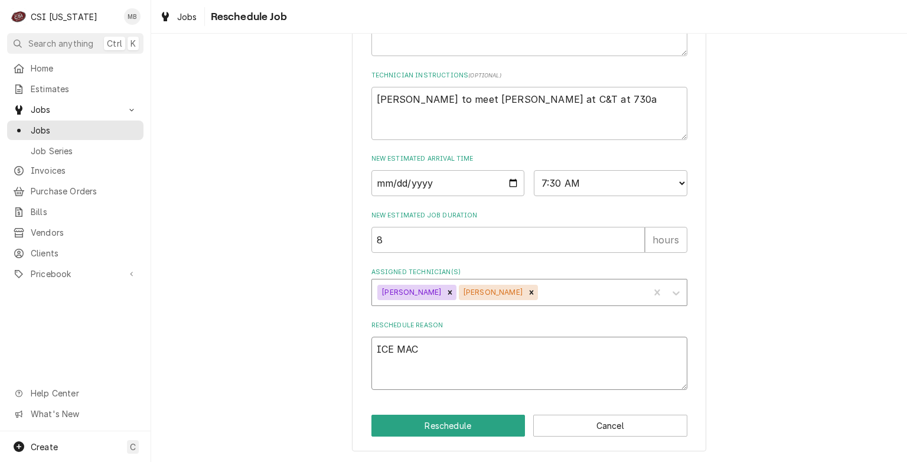
type textarea "x"
type textarea "ICE MACH"
type textarea "x"
type textarea "ICE MACHI"
type textarea "x"
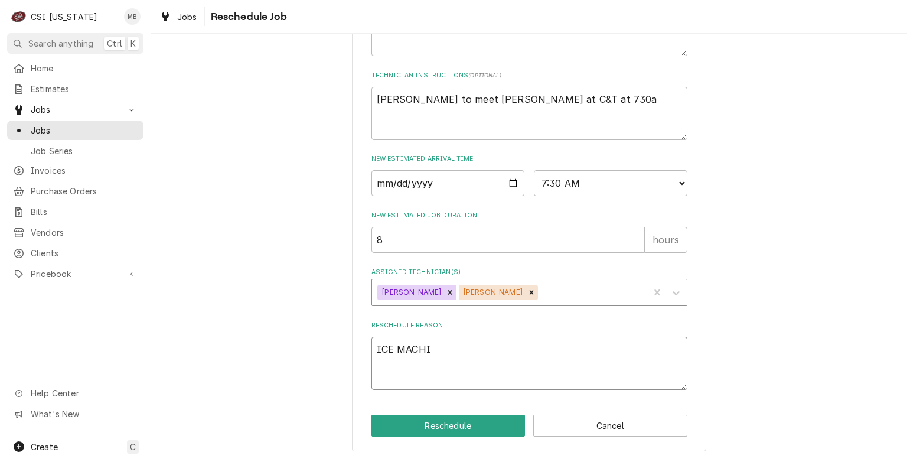
type textarea "ICE MACHIN"
type textarea "x"
type textarea "ICE MACHINE"
type textarea "x"
type textarea "ICE MACHINE"
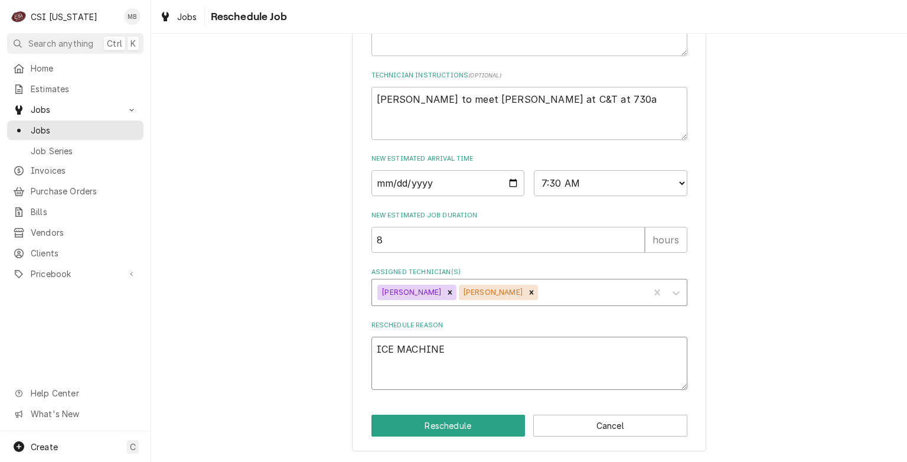
type textarea "x"
type textarea "ICE MACHINE I"
type textarea "x"
type textarea "ICE MACHINE IN"
type textarea "x"
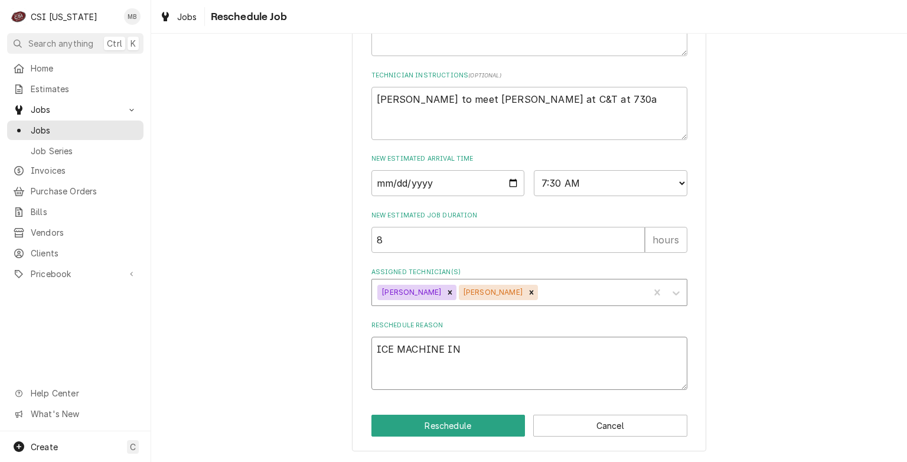
type textarea "ICE MACHINE INS"
type textarea "x"
type textarea "ICE MACHINE INST"
type textarea "x"
type textarea "ICE MACHINE INSTA"
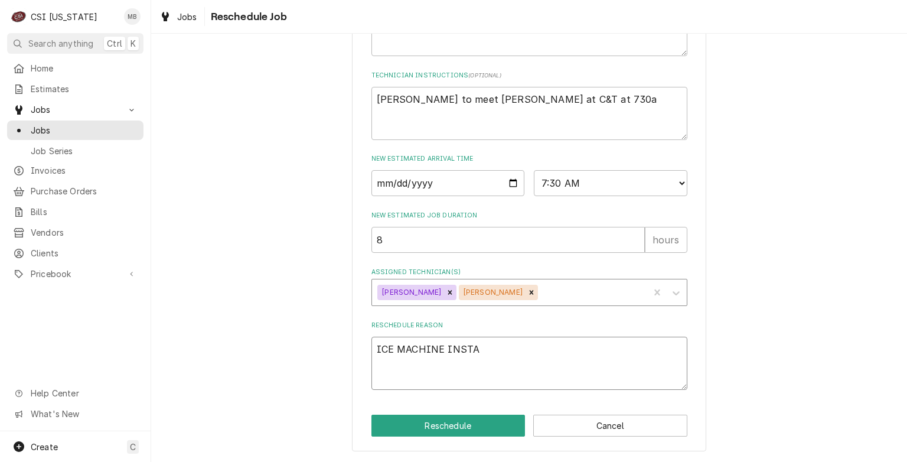
type textarea "x"
type textarea "ICE MACHINE INSTAL"
type textarea "x"
type textarea "ICE MACHINE INSTALL"
click at [456, 437] on button "Reschedule" at bounding box center [449, 426] width 154 height 22
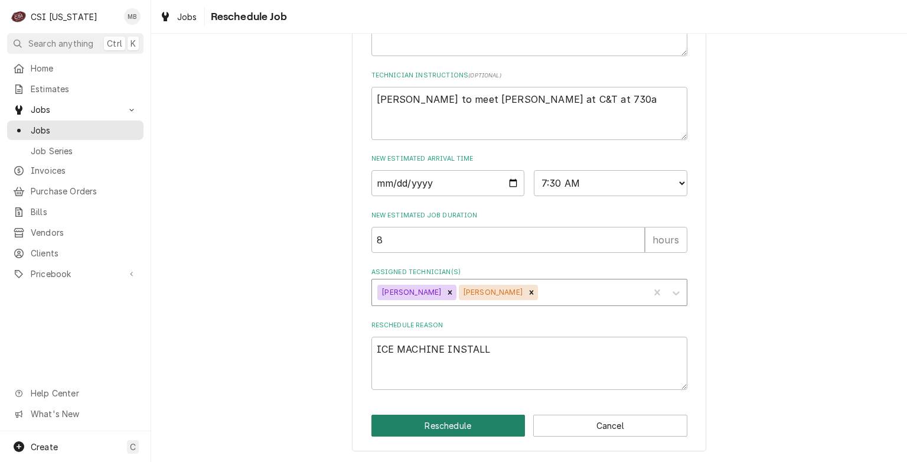
type textarea "x"
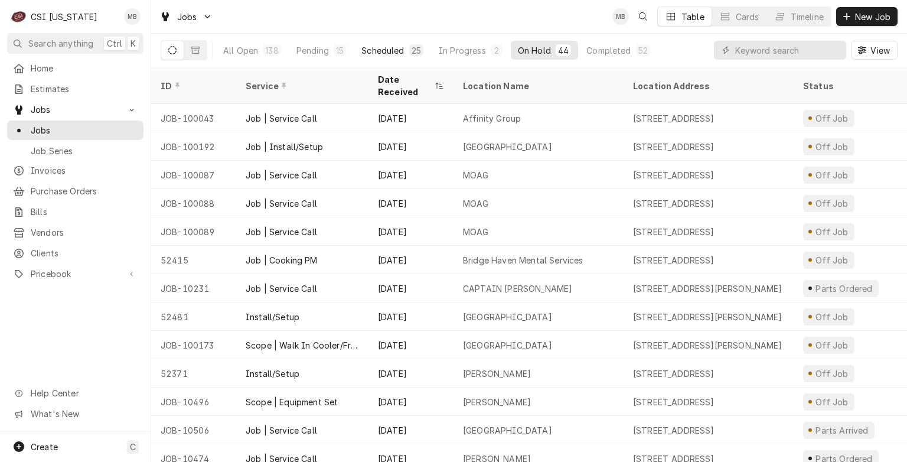
click at [381, 54] on div "Scheduled" at bounding box center [383, 50] width 43 height 12
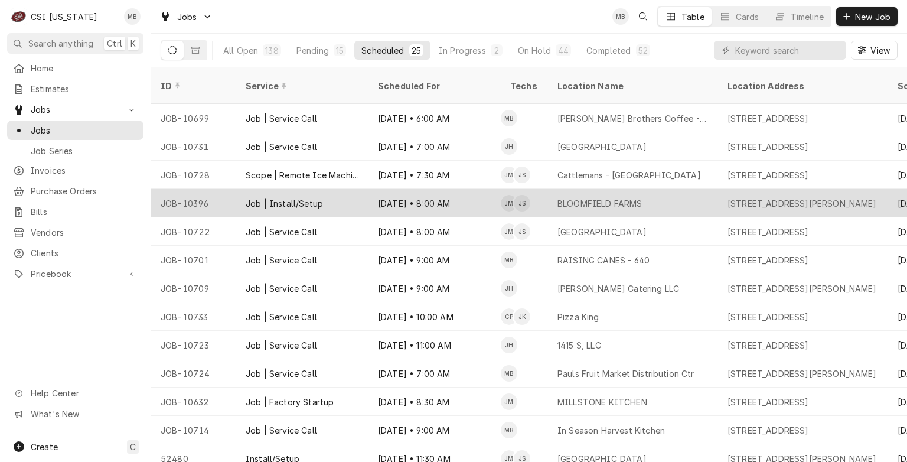
click at [402, 193] on div "Oct 8 • 8:00 AM" at bounding box center [435, 203] width 132 height 28
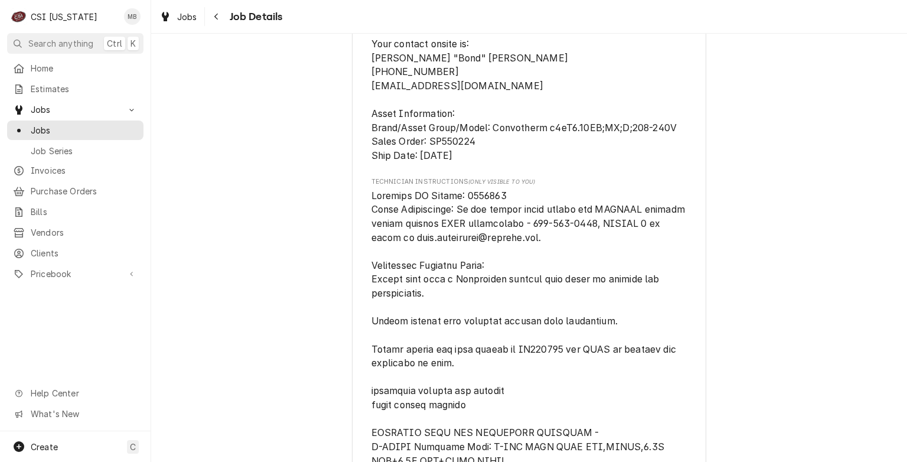
scroll to position [740, 0]
drag, startPoint x: 395, startPoint y: 216, endPoint x: 217, endPoint y: 222, distance: 178.5
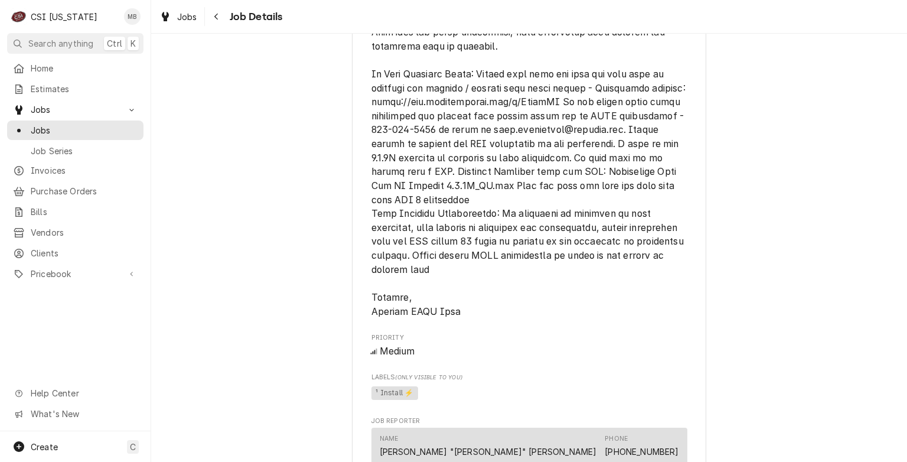
scroll to position [2524, 0]
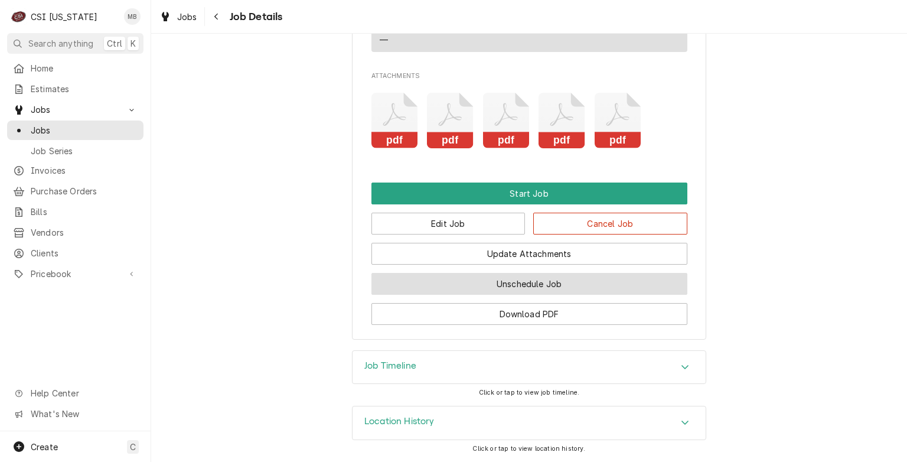
drag, startPoint x: 470, startPoint y: 297, endPoint x: 449, endPoint y: 288, distance: 23.0
click at [449, 288] on button "Unschedule Job" at bounding box center [530, 284] width 316 height 22
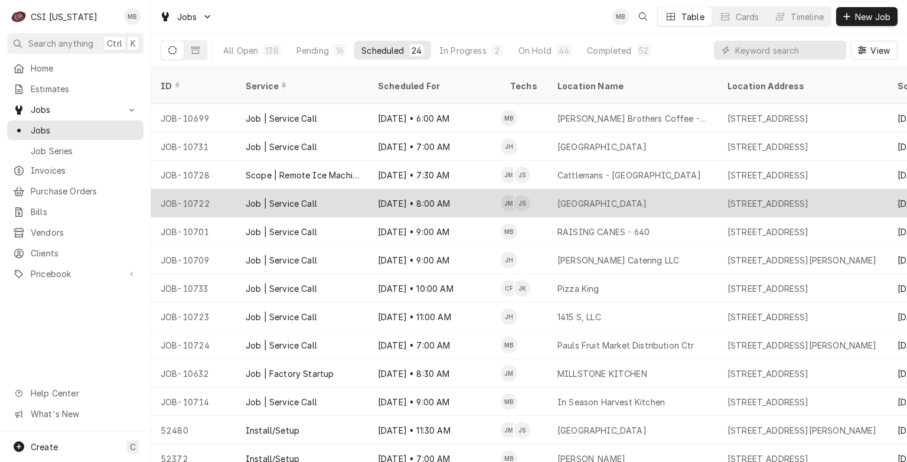
click at [347, 193] on div "Job | Service Call" at bounding box center [302, 203] width 132 height 28
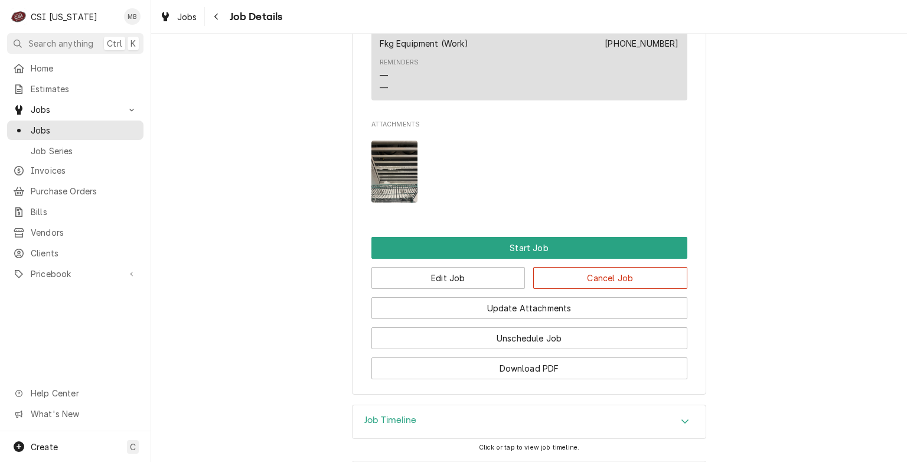
scroll to position [888, 0]
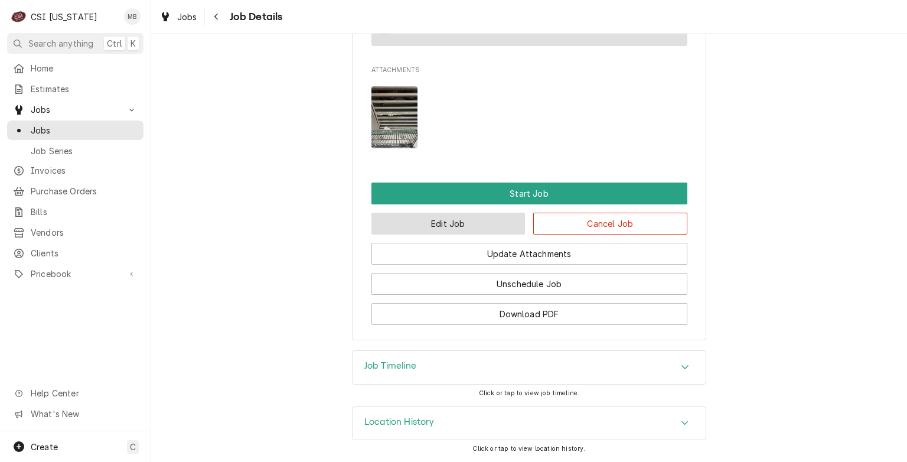
click at [434, 222] on button "Edit Job" at bounding box center [449, 224] width 154 height 22
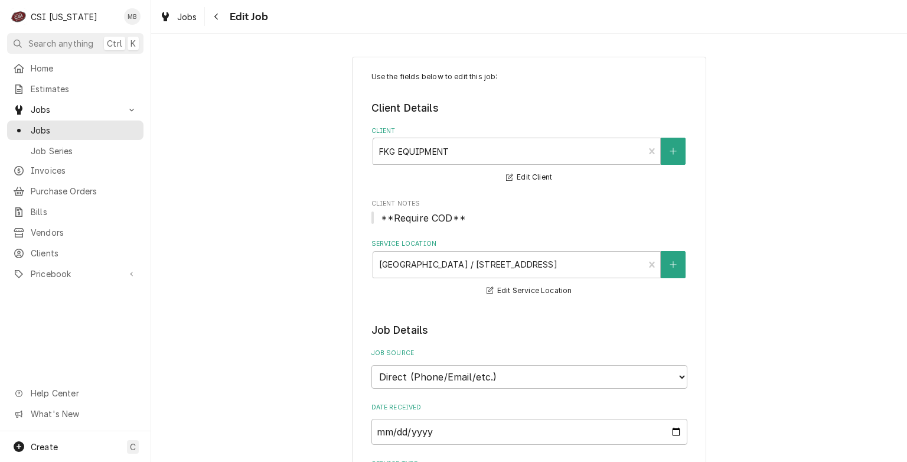
type textarea "x"
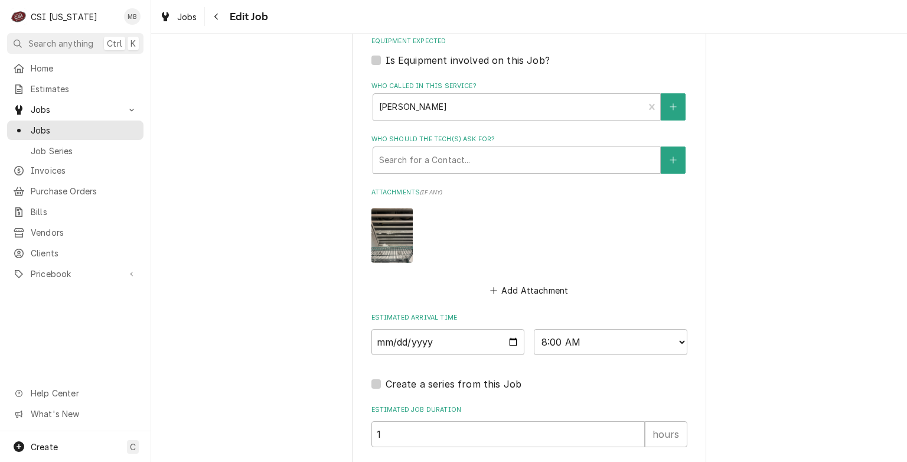
scroll to position [933, 0]
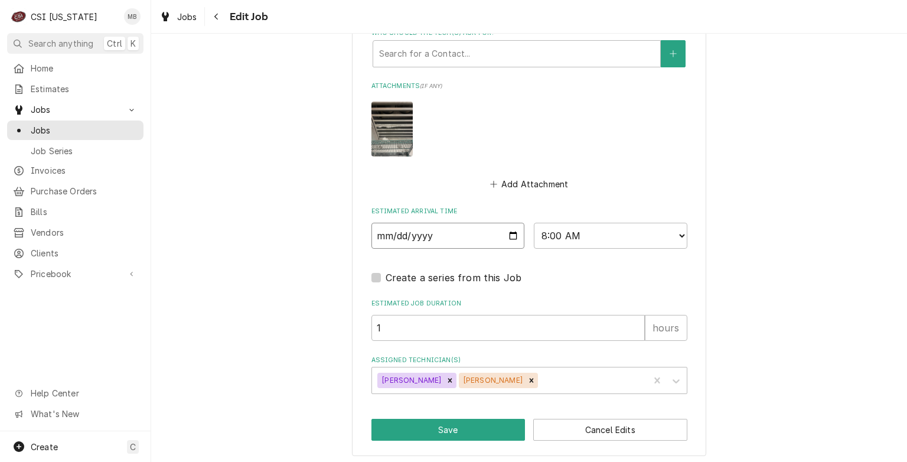
click at [512, 235] on input "[DATE]" at bounding box center [449, 236] width 154 height 26
type input "[DATE]"
click at [460, 420] on button "Save" at bounding box center [449, 430] width 154 height 22
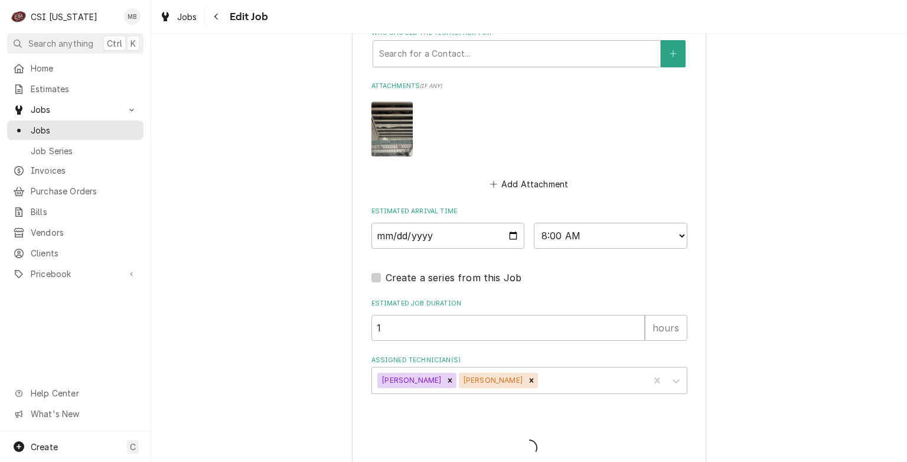
type textarea "x"
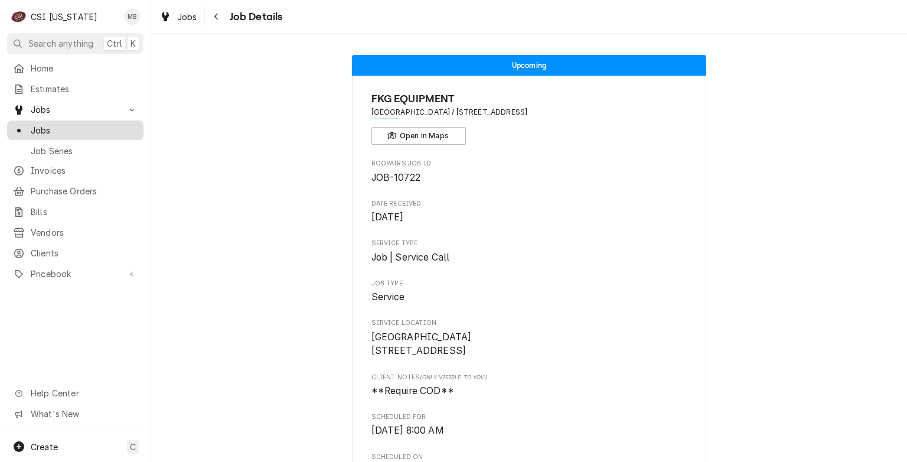
click at [53, 124] on span "Jobs" at bounding box center [84, 130] width 107 height 12
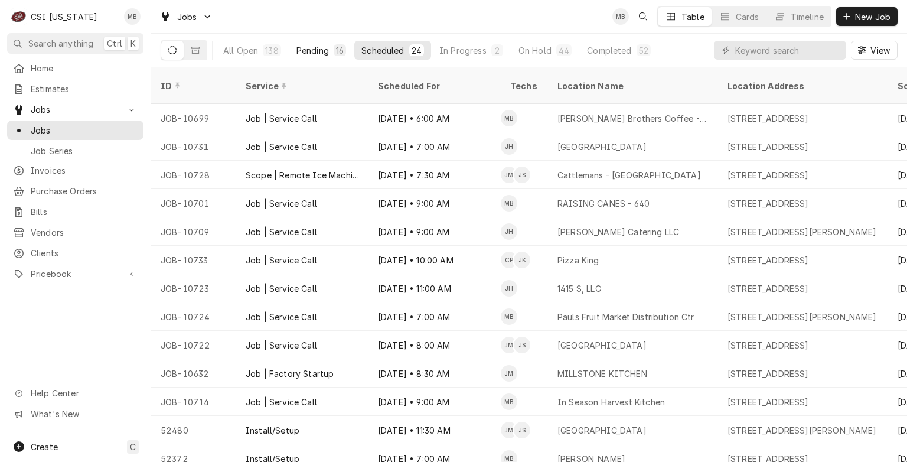
click at [321, 47] on div "Pending" at bounding box center [313, 50] width 32 height 12
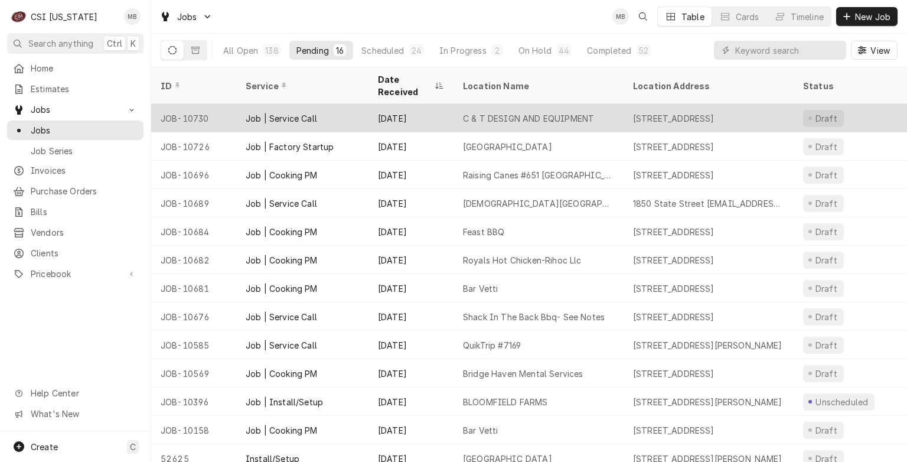
click at [314, 112] on div "Job | Service Call" at bounding box center [281, 118] width 71 height 12
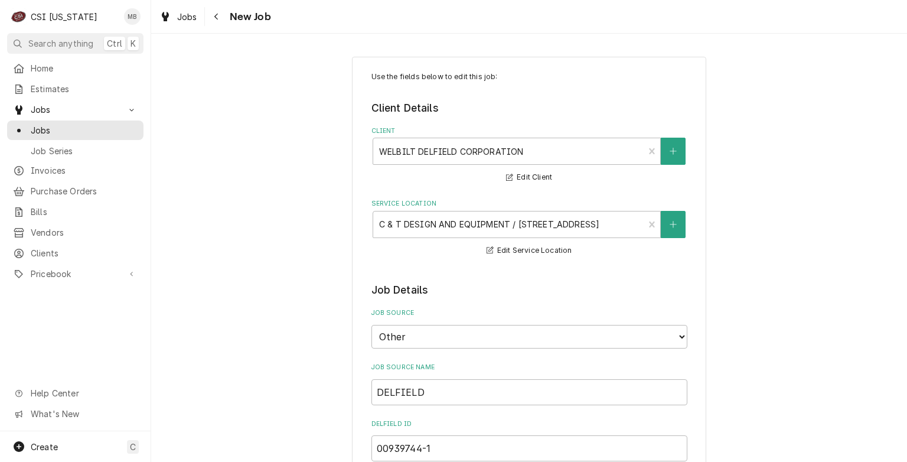
type textarea "x"
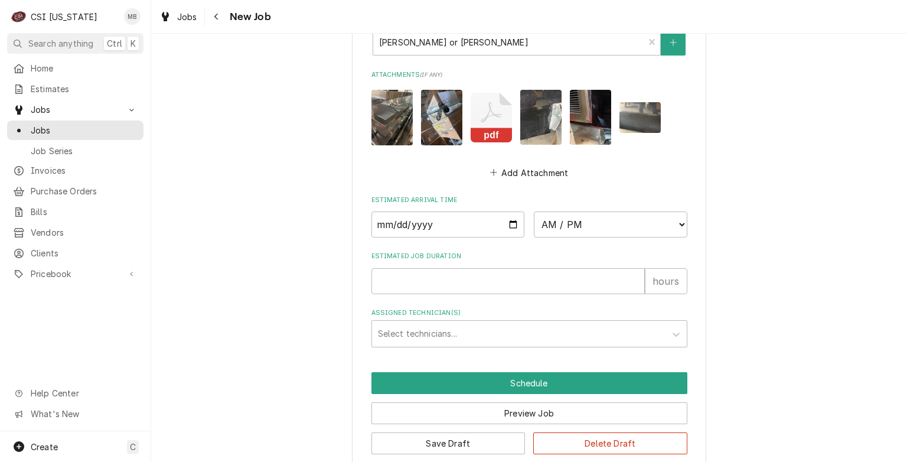
scroll to position [1260, 0]
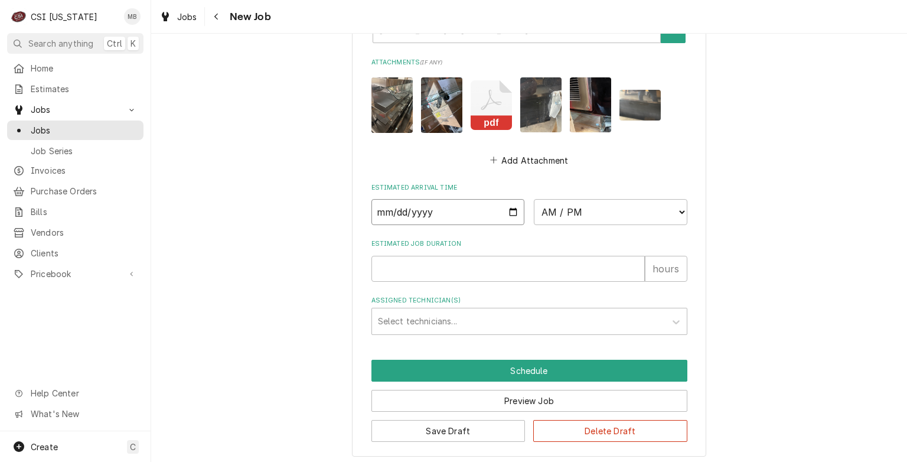
click at [510, 202] on input "Date" at bounding box center [449, 212] width 154 height 26
type input "[DATE]"
type textarea "x"
click at [606, 200] on select "AM / PM 6:00 AM 6:15 AM 6:30 AM 6:45 AM 7:00 AM 7:15 AM 7:30 AM 7:45 AM 8:00 AM…" at bounding box center [611, 212] width 154 height 26
select select "12:00:00"
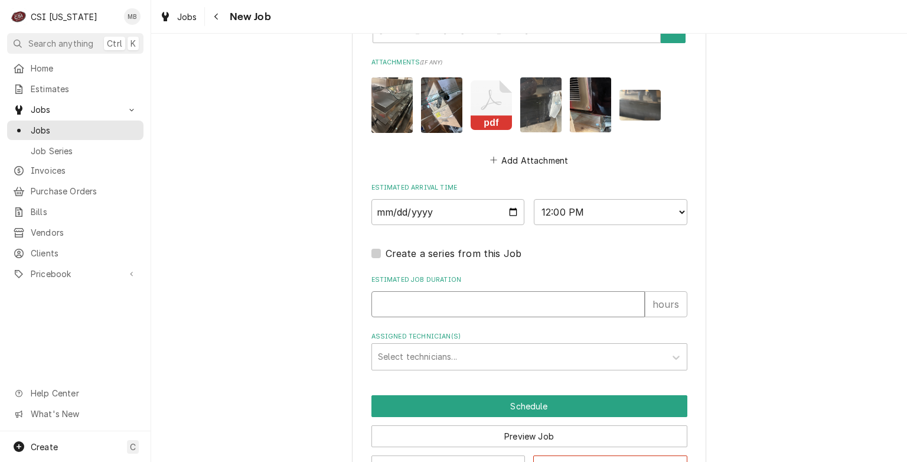
click at [505, 297] on input "Estimated Job Duration" at bounding box center [509, 304] width 274 height 26
type textarea "x"
type input "2"
type textarea "x"
type input "2"
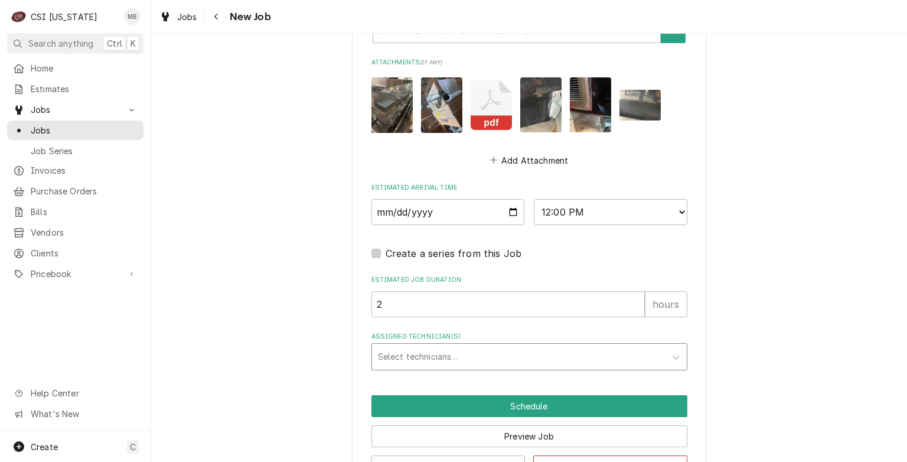
click at [493, 360] on div "Assigned Technician(s)" at bounding box center [519, 356] width 282 height 21
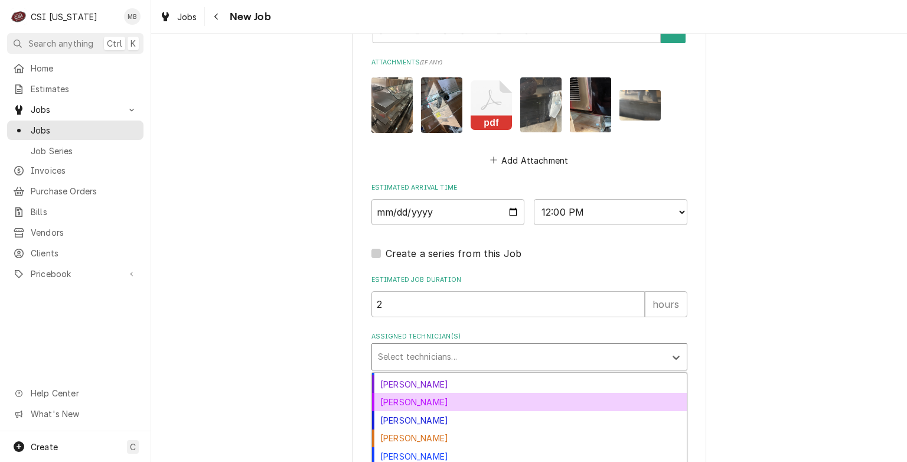
scroll to position [34, 0]
click at [416, 401] on div "Jeff Kuehl" at bounding box center [529, 402] width 315 height 18
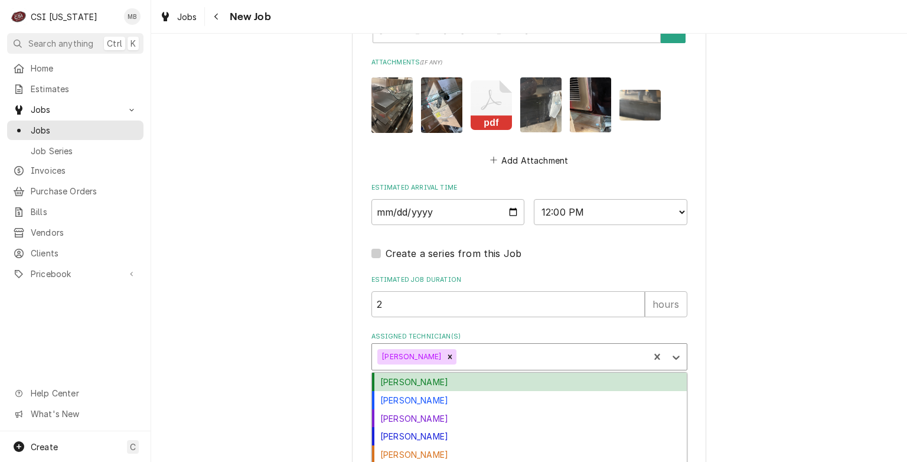
click at [459, 354] on div "Assigned Technician(s)" at bounding box center [551, 356] width 184 height 21
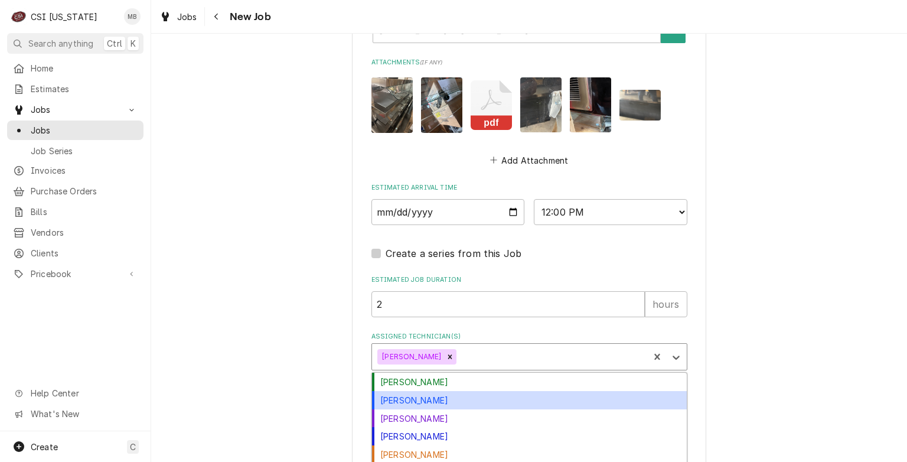
click at [423, 396] on div "Craig Pierce" at bounding box center [529, 400] width 315 height 18
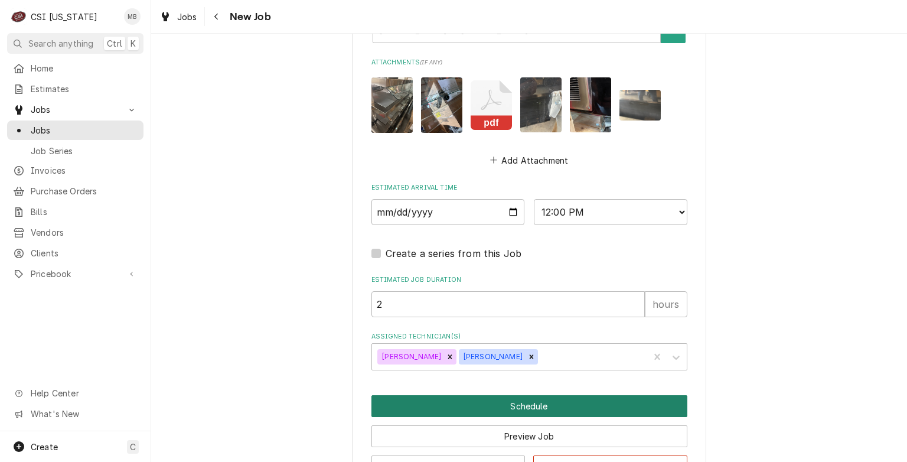
click at [461, 405] on button "Schedule" at bounding box center [530, 406] width 316 height 22
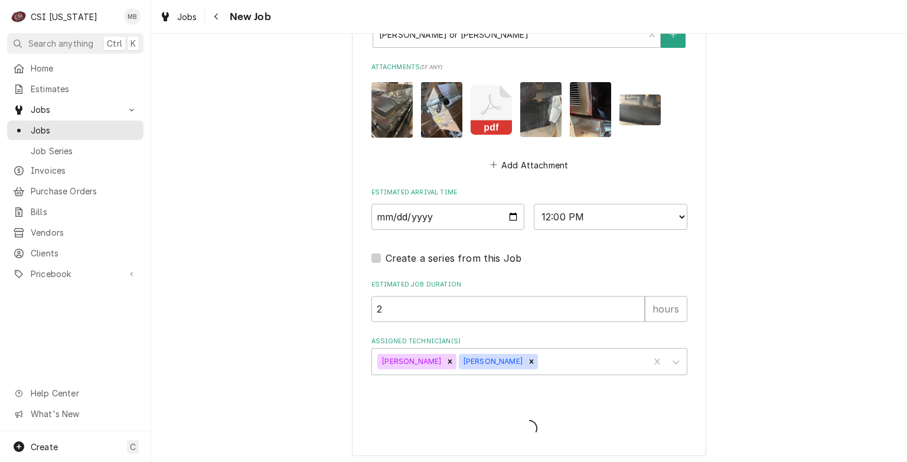
type textarea "x"
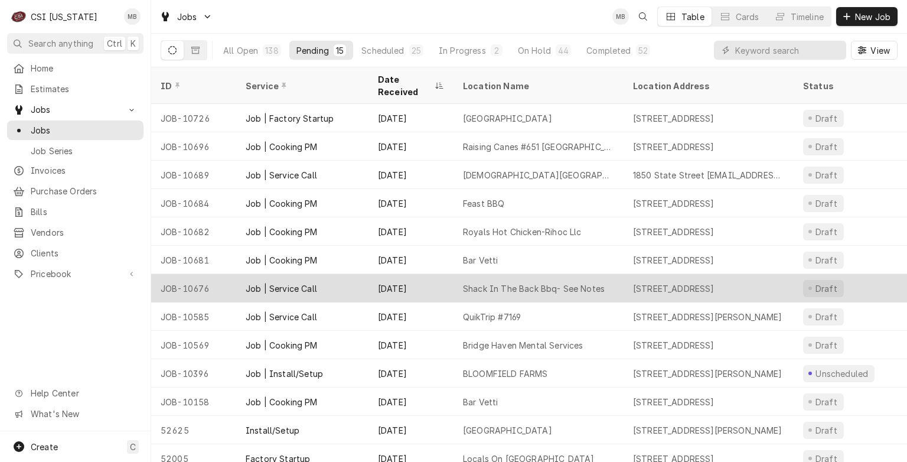
click at [338, 274] on div "Job | Service Call" at bounding box center [302, 288] width 132 height 28
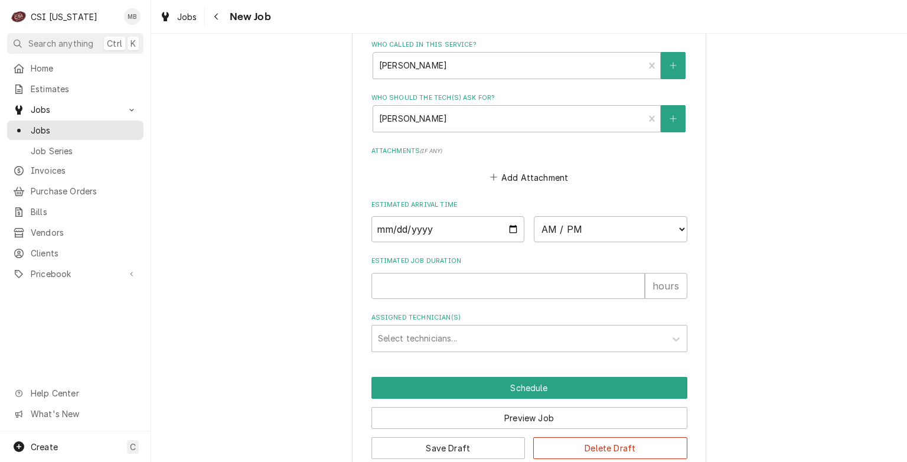
scroll to position [985, 0]
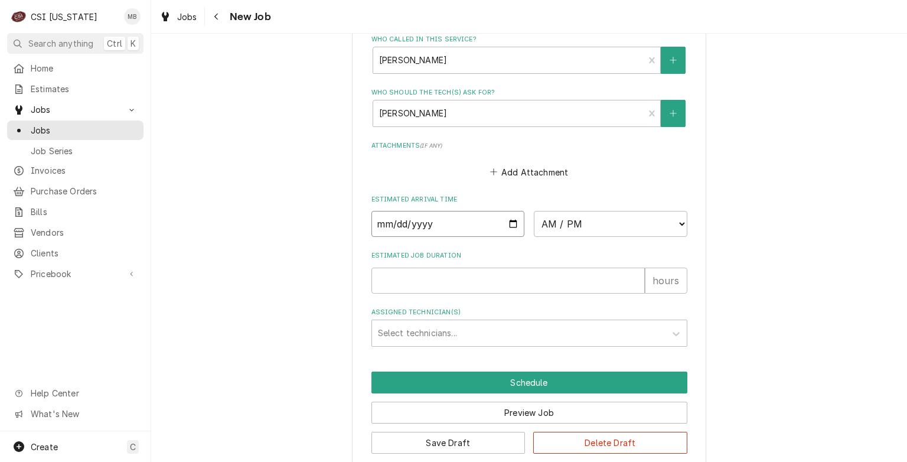
click at [504, 221] on input "Date" at bounding box center [449, 224] width 154 height 26
type textarea "x"
type input "[DATE]"
type textarea "x"
click at [594, 216] on select "AM / PM 6:00 AM 6:15 AM 6:30 AM 6:45 AM 7:00 AM 7:15 AM 7:30 AM 7:45 AM 8:00 AM…" at bounding box center [611, 224] width 154 height 26
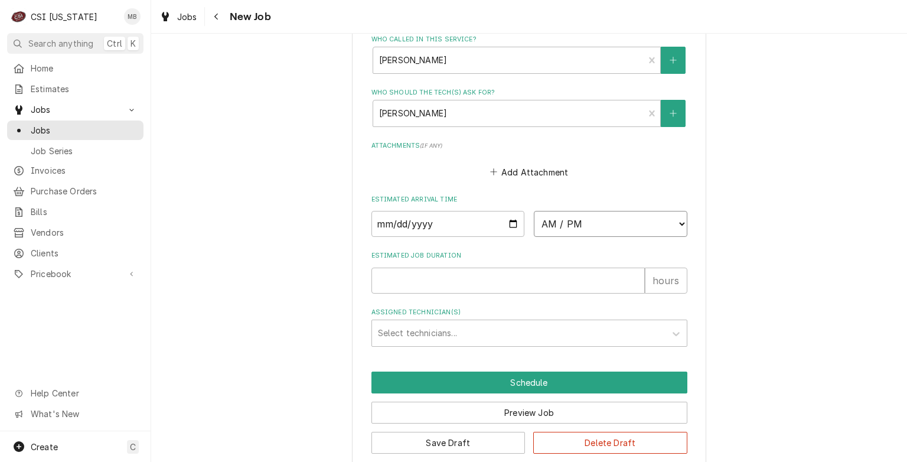
select select "08:00:00"
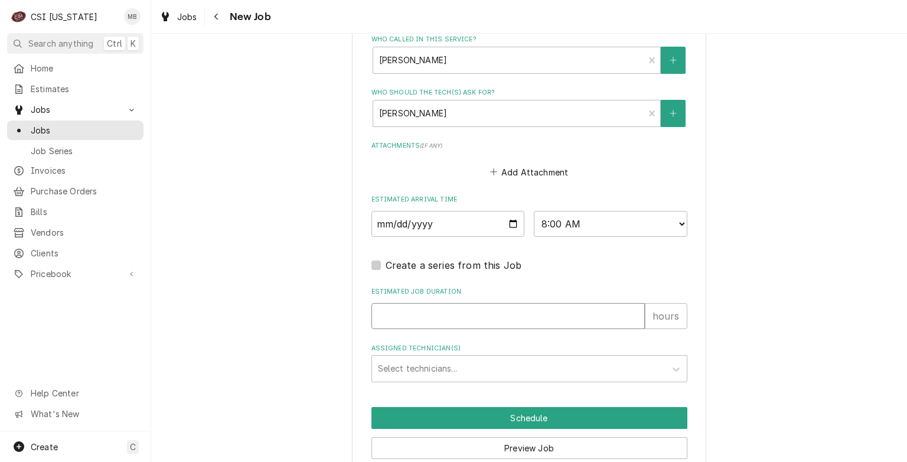
click at [430, 305] on input "Estimated Job Duration" at bounding box center [509, 316] width 274 height 26
type textarea "x"
type input "2"
type textarea "x"
type input "2"
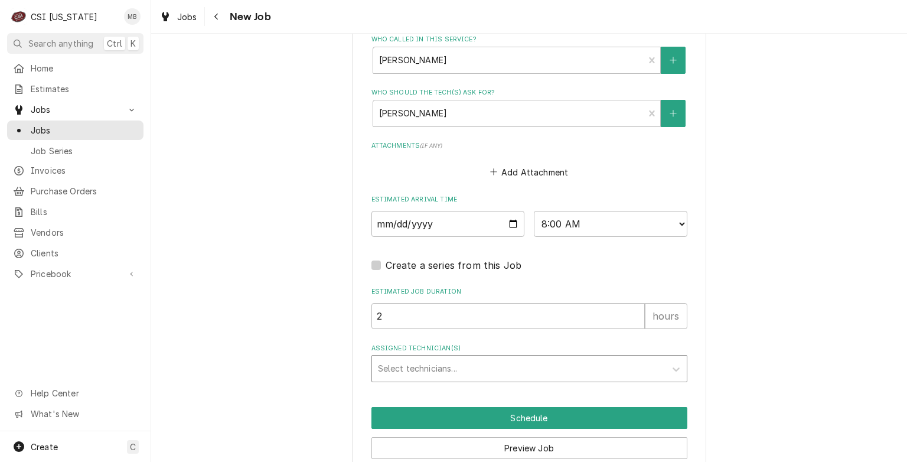
click at [417, 363] on div "Assigned Technician(s)" at bounding box center [519, 368] width 282 height 21
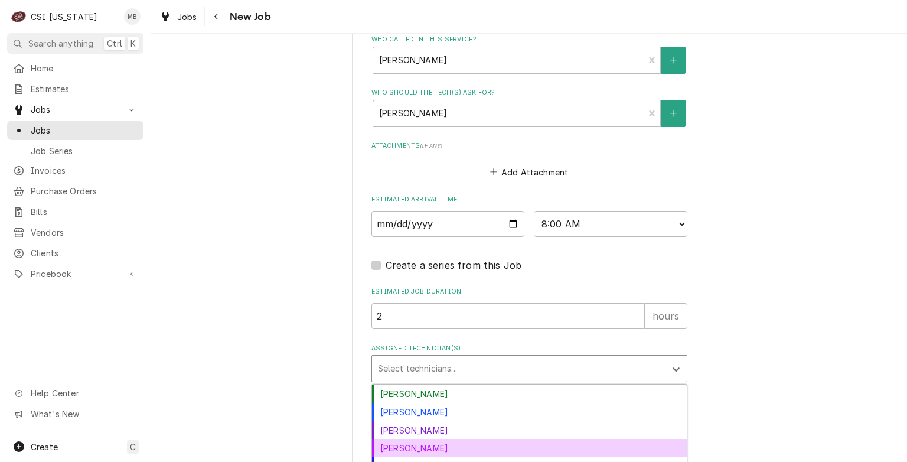
scroll to position [1033, 0]
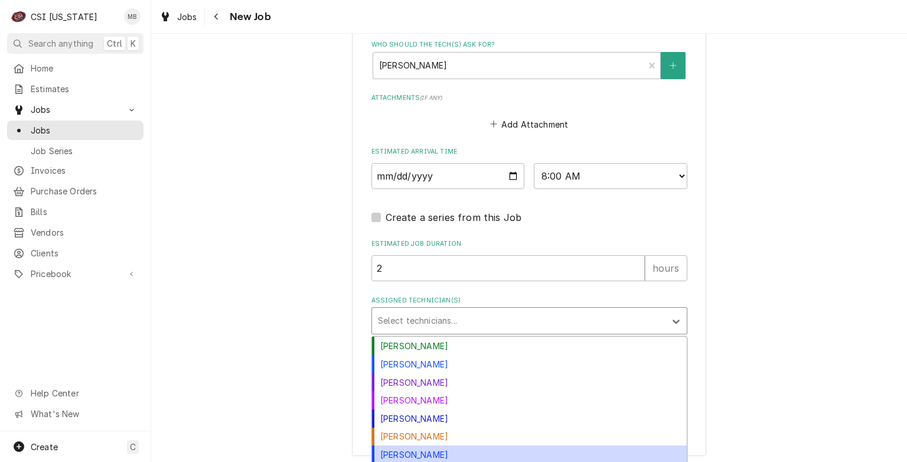
click at [389, 450] on div "[PERSON_NAME]" at bounding box center [529, 454] width 315 height 18
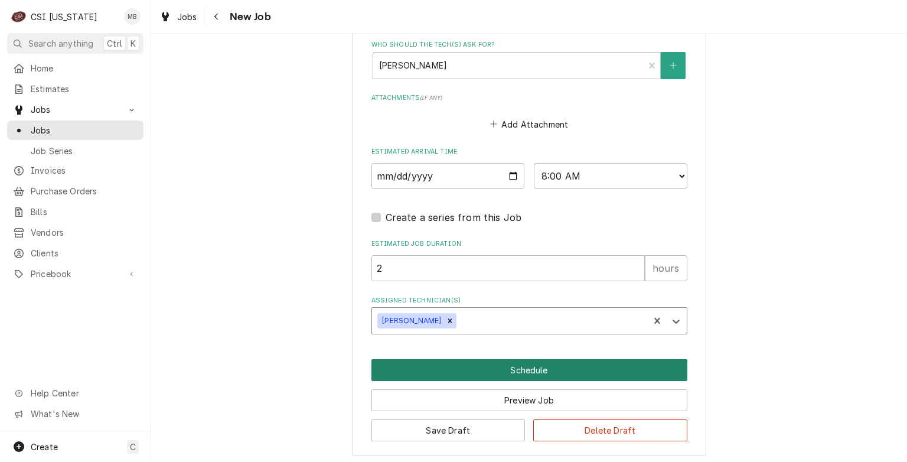
click at [458, 375] on button "Schedule" at bounding box center [530, 370] width 316 height 22
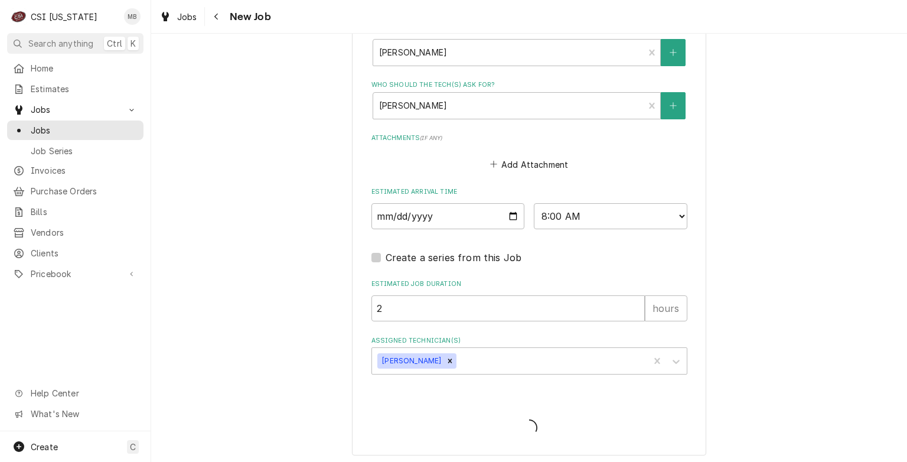
type textarea "x"
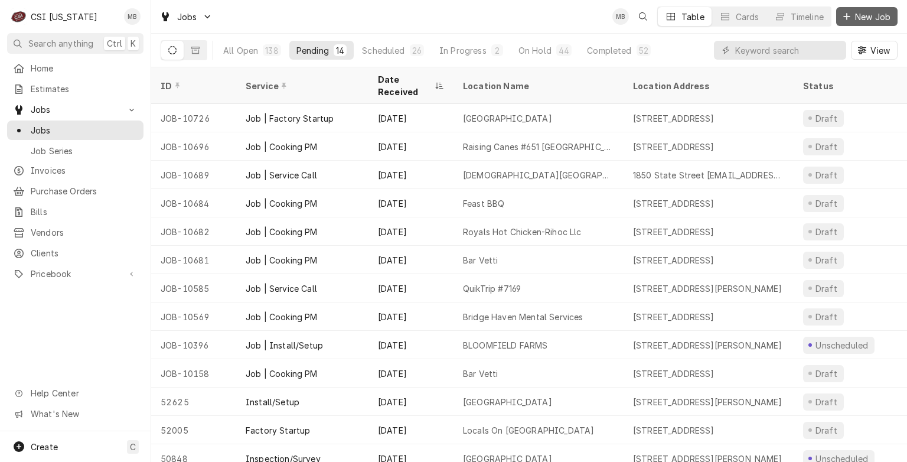
click at [852, 15] on div "Dynamic Content Wrapper" at bounding box center [847, 17] width 12 height 12
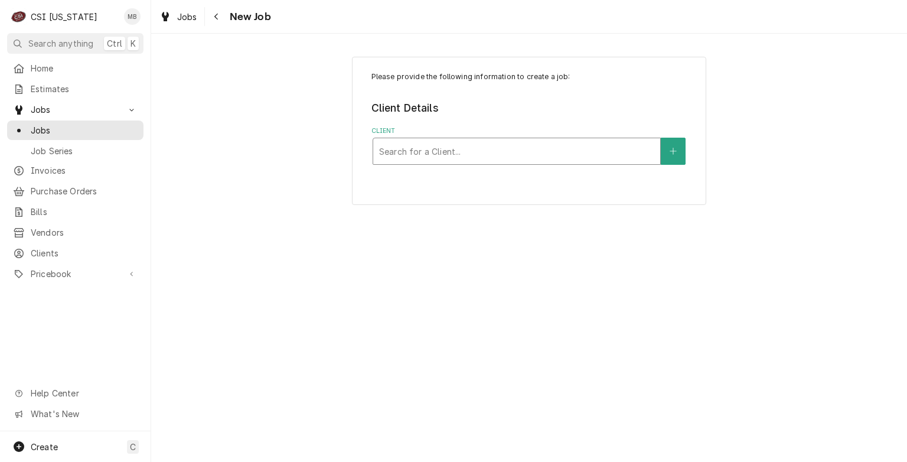
click at [405, 161] on div "Client" at bounding box center [516, 151] width 275 height 21
type input "[GEOGRAPHIC_DATA]"
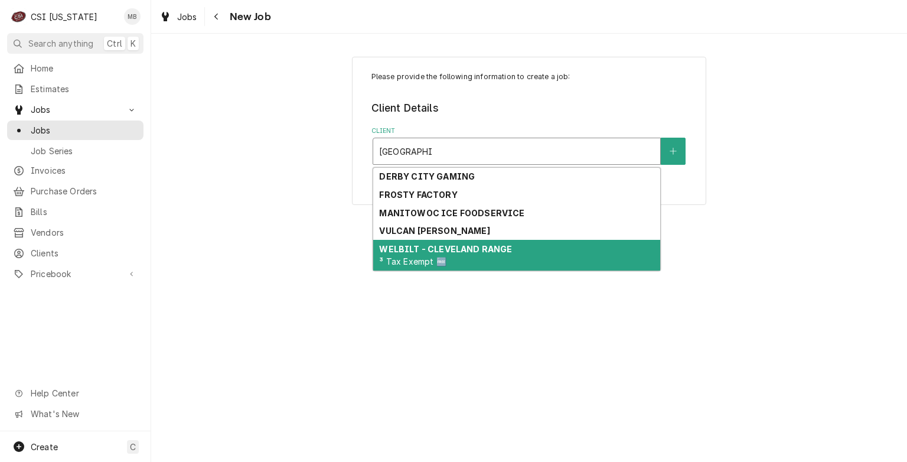
click at [408, 245] on strong "WELBILT - CLEVELAND RANGE" at bounding box center [445, 249] width 133 height 10
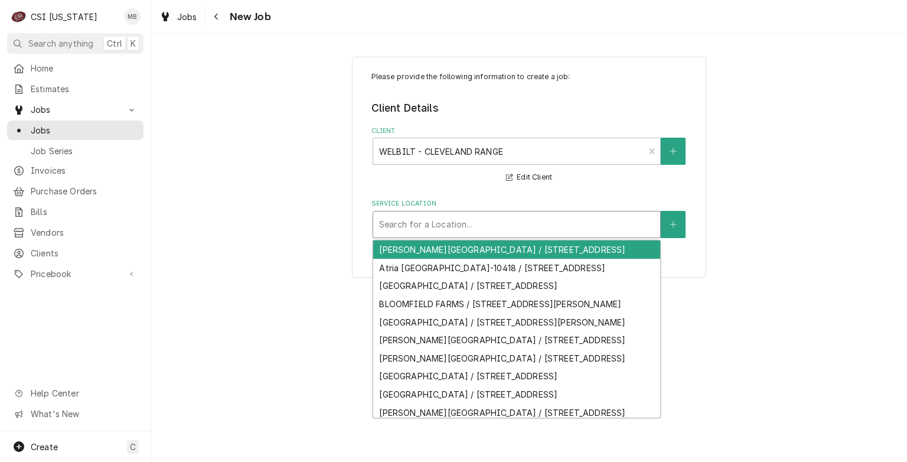
click at [414, 222] on div "Service Location" at bounding box center [516, 224] width 275 height 21
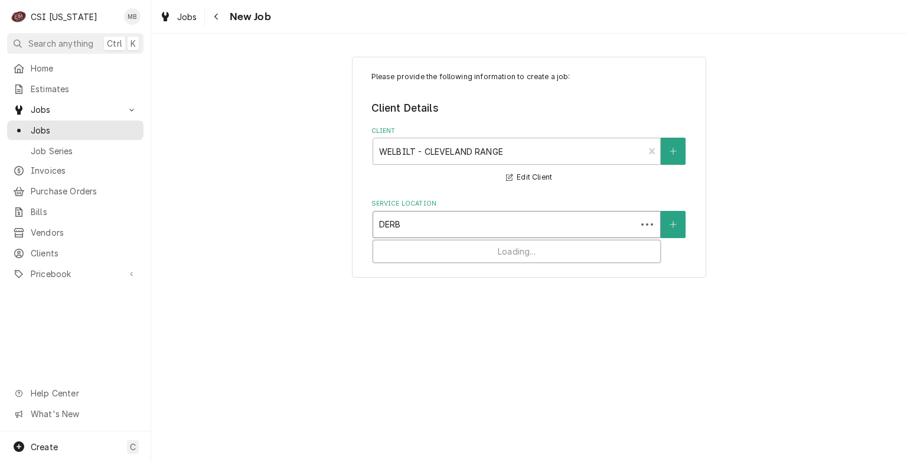
type input "DERBY"
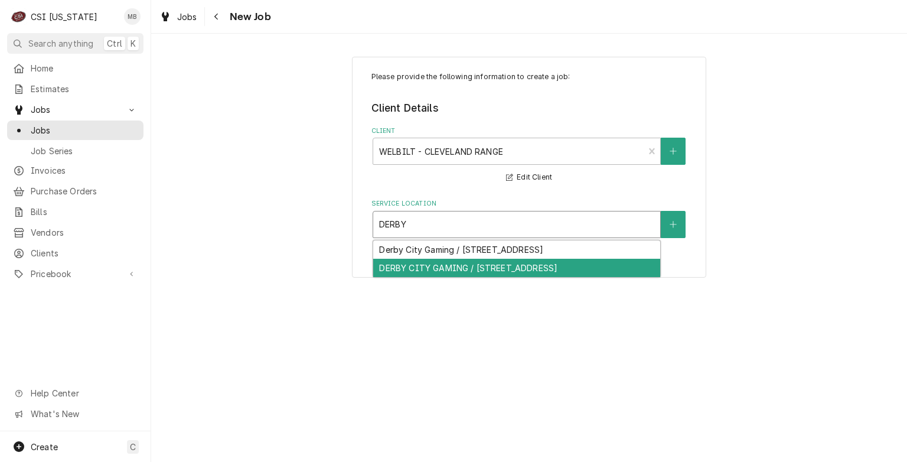
click at [417, 268] on div "DERBY CITY GAMING / [STREET_ADDRESS]" at bounding box center [516, 268] width 287 height 18
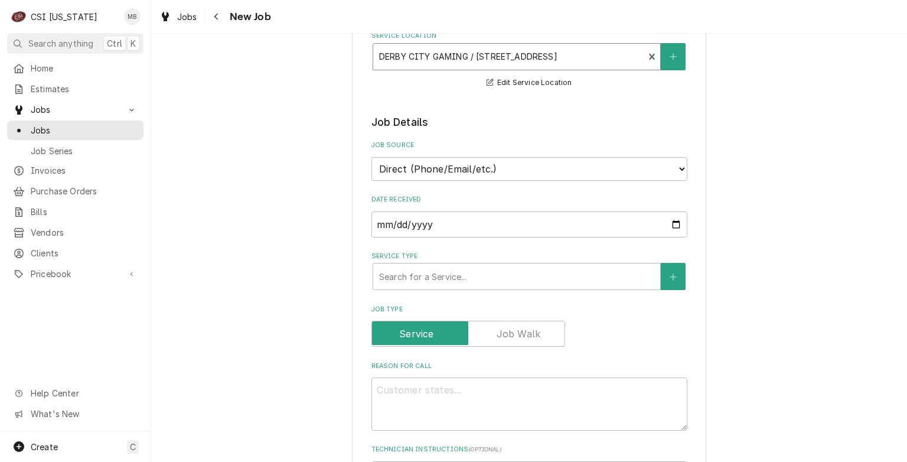
scroll to position [167, 0]
click at [435, 279] on div "Service Type" at bounding box center [516, 276] width 275 height 21
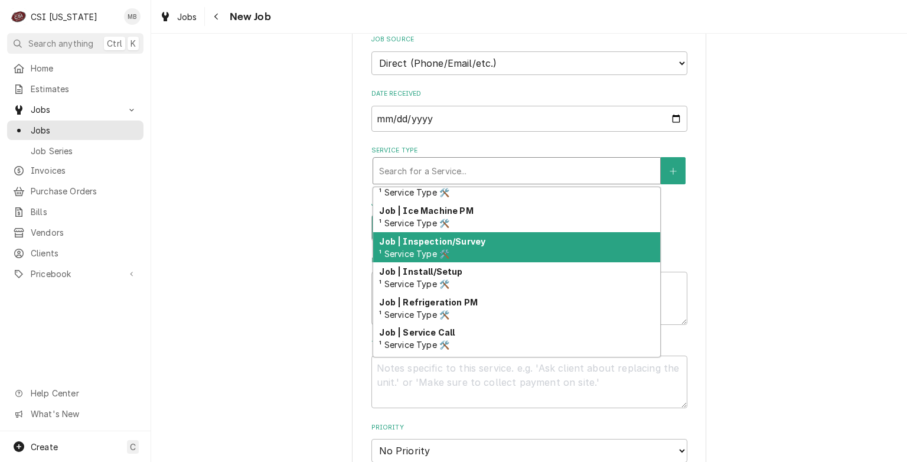
scroll to position [612, 0]
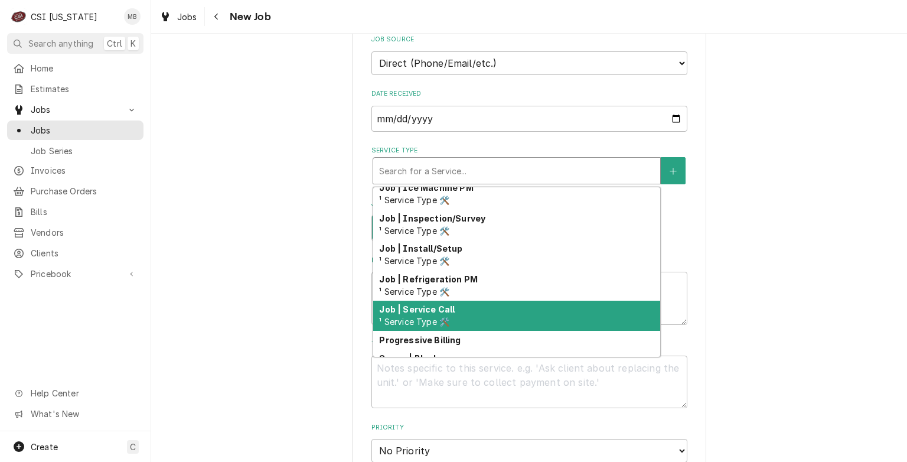
click at [444, 301] on div "Job | Service Call ¹ Service Type 🛠️" at bounding box center [516, 316] width 287 height 31
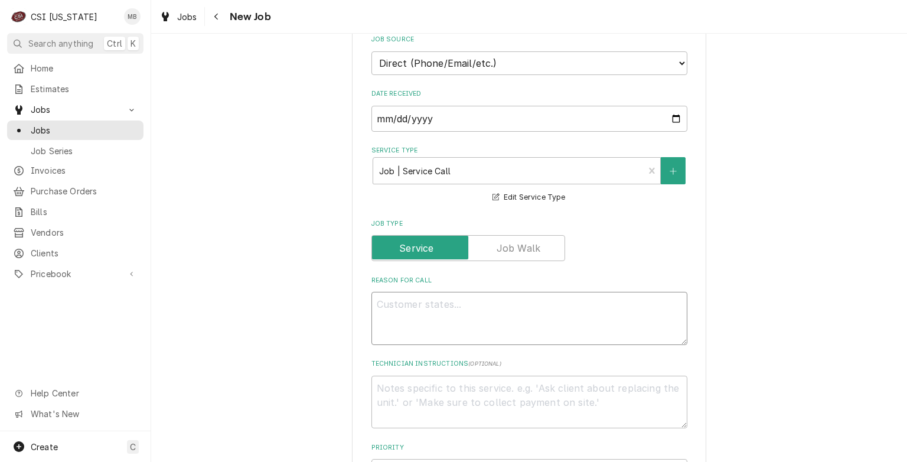
click at [444, 300] on textarea "Reason For Call" at bounding box center [530, 318] width 316 height 53
type textarea "x"
type textarea "CO"
type textarea "x"
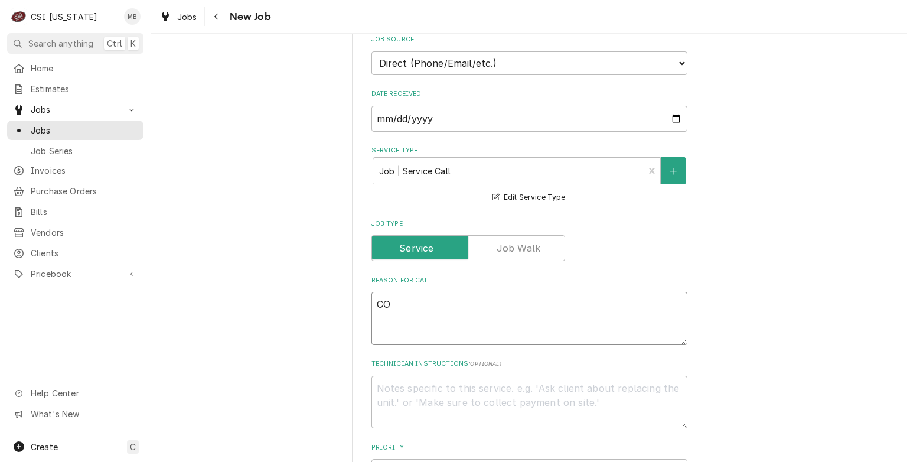
type textarea "COM"
type textarea "x"
type textarea "CO"
type textarea "x"
type textarea "CON"
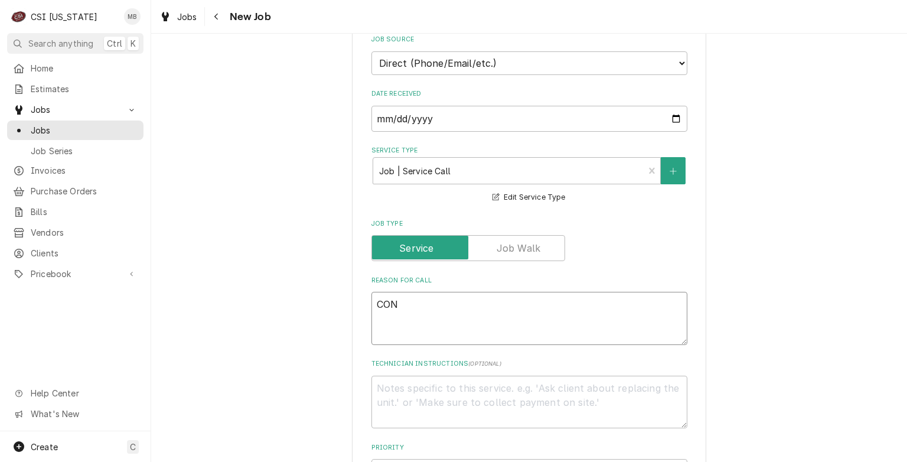
type textarea "x"
type textarea "CONVO"
type textarea "x"
type textarea "CONVOTH"
type textarea "x"
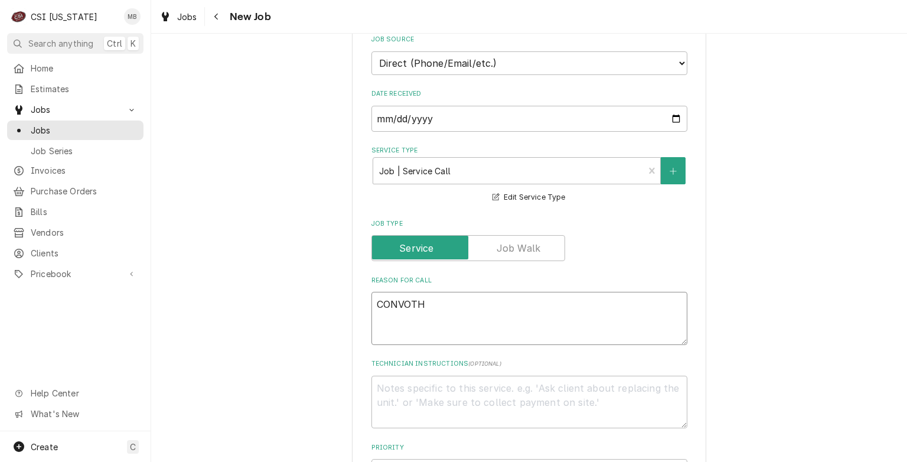
type textarea "CONVOTHE"
type textarea "x"
type textarea "CONVOTHER"
type textarea "x"
type textarea "CONVOTHERM"
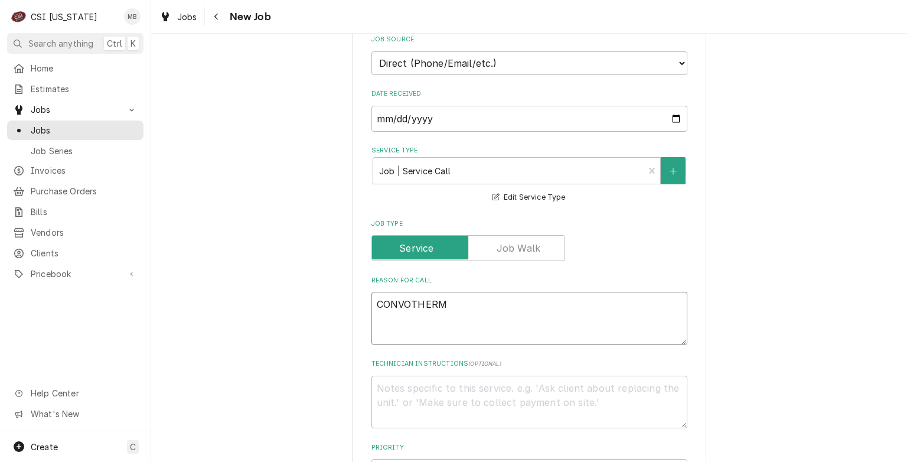
type textarea "x"
type textarea "CONVOTHERM"
type textarea "x"
type textarea "CONVOTHERM O"
type textarea "x"
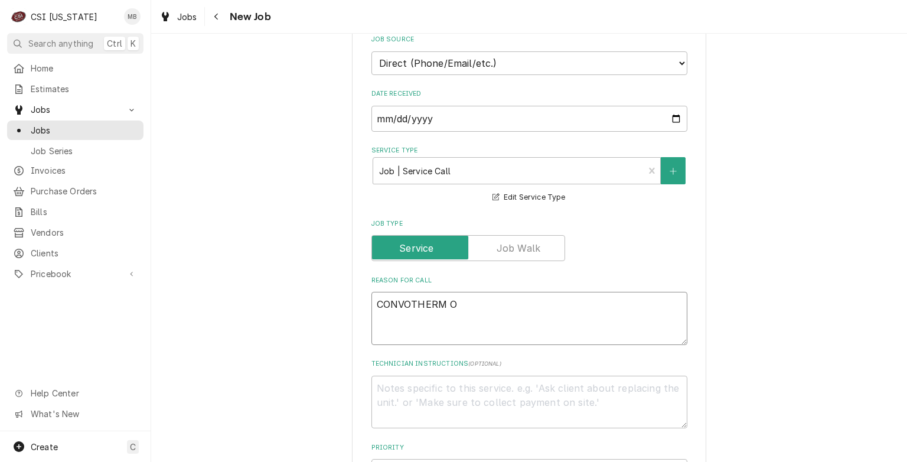
type textarea "CONVOTHERM OV"
type textarea "x"
type textarea "CONVOTHERM OVE"
type textarea "x"
type textarea "CONVOTHERM OVEN"
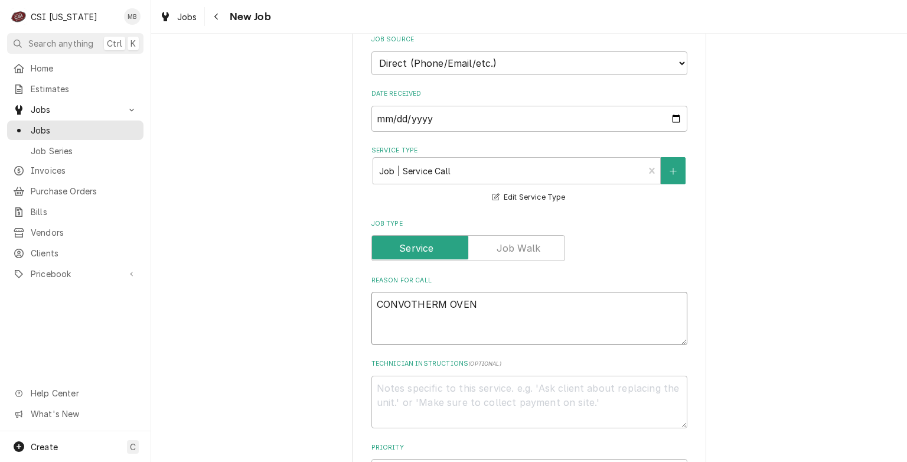
type textarea "x"
type textarea "CONVOTHERM OVEN"
type textarea "x"
type textarea "CONVOTHERM OVEN LE"
type textarea "x"
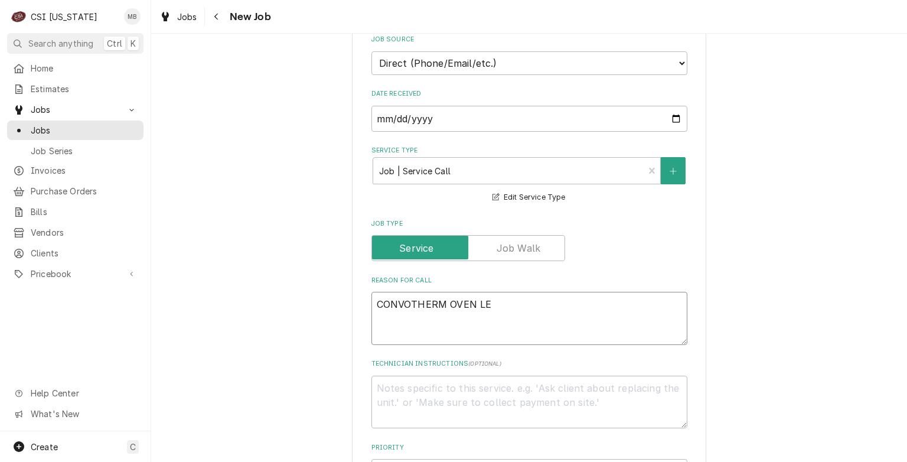
type textarea "CONVOTHERM OVEN LEA"
type textarea "x"
type textarea "CONVOTHERM OVEN LEAK"
type textarea "x"
type textarea "CONVOTHERM OVEN LEAKI"
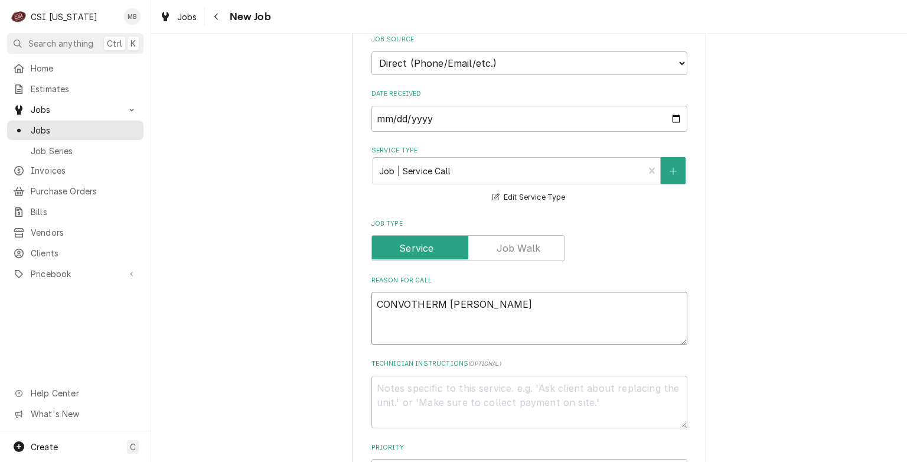
type textarea "x"
type textarea "CONVOTHERM OVEN LEAKIN"
type textarea "x"
type textarea "CONVOTHERM OVEN LEAKING"
type textarea "x"
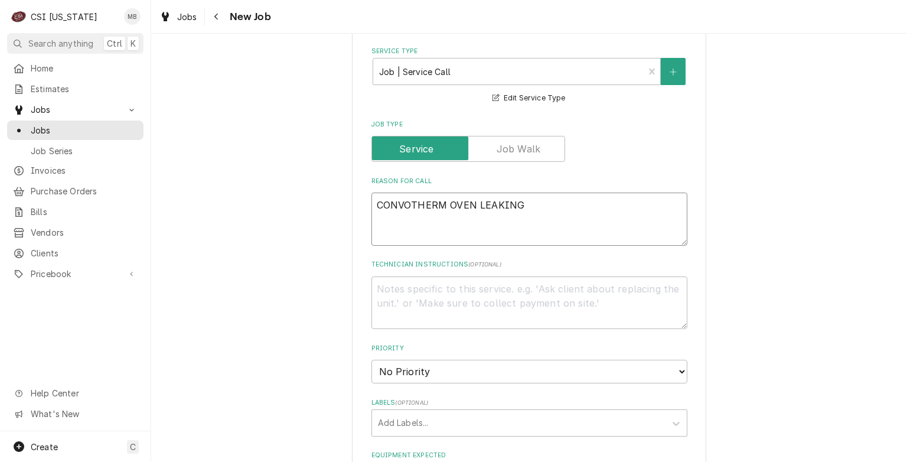
scroll to position [413, 0]
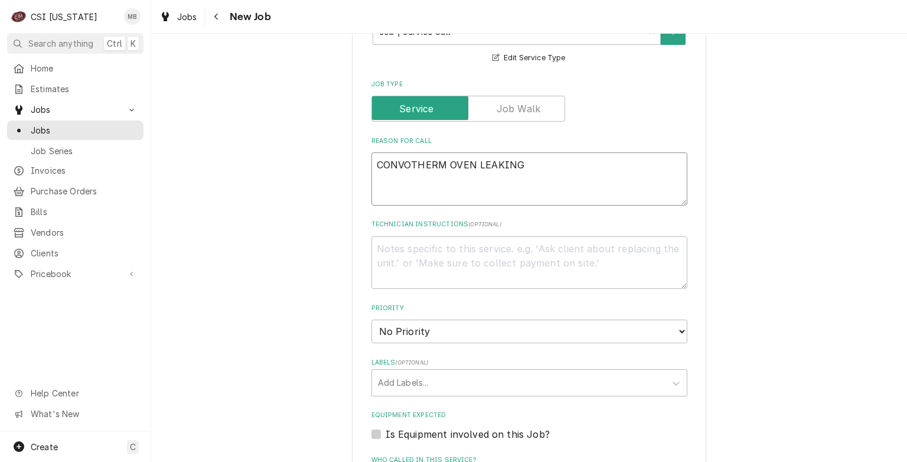
type textarea "CONVOTHERM OVEN LEAKING"
click at [441, 325] on select "No Priority Urgent High Medium Low" at bounding box center [530, 332] width 316 height 24
select select "3"
click at [372, 320] on select "No Priority Urgent High Medium Low" at bounding box center [530, 332] width 316 height 24
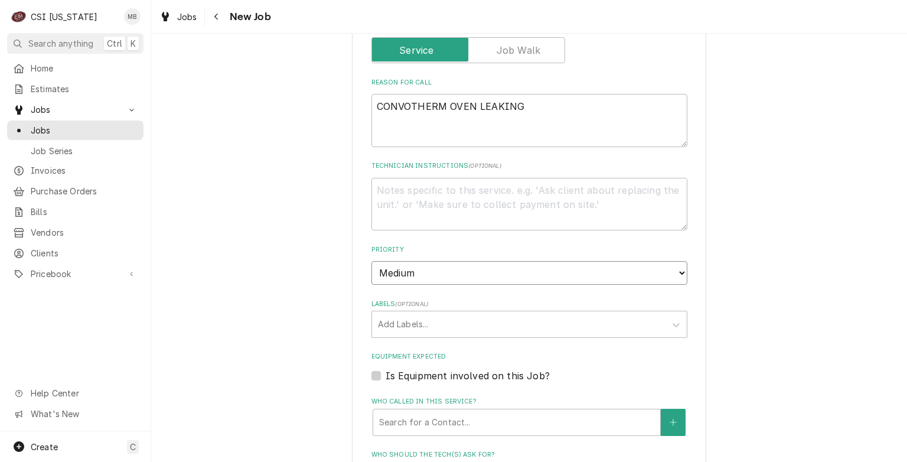
scroll to position [472, 0]
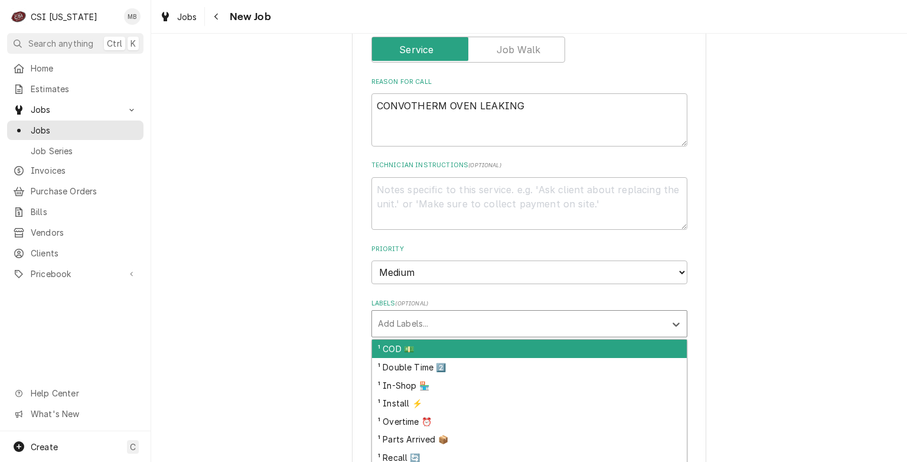
click at [406, 311] on div "Add Labels..." at bounding box center [519, 324] width 294 height 26
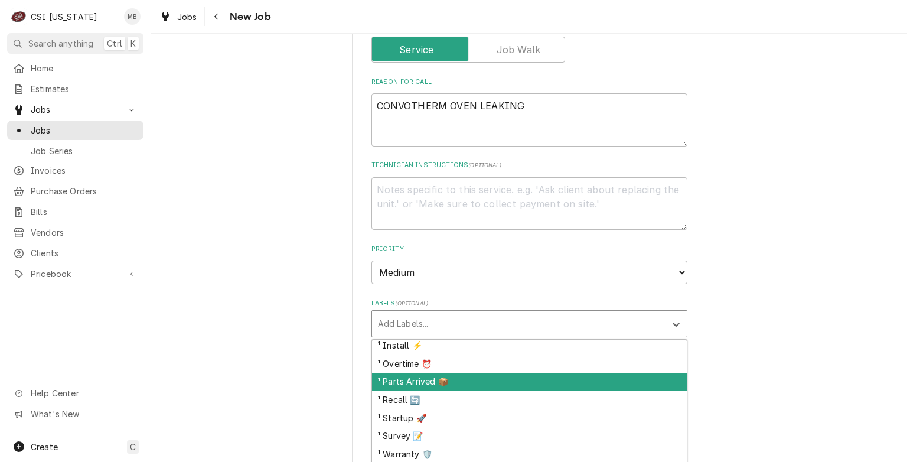
scroll to position [102, 0]
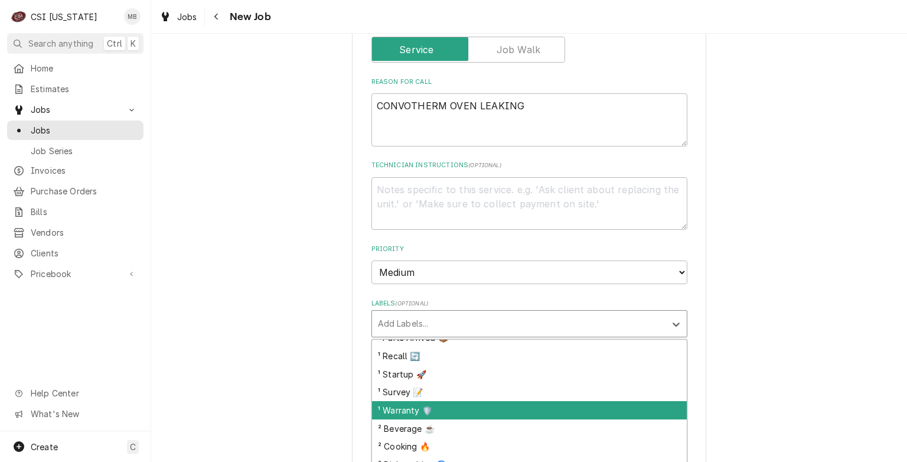
click at [409, 408] on div "¹ Warranty 🛡️" at bounding box center [529, 410] width 315 height 18
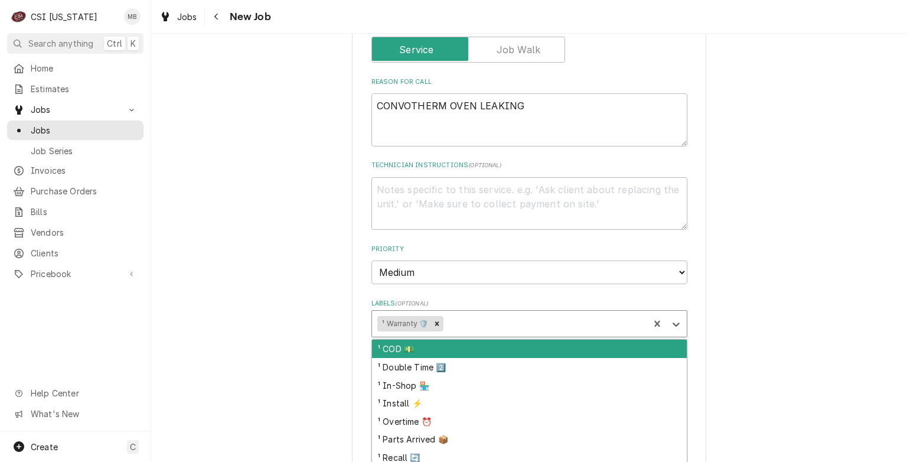
click at [458, 323] on div "Labels" at bounding box center [545, 323] width 198 height 21
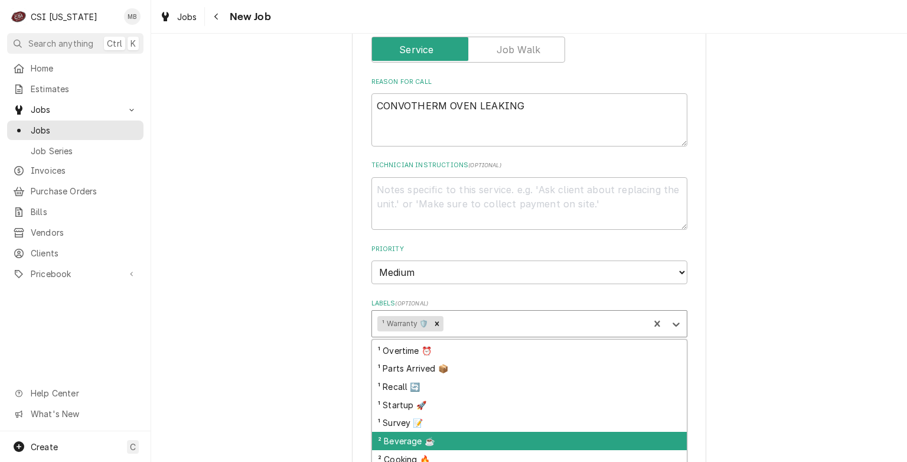
scroll to position [131, 0]
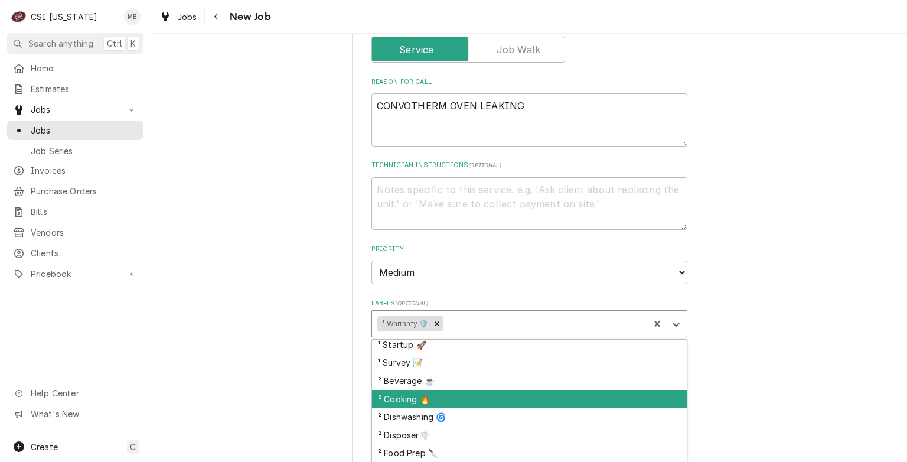
click at [409, 392] on div "² Cooking 🔥" at bounding box center [529, 399] width 315 height 18
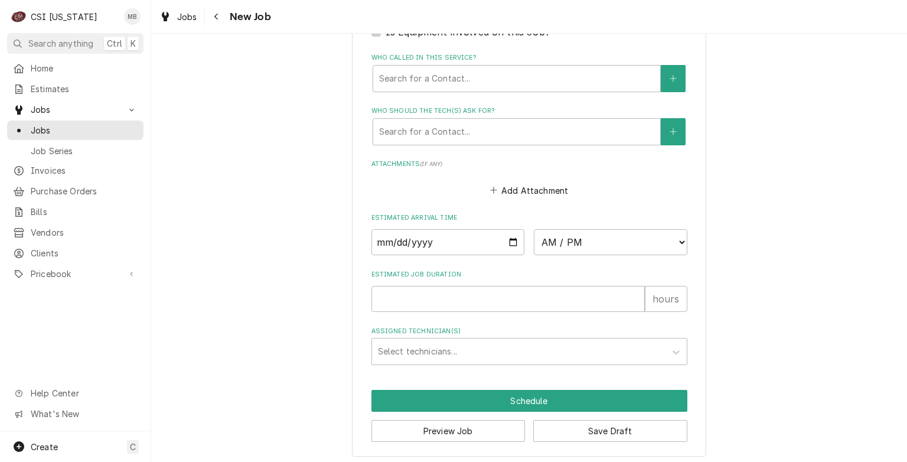
scroll to position [815, 0]
click at [536, 428] on button "Save Draft" at bounding box center [610, 431] width 154 height 22
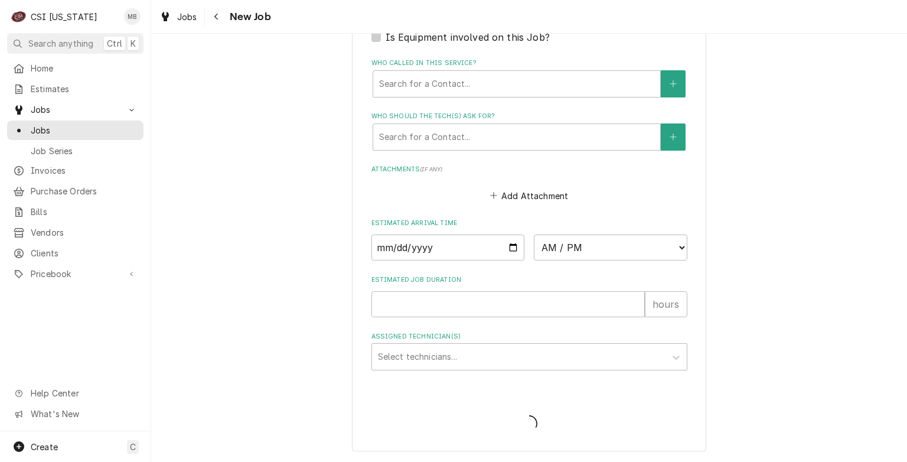
scroll to position [806, 0]
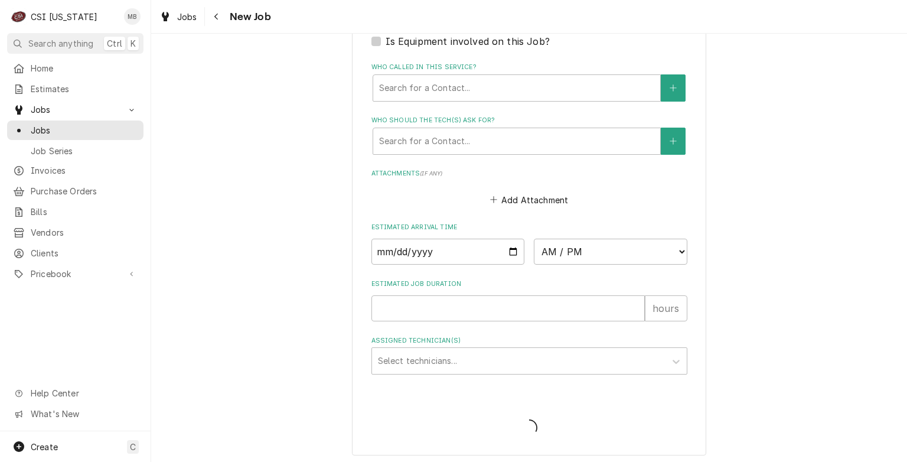
type textarea "x"
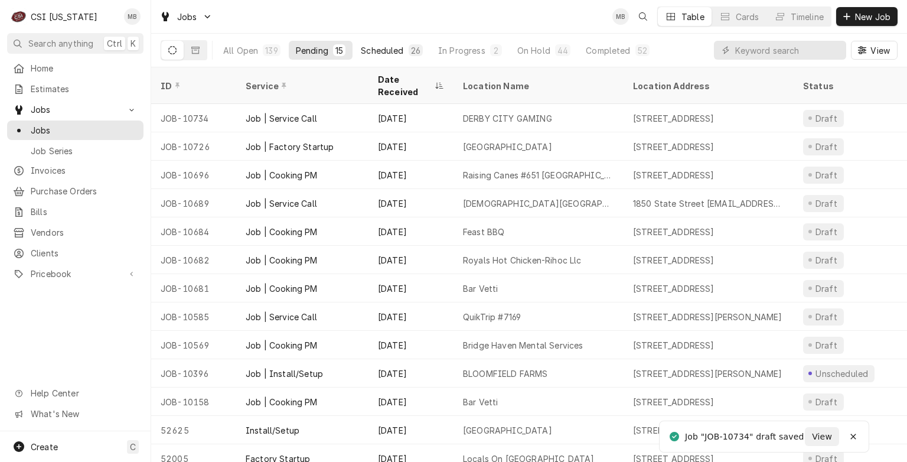
click at [406, 53] on button "Scheduled 26" at bounding box center [392, 50] width 76 height 19
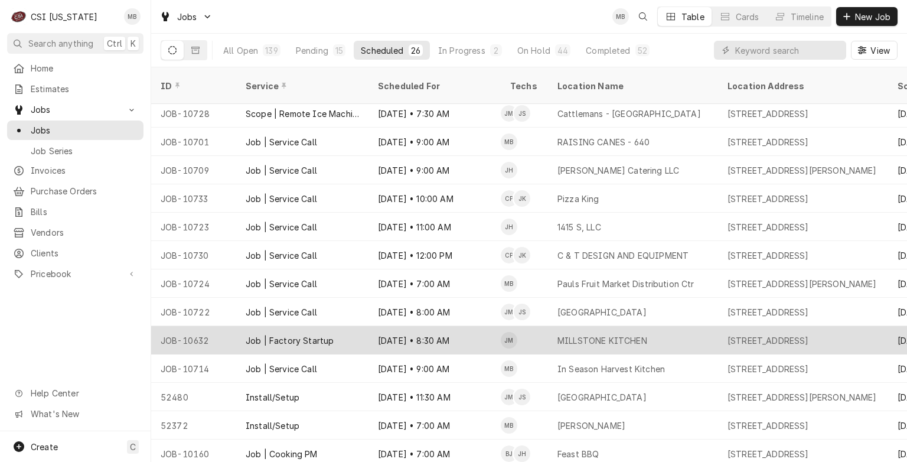
scroll to position [63, 0]
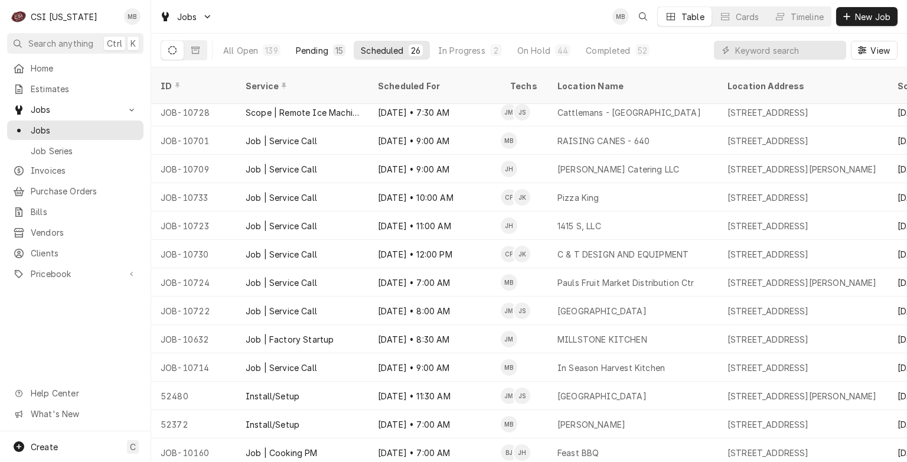
click at [311, 47] on div "Pending" at bounding box center [312, 50] width 32 height 12
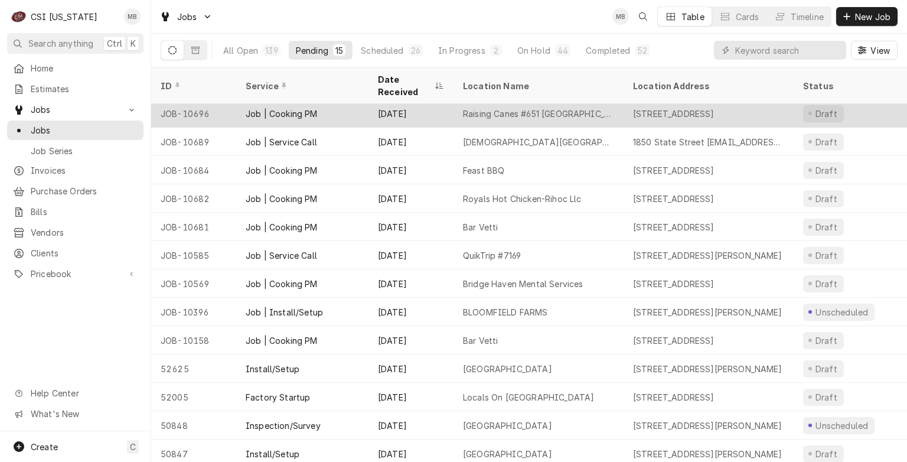
scroll to position [0, 0]
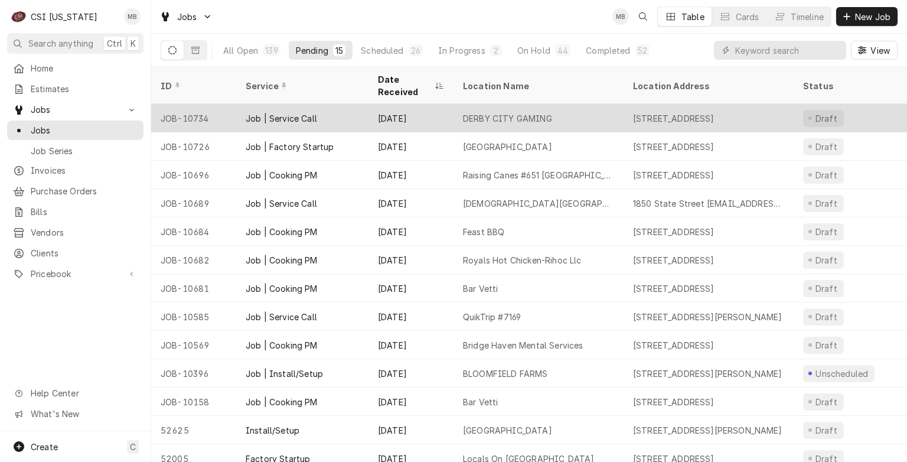
click at [325, 106] on div "Job | Service Call" at bounding box center [302, 118] width 132 height 28
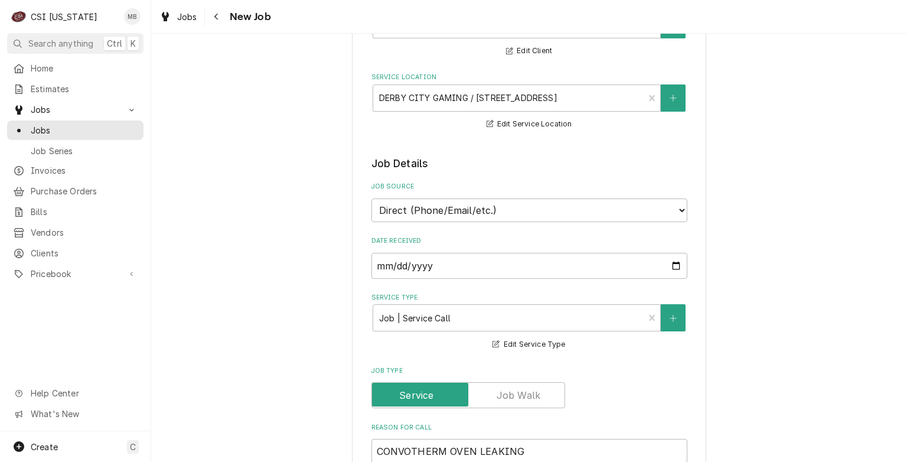
type textarea "x"
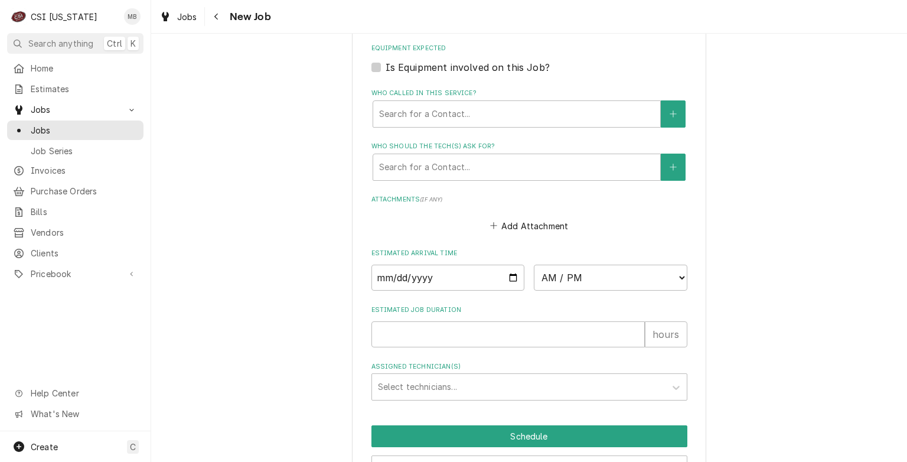
scroll to position [846, 0]
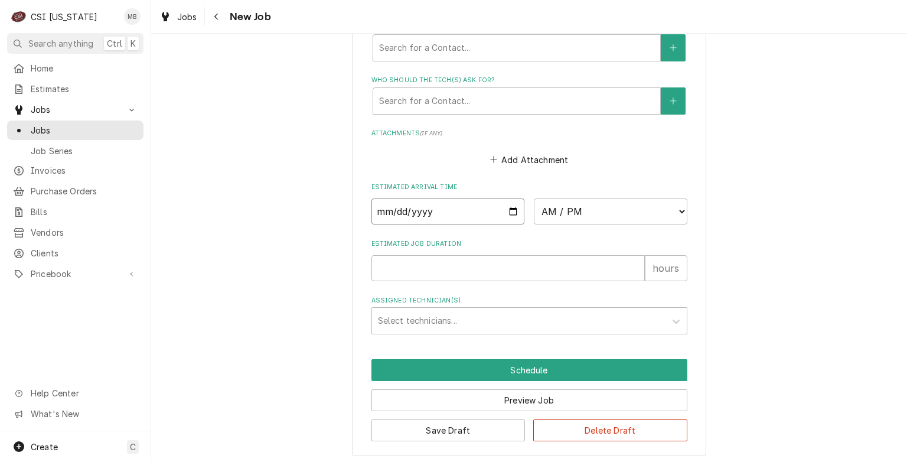
click at [509, 200] on input "Date" at bounding box center [449, 211] width 154 height 26
click at [506, 213] on input "Date" at bounding box center [449, 211] width 154 height 26
type input "[DATE]"
type textarea "x"
click at [579, 200] on select "AM / PM 6:00 AM 6:15 AM 6:30 AM 6:45 AM 7:00 AM 7:15 AM 7:30 AM 7:45 AM 8:00 AM…" at bounding box center [611, 211] width 154 height 26
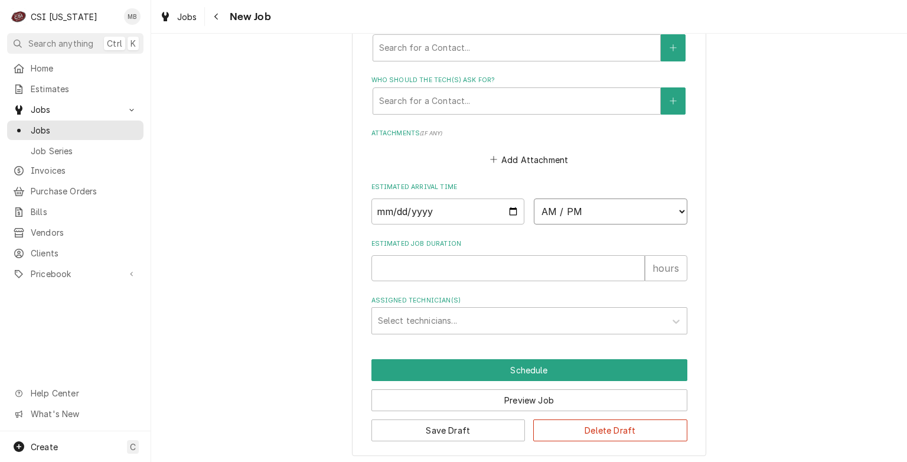
select select "11:00:00"
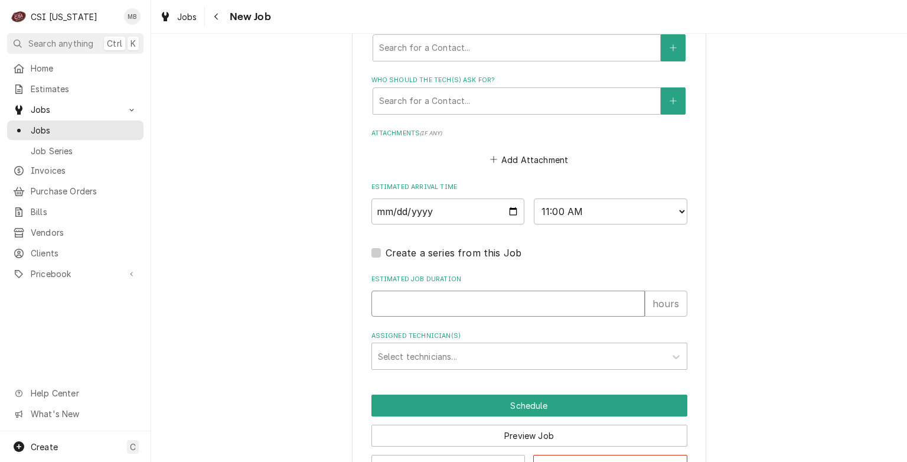
click at [500, 311] on input "Estimated Job Duration" at bounding box center [509, 304] width 274 height 26
type textarea "x"
type input "2"
type textarea "x"
type input "2"
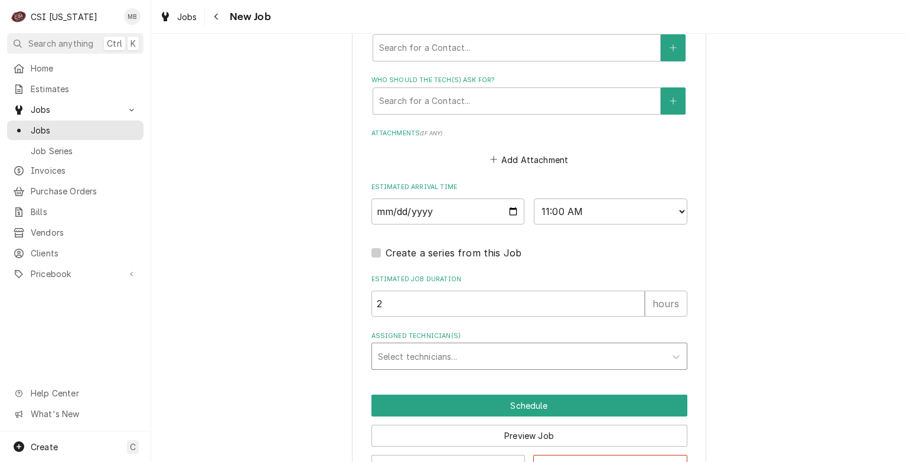
click at [497, 351] on div "Assigned Technician(s)" at bounding box center [519, 356] width 282 height 21
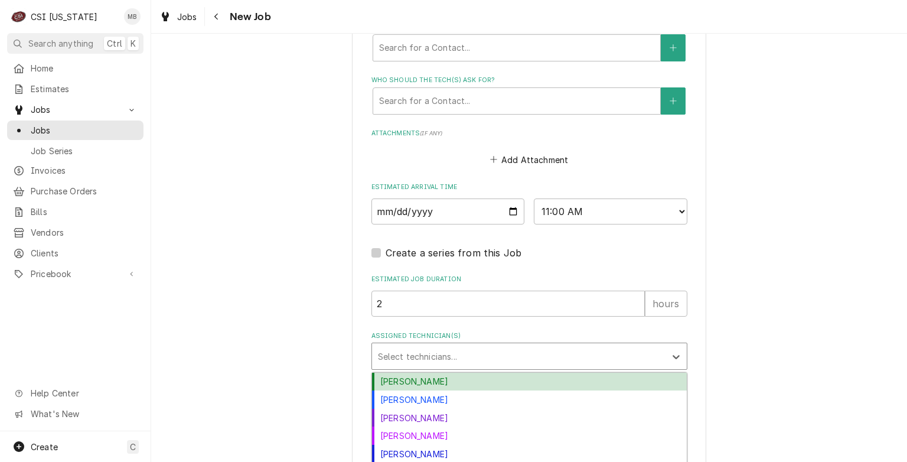
scroll to position [34, 0]
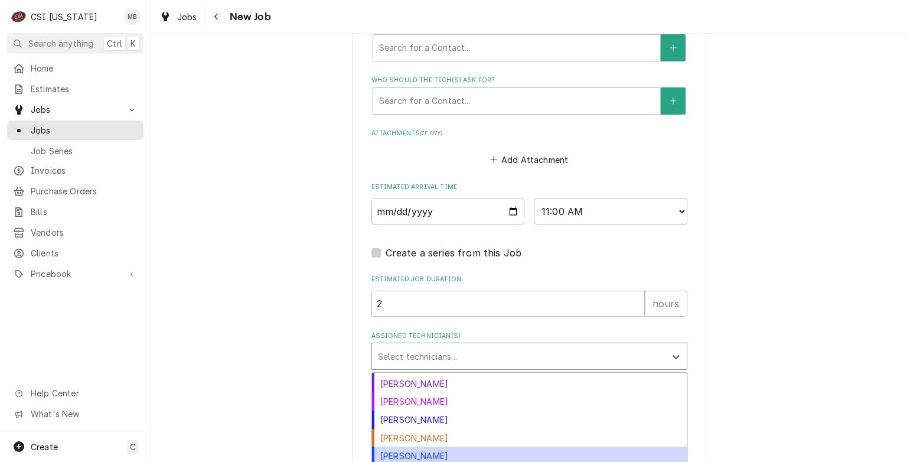
click at [416, 458] on div "[PERSON_NAME]" at bounding box center [529, 456] width 315 height 18
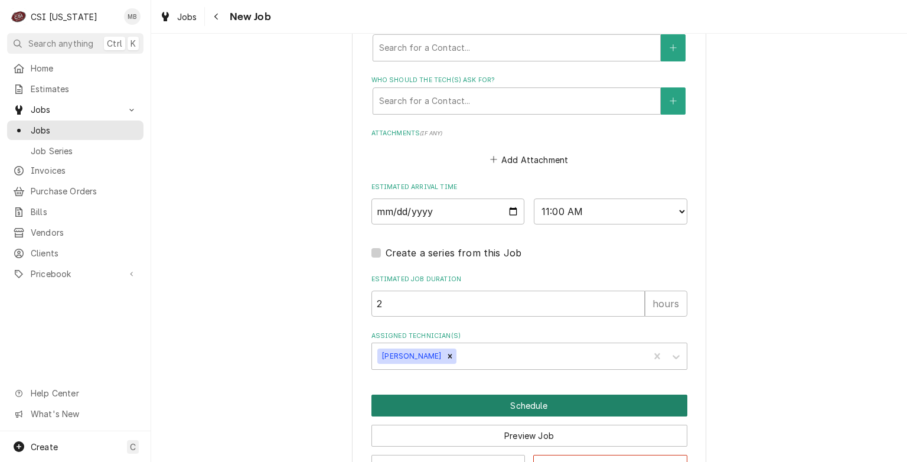
click at [492, 400] on button "Schedule" at bounding box center [530, 406] width 316 height 22
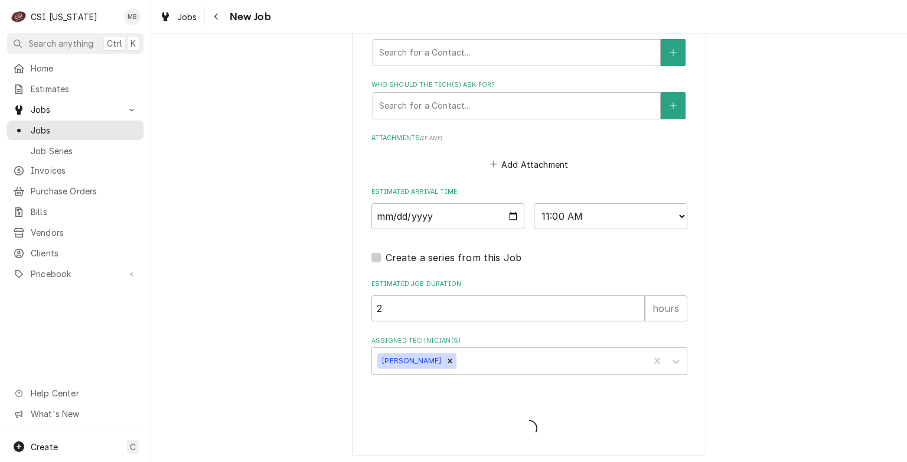
type textarea "x"
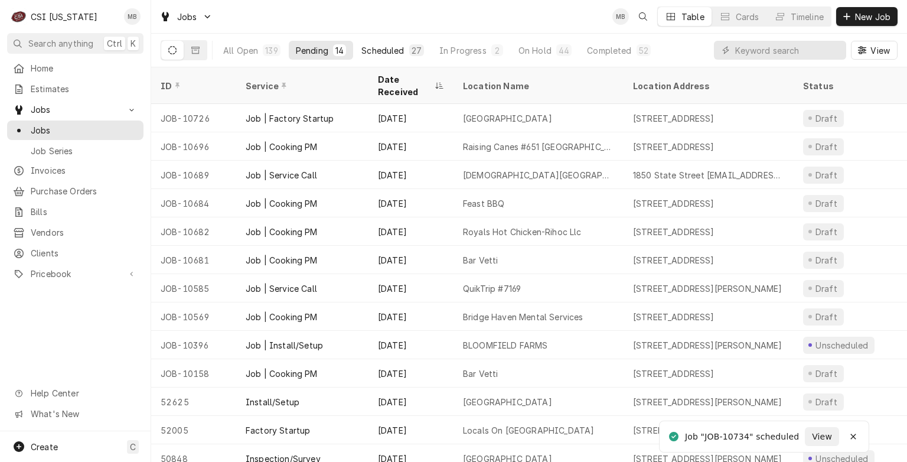
click at [412, 51] on div "27" at bounding box center [417, 50] width 10 height 12
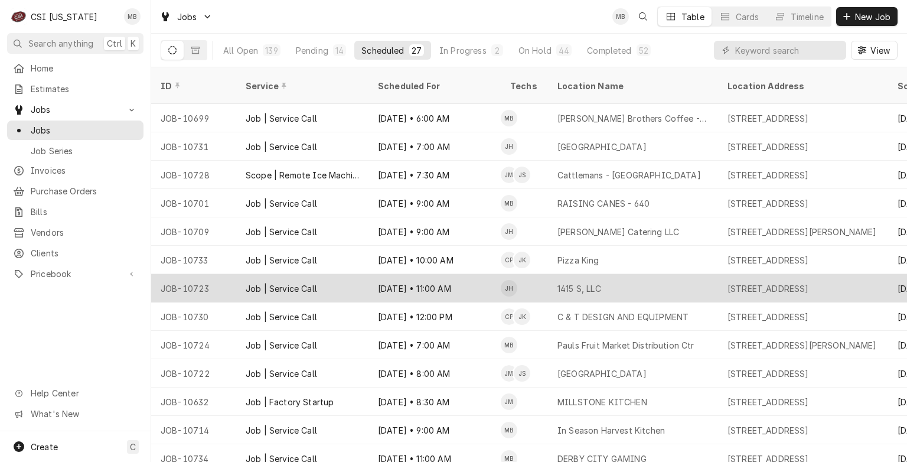
scroll to position [24, 0]
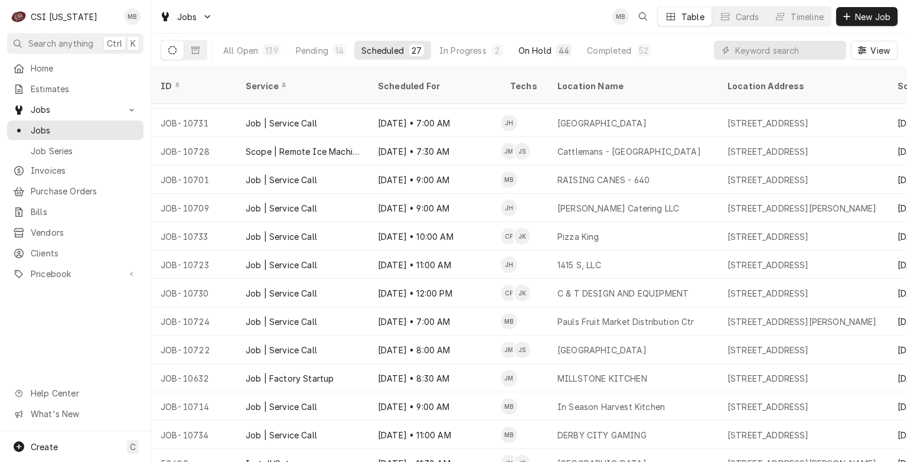
click at [528, 57] on button "On Hold 44" at bounding box center [545, 50] width 67 height 19
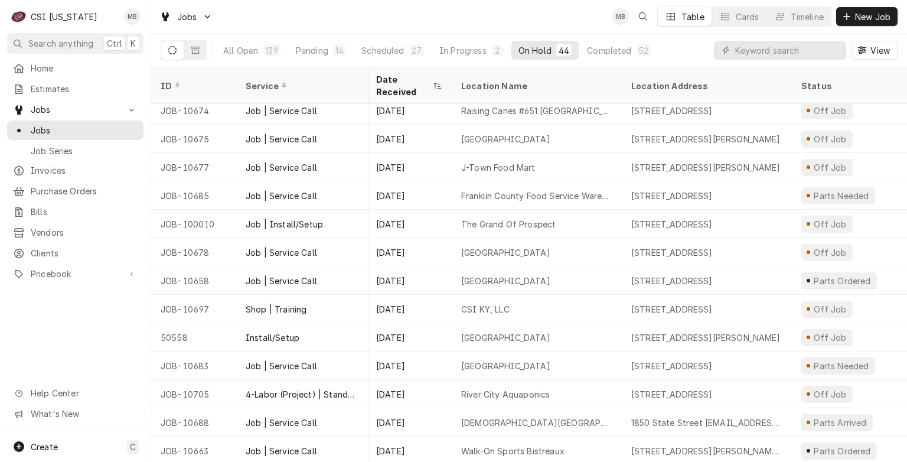
scroll to position [619, 2]
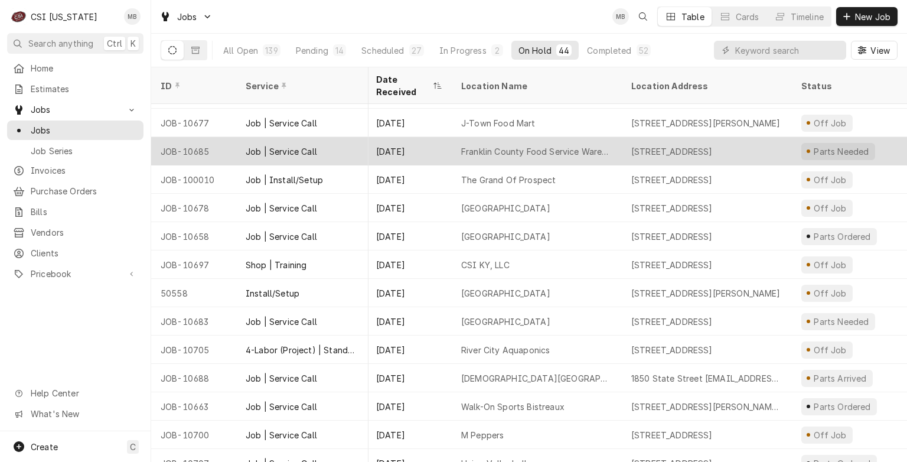
click at [432, 147] on div "[DATE]" at bounding box center [409, 151] width 85 height 28
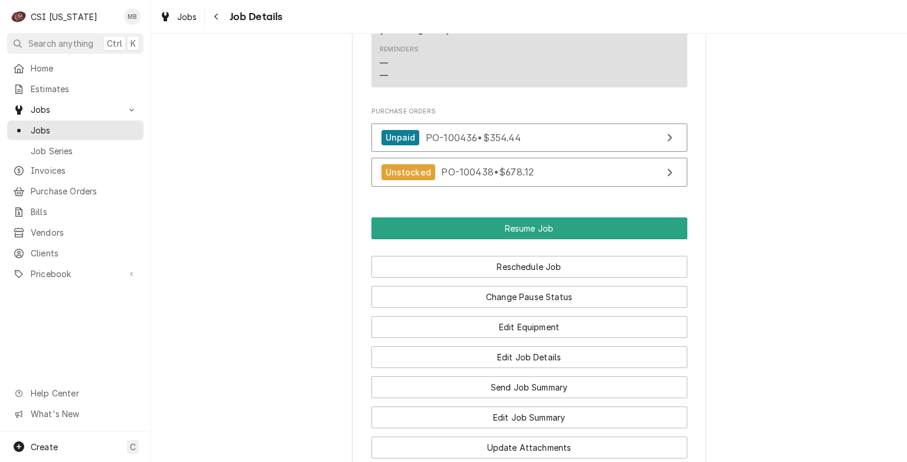
scroll to position [1434, 0]
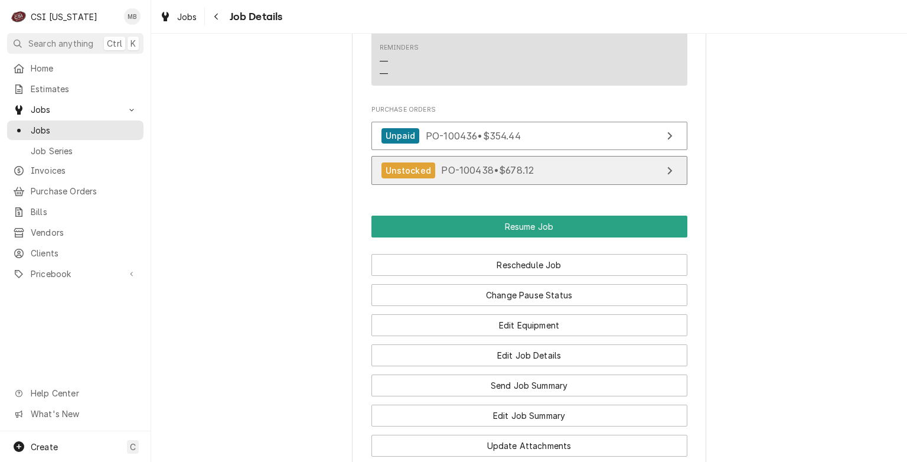
click at [449, 164] on span "PO-100438 • $678.12" at bounding box center [487, 170] width 93 height 12
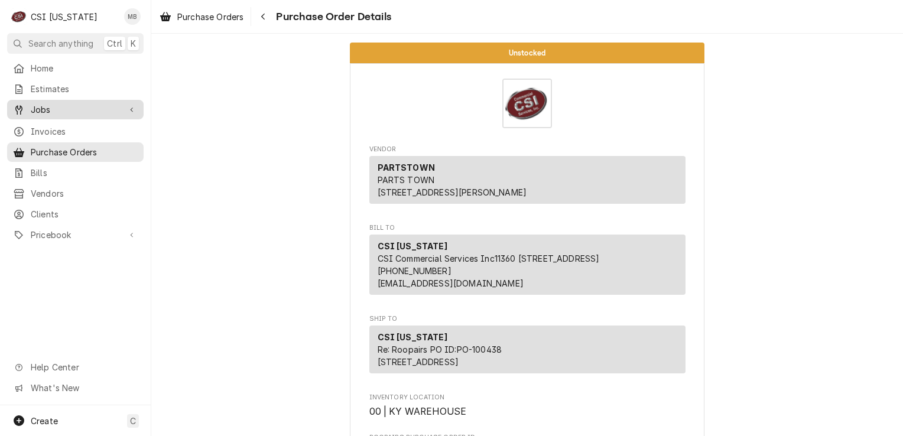
click at [40, 103] on span "Jobs" at bounding box center [75, 109] width 89 height 12
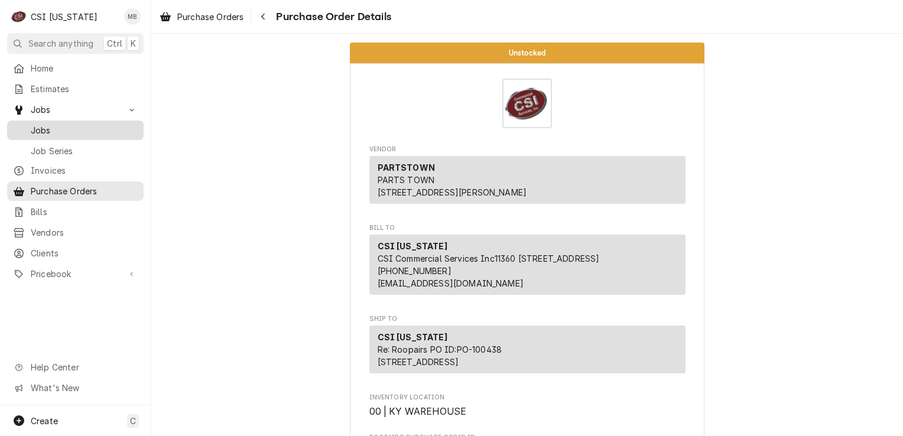
click at [40, 134] on link "Jobs" at bounding box center [75, 130] width 136 height 19
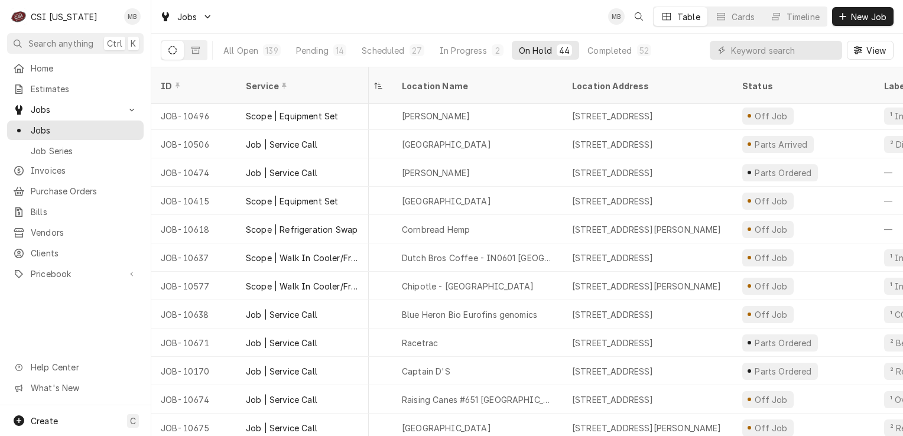
scroll to position [380, 61]
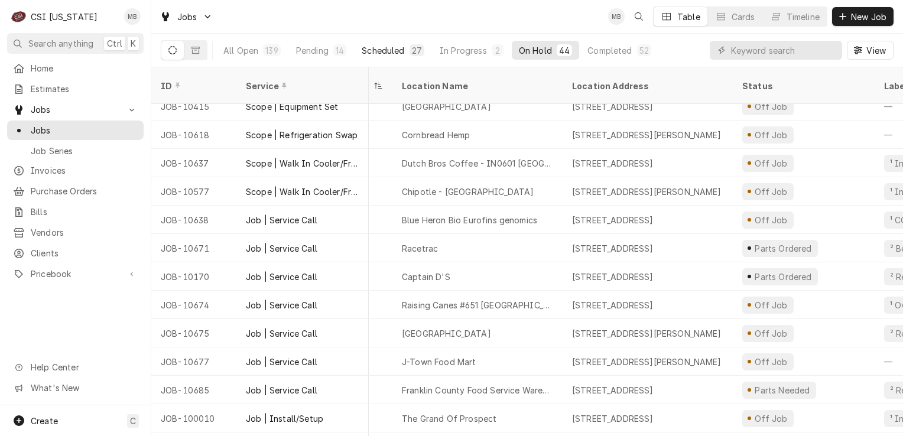
click at [393, 56] on button "Scheduled 27" at bounding box center [392, 50] width 77 height 19
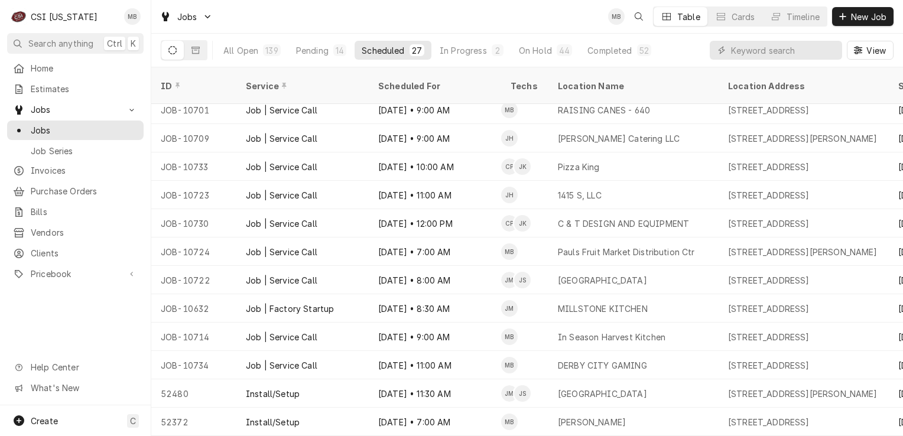
scroll to position [0, 0]
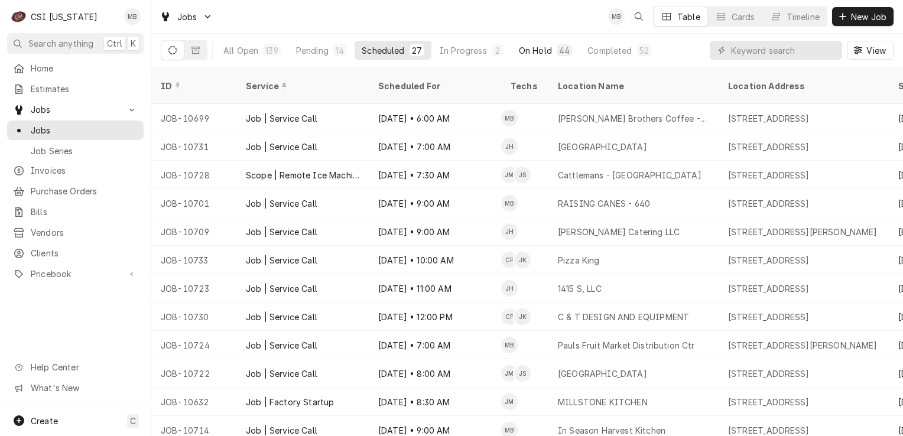
click at [523, 58] on button "On Hold 44" at bounding box center [545, 50] width 67 height 19
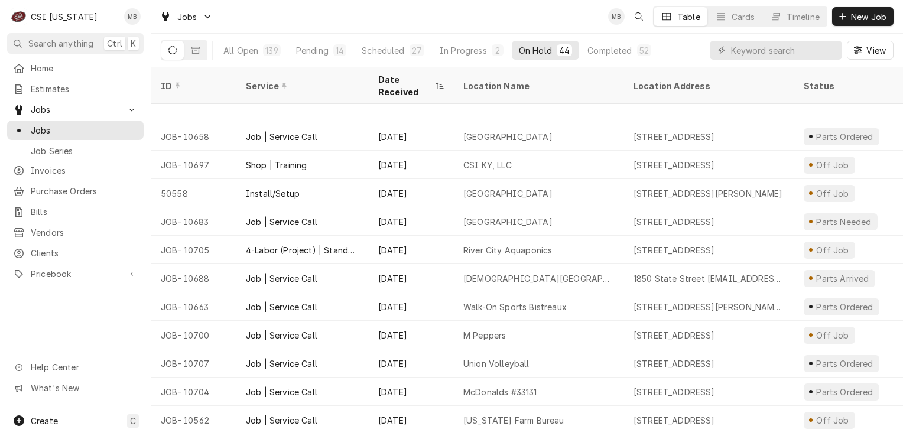
scroll to position [774, 0]
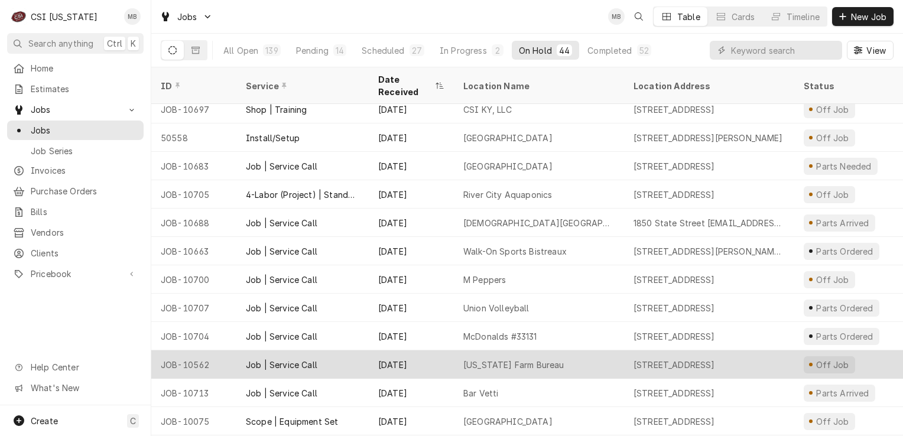
click at [458, 350] on div "Kentucky Farm Bureau" at bounding box center [539, 364] width 170 height 28
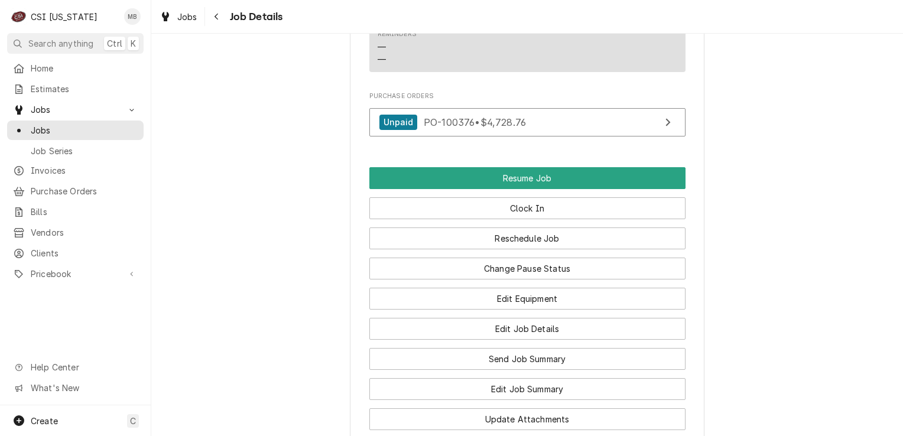
scroll to position [1385, 0]
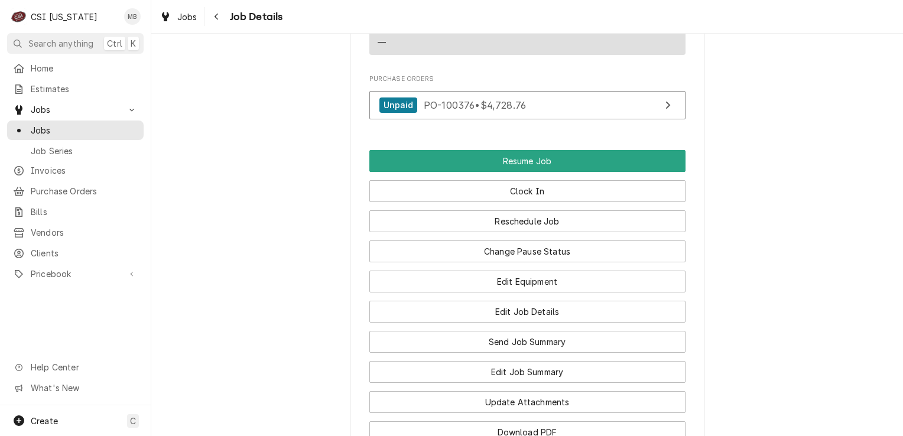
click at [519, 208] on div "Reschedule Job" at bounding box center [527, 217] width 316 height 30
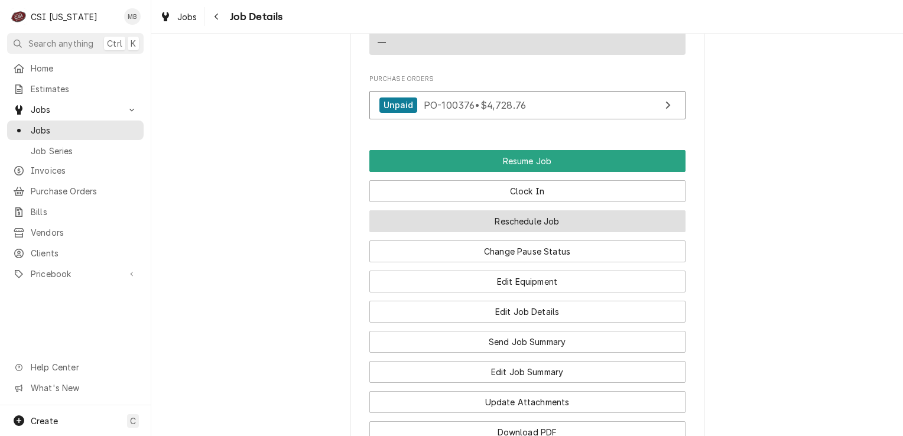
click at [519, 227] on button "Reschedule Job" at bounding box center [527, 221] width 316 height 22
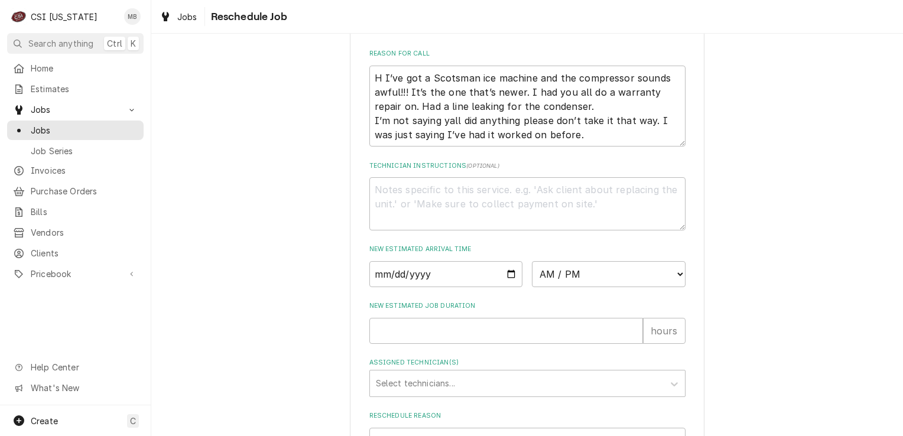
scroll to position [474, 0]
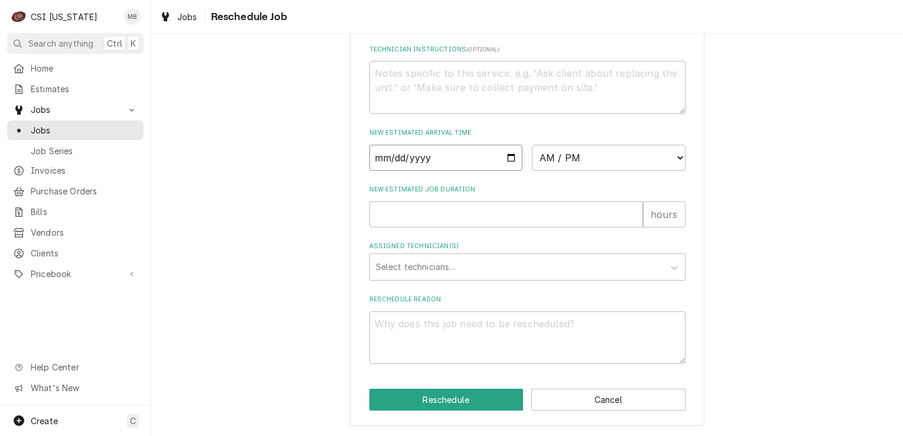
click at [503, 165] on input "Date" at bounding box center [446, 158] width 154 height 26
click at [503, 162] on input "Date" at bounding box center [446, 158] width 154 height 26
type input "[DATE]"
click at [506, 160] on input "[DATE]" at bounding box center [446, 158] width 154 height 26
type textarea "x"
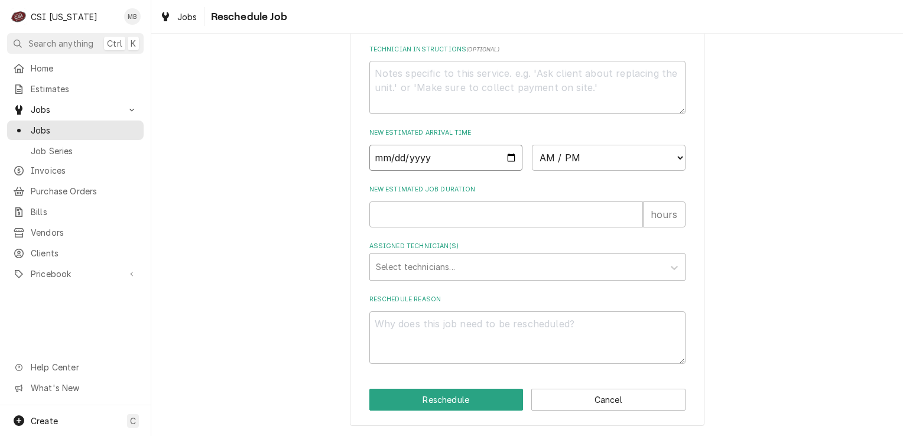
type input "[DATE]"
click at [561, 157] on select "AM / PM 6:00 AM 6:15 AM 6:30 AM 6:45 AM 7:00 AM 7:15 AM 7:30 AM 7:45 AM 8:00 AM…" at bounding box center [609, 158] width 154 height 26
select select "07:00:00"
click at [532, 145] on select "AM / PM 6:00 AM 6:15 AM 6:30 AM 6:45 AM 7:00 AM 7:15 AM 7:30 AM 7:45 AM 8:00 AM…" at bounding box center [609, 158] width 154 height 26
click at [480, 207] on input "New Estimated Job Duration" at bounding box center [506, 214] width 274 height 26
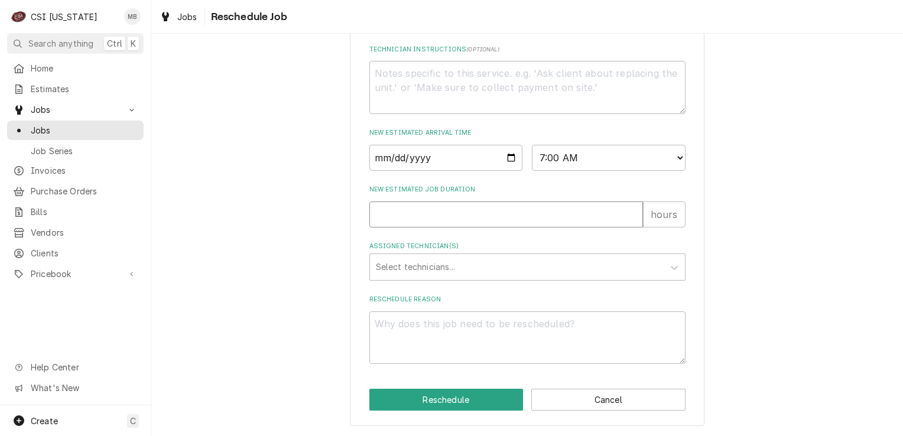
type textarea "x"
type input "2"
click at [458, 269] on div "Assigned Technician(s)" at bounding box center [517, 266] width 282 height 21
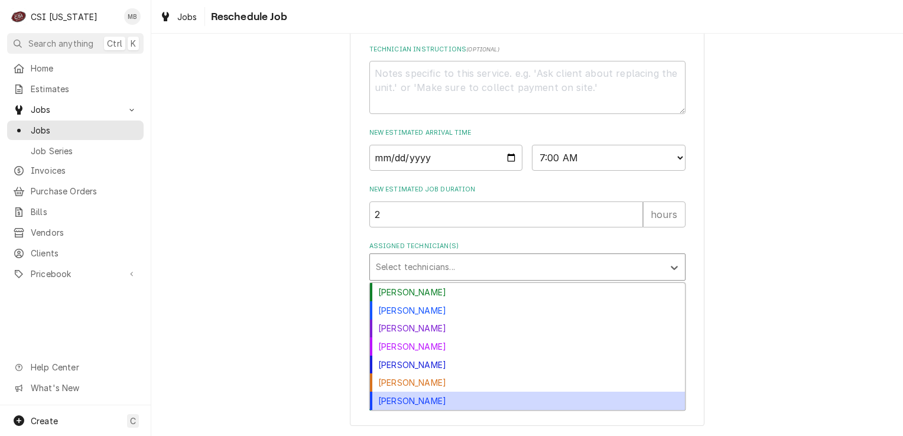
click at [418, 402] on div "[PERSON_NAME]" at bounding box center [527, 401] width 315 height 18
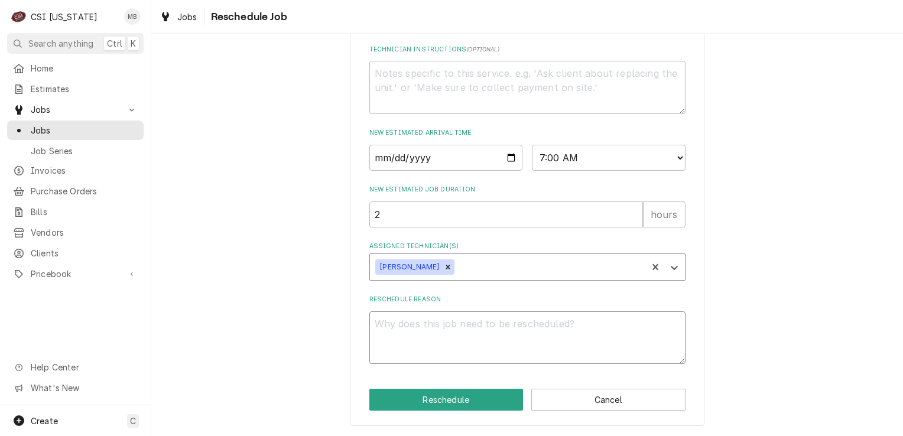
click at [444, 319] on textarea "Reschedule Reason" at bounding box center [527, 337] width 316 height 53
type textarea "x"
type textarea "P"
type textarea "x"
type textarea "PA"
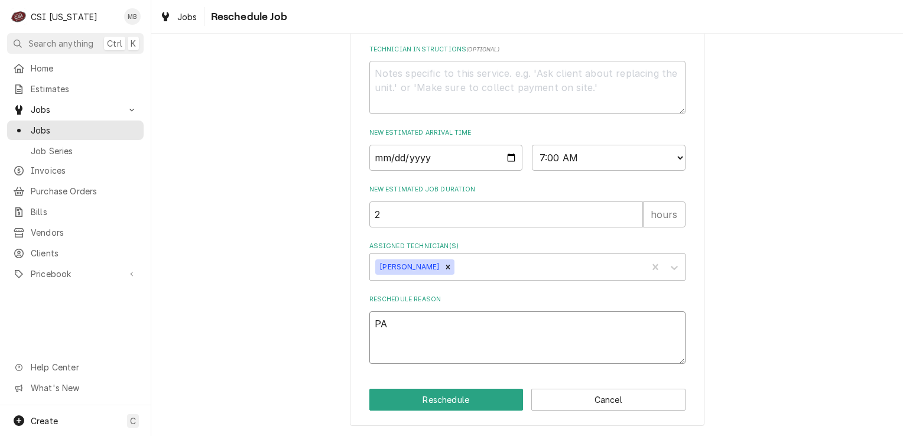
type textarea "x"
type textarea "PAR"
type textarea "x"
type textarea "PART"
type textarea "x"
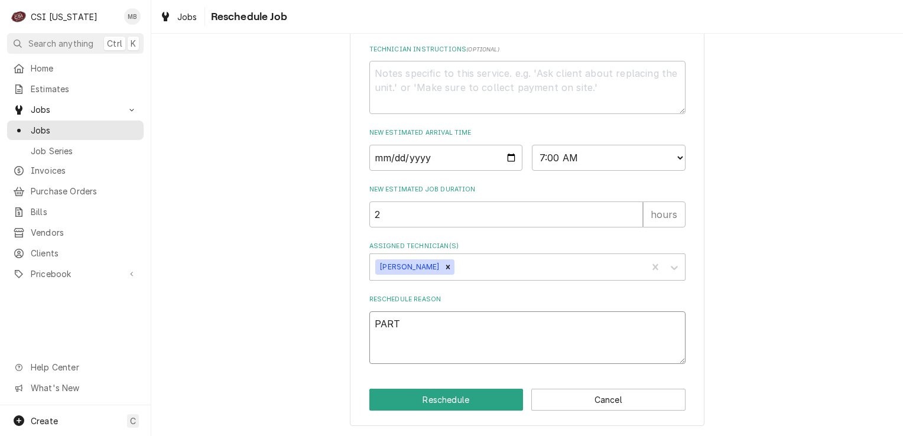
type textarea "PARTS"
type textarea "x"
type textarea "PARTS"
type textarea "x"
type textarea "PARTS A"
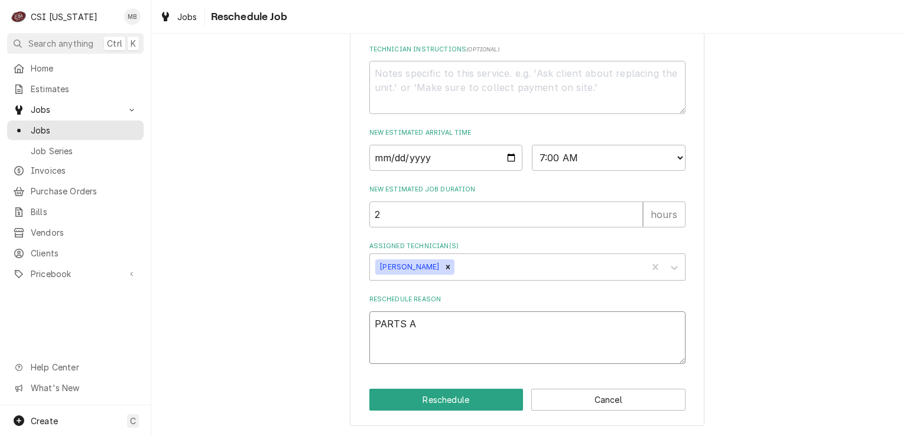
type textarea "x"
type textarea "PARTS AR"
type textarea "x"
type textarea "PARTS ARR"
type textarea "x"
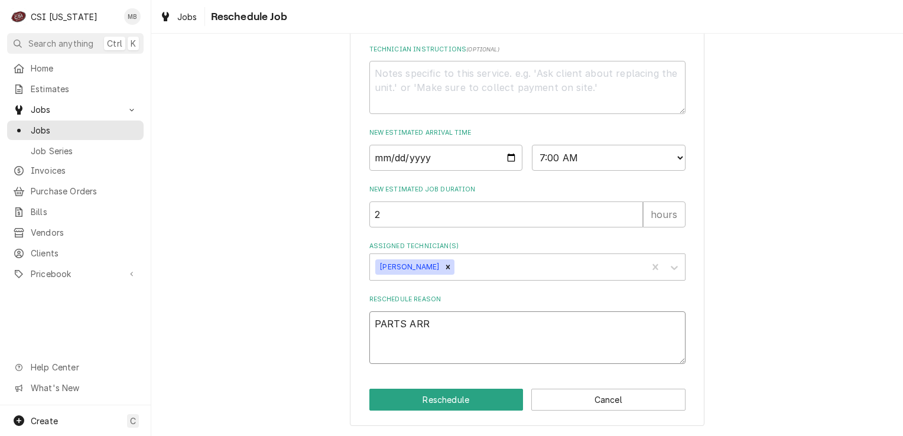
type textarea "PARTS ARRI"
type textarea "x"
type textarea "PARTS ARRIV"
type textarea "x"
type textarea "PARTS ARRIVE"
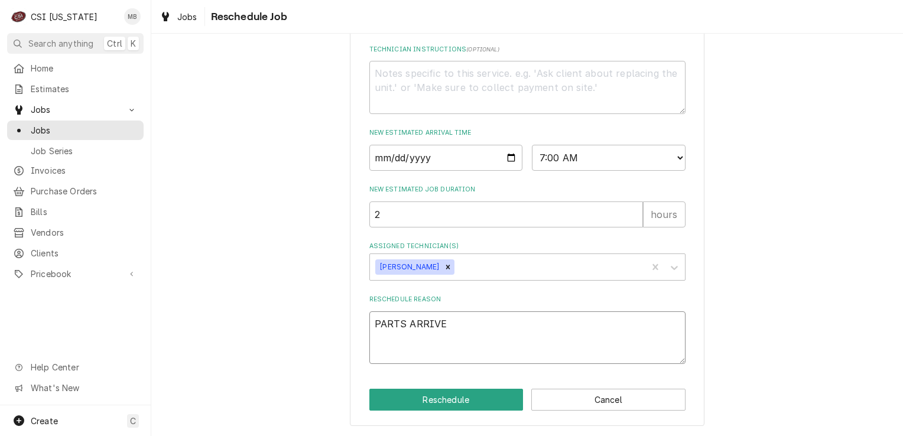
type textarea "x"
type textarea "PARTS ARRIVED"
click at [442, 400] on button "Reschedule" at bounding box center [446, 400] width 154 height 22
type textarea "x"
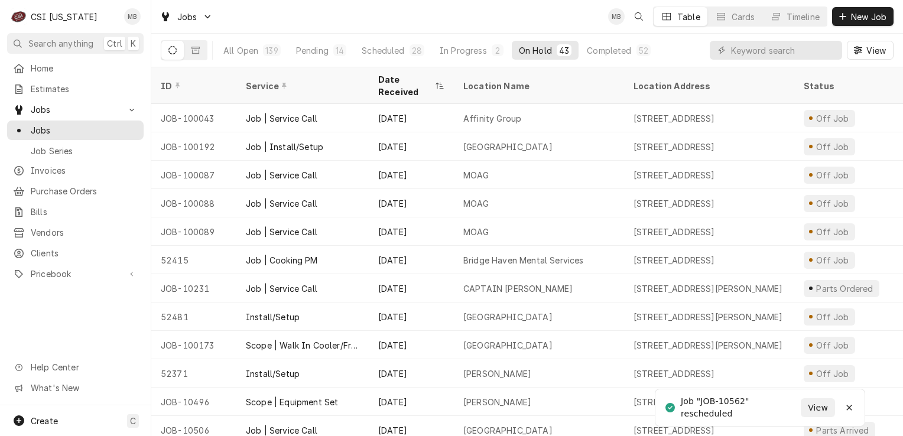
click at [392, 60] on div "All Open 139 Pending 14 Scheduled 28 In Progress 2 On Hold 43 Completed 52" at bounding box center [436, 50] width 441 height 33
click at [392, 55] on div "Scheduled" at bounding box center [383, 50] width 43 height 12
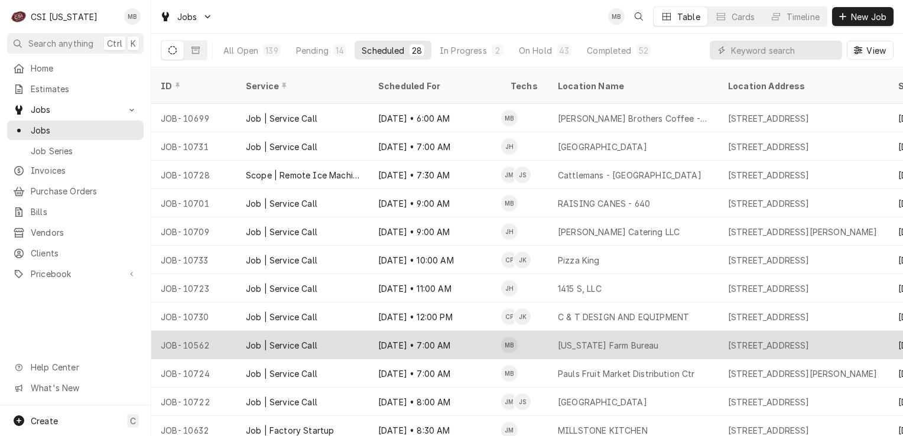
click at [414, 331] on div "[DATE] • 7:00 AM" at bounding box center [435, 345] width 132 height 28
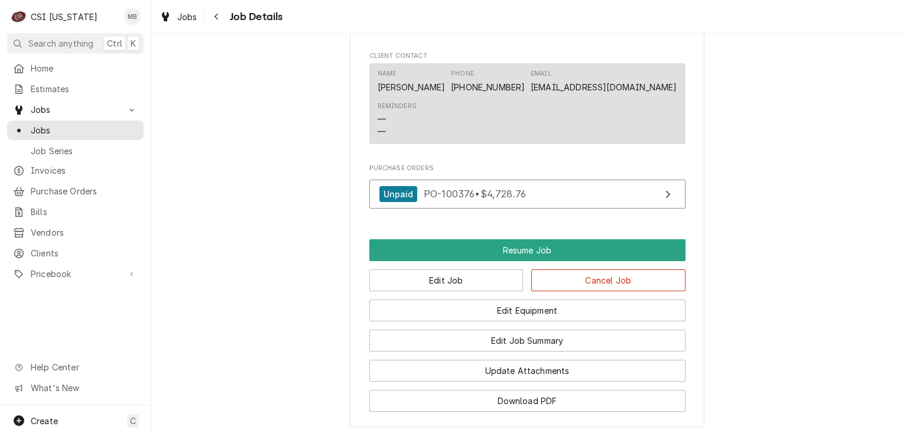
scroll to position [1327, 0]
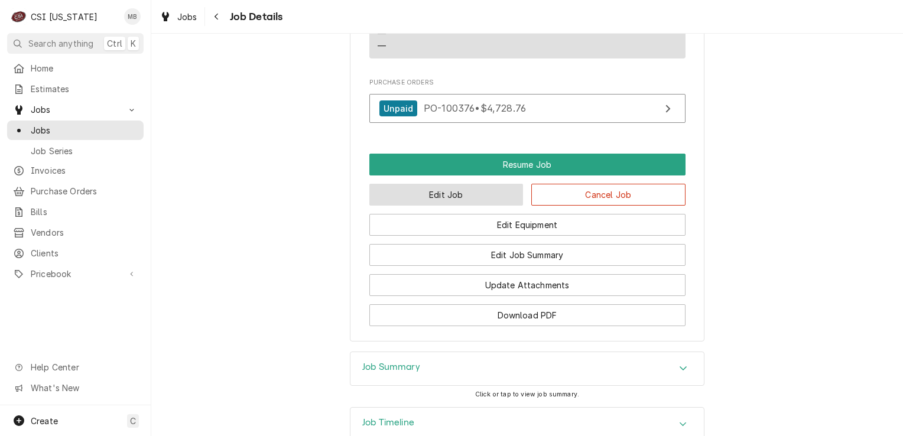
click at [409, 188] on button "Edit Job" at bounding box center [446, 195] width 154 height 22
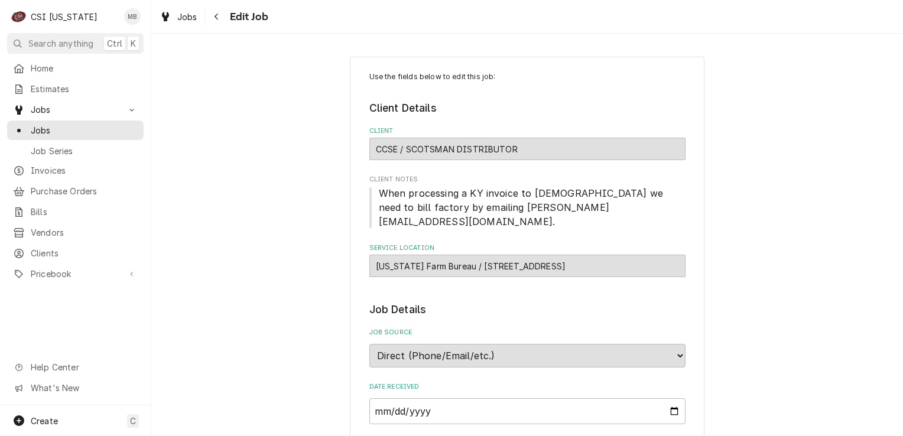
type textarea "x"
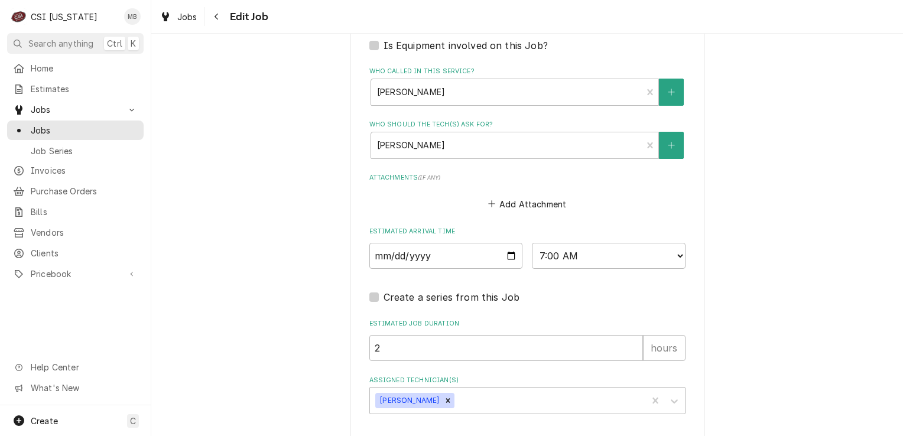
scroll to position [856, 0]
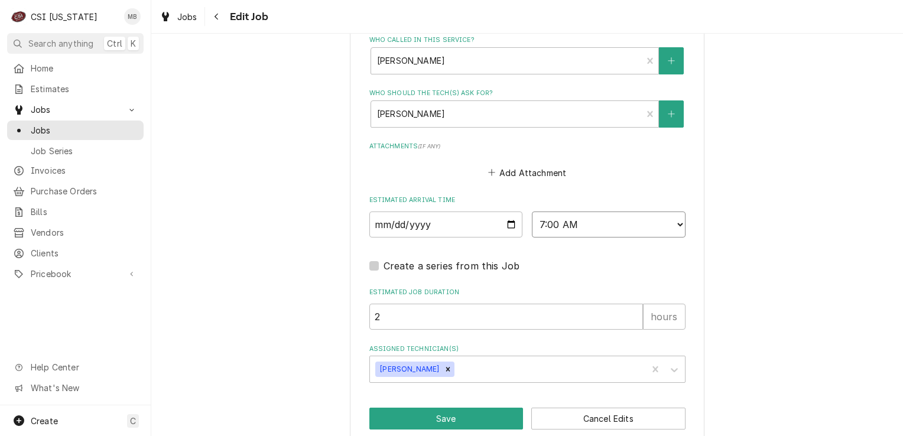
click at [609, 211] on select "AM / PM 6:00 AM 6:15 AM 6:30 AM 6:45 AM 7:00 AM 7:15 AM 7:30 AM 7:45 AM 8:00 AM…" at bounding box center [609, 224] width 154 height 26
select select "09:00:00"
click at [532, 211] on select "AM / PM 6:00 AM 6:15 AM 6:30 AM 6:45 AM 7:00 AM 7:15 AM 7:30 AM 7:45 AM 8:00 AM…" at bounding box center [609, 224] width 154 height 26
click at [478, 408] on button "Save" at bounding box center [446, 419] width 154 height 22
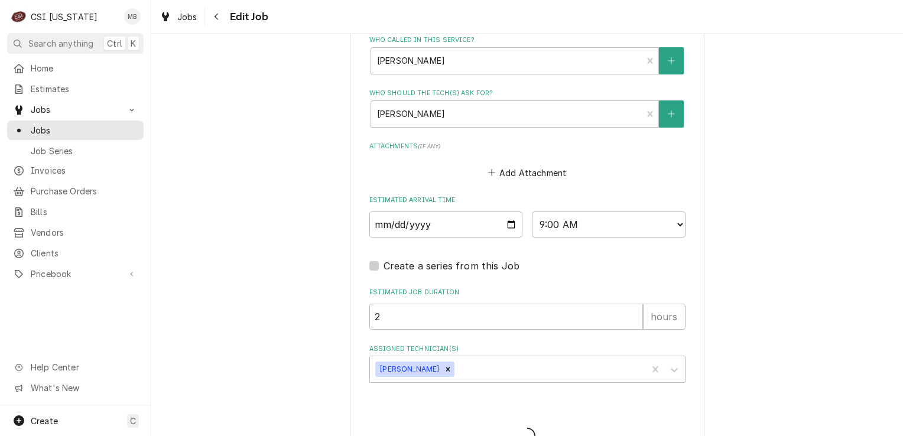
type textarea "x"
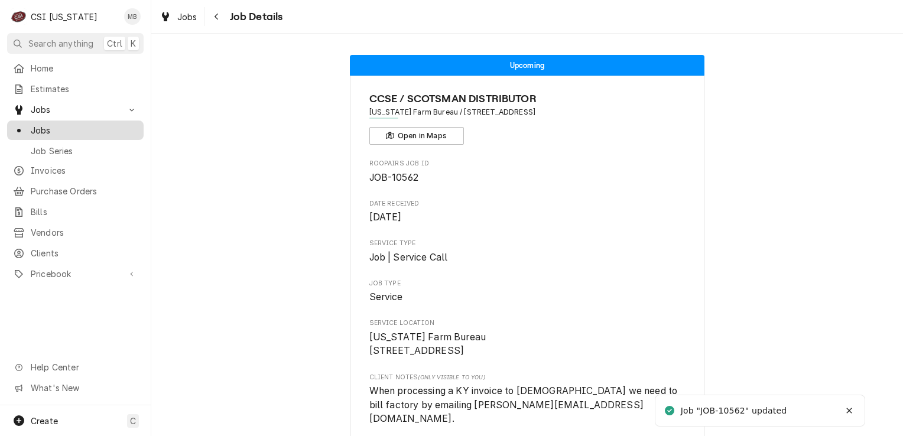
click at [75, 125] on span "Jobs" at bounding box center [84, 130] width 107 height 12
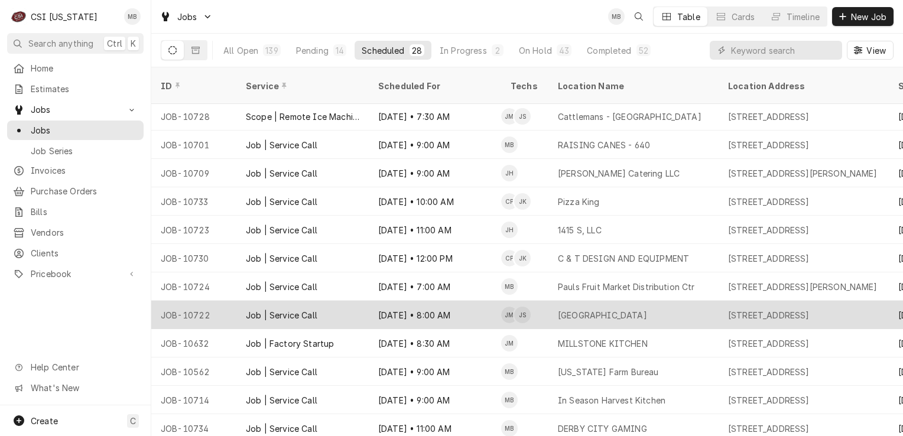
scroll to position [90, 0]
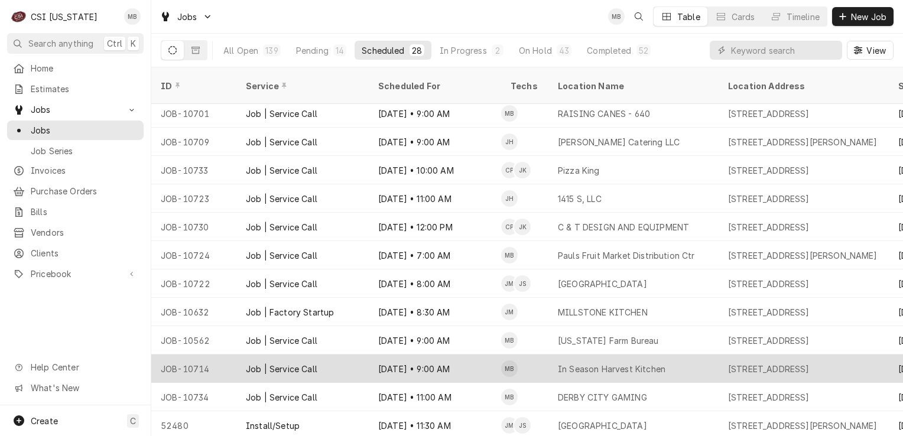
click at [416, 360] on div "Oct 9 • 9:00 AM" at bounding box center [435, 368] width 132 height 28
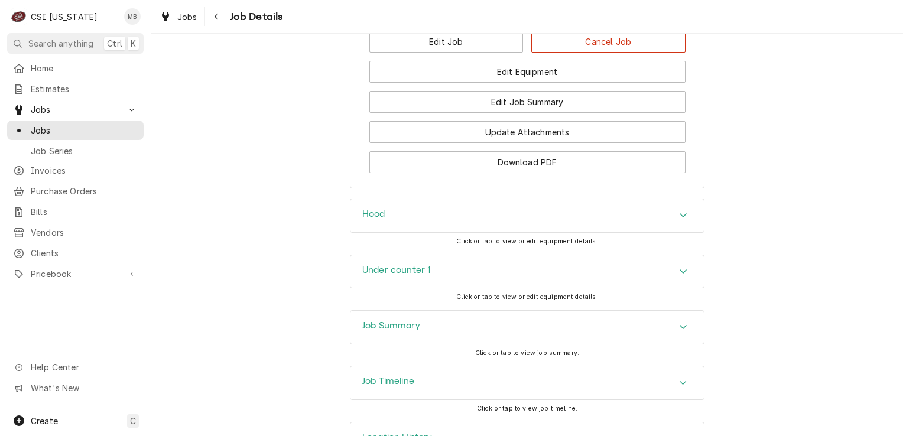
scroll to position [1299, 0]
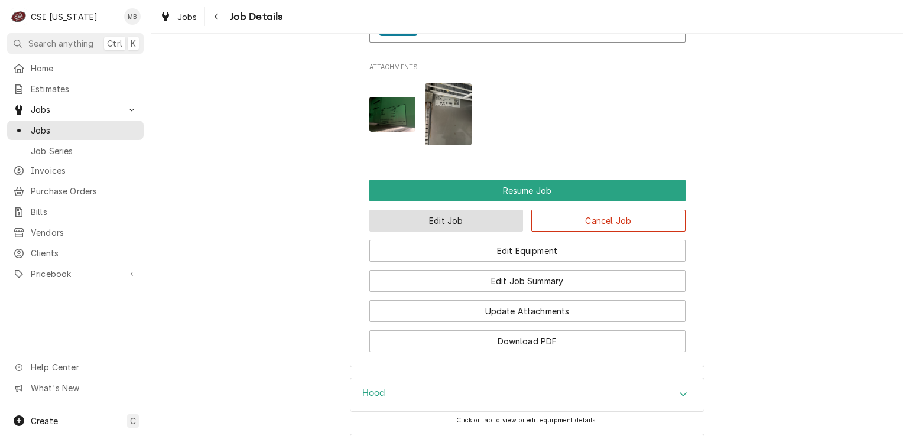
click at [438, 216] on button "Edit Job" at bounding box center [446, 221] width 154 height 22
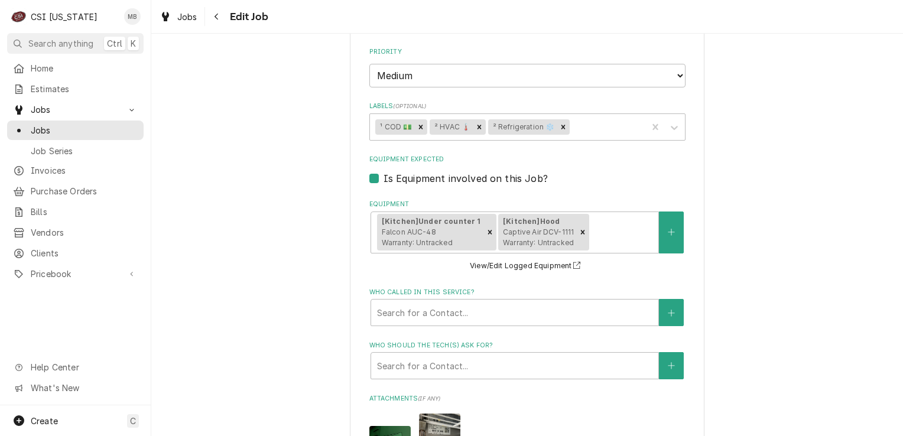
type textarea "x"
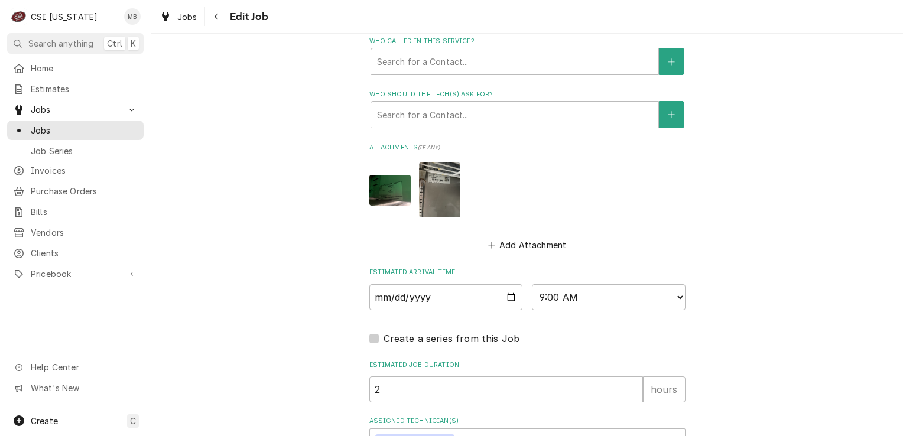
scroll to position [982, 0]
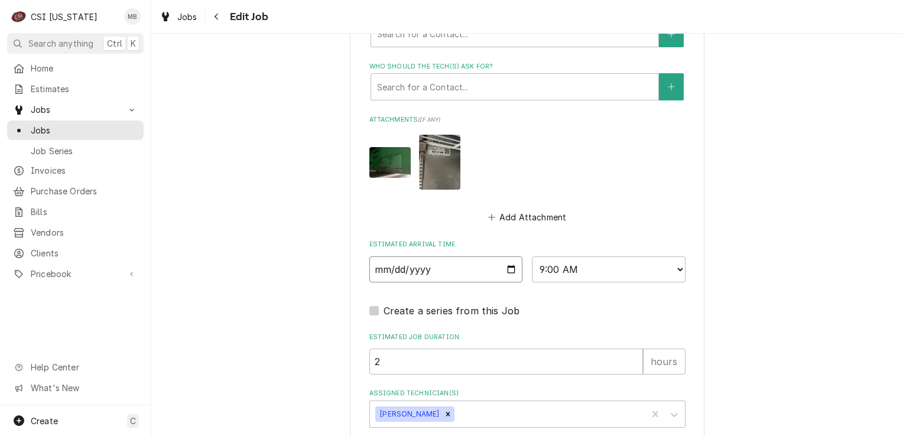
click at [507, 270] on input "2025-10-09" at bounding box center [446, 269] width 154 height 26
type input "2025-10-10"
type textarea "x"
click at [588, 266] on select "AM / PM 6:00 AM 6:15 AM 6:30 AM 6:45 AM 7:00 AM 7:15 AM 7:30 AM 7:45 AM 8:00 AM…" at bounding box center [609, 269] width 154 height 26
select select "07:00:00"
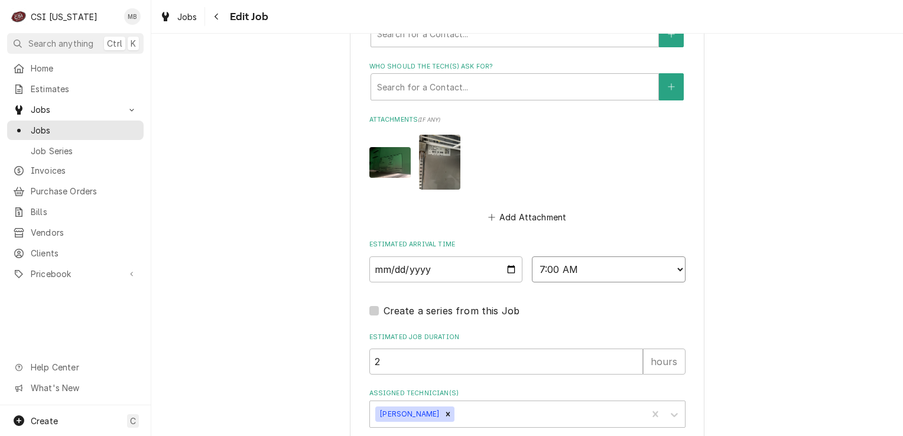
click at [532, 256] on select "AM / PM 6:00 AM 6:15 AM 6:30 AM 6:45 AM 7:00 AM 7:15 AM 7:30 AM 7:45 AM 8:00 AM…" at bounding box center [609, 269] width 154 height 26
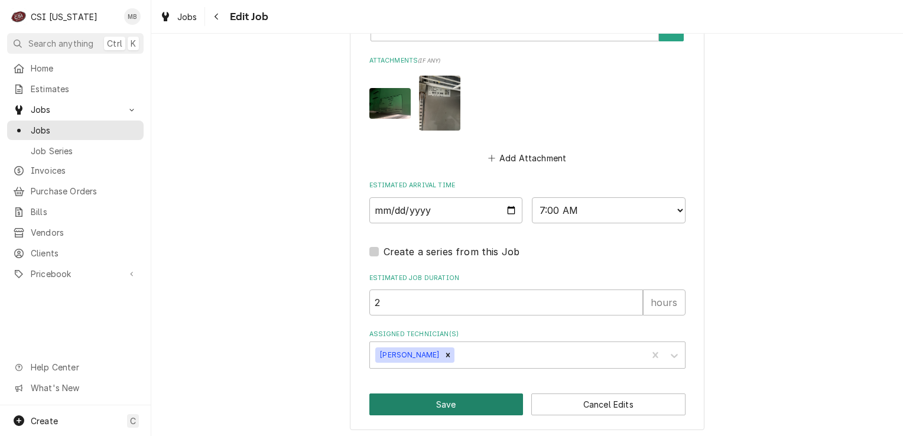
click at [440, 399] on button "Save" at bounding box center [446, 404] width 154 height 22
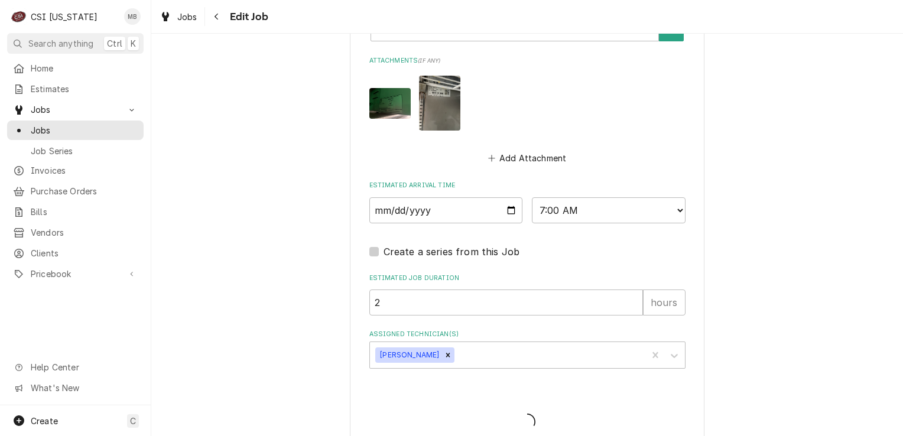
type textarea "x"
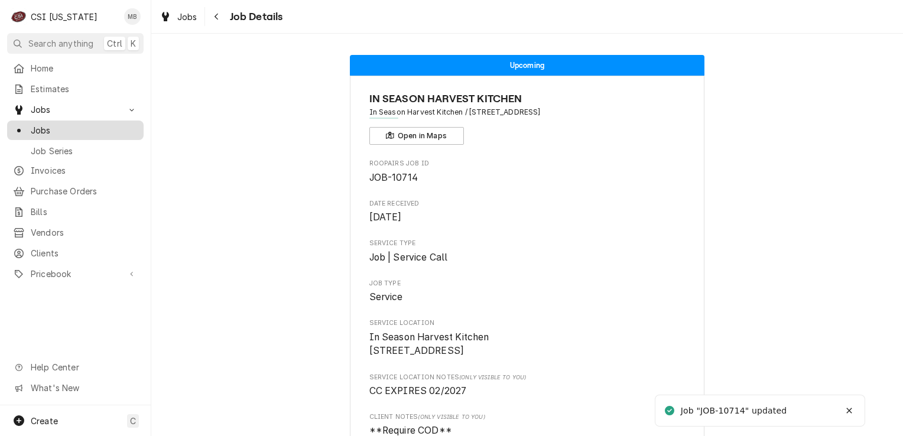
click at [51, 124] on span "Jobs" at bounding box center [84, 130] width 107 height 12
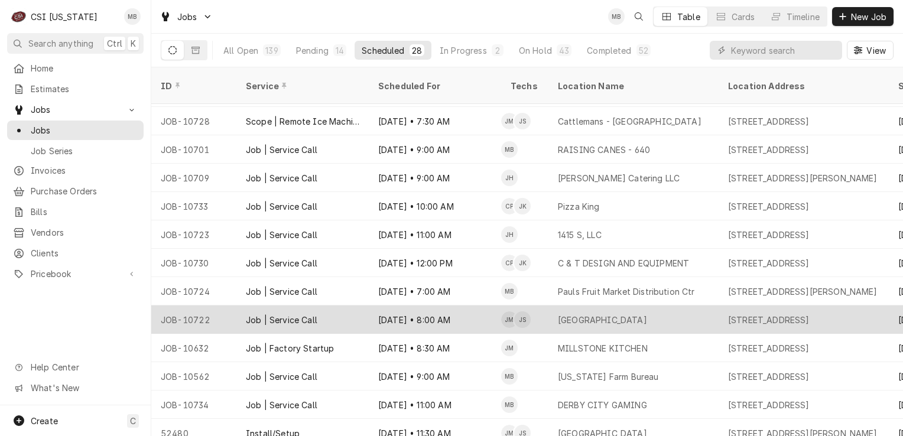
scroll to position [83, 0]
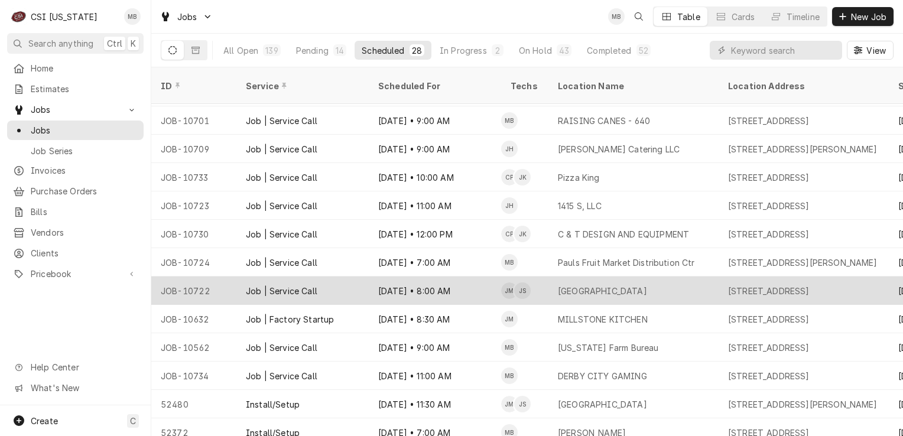
click at [284, 370] on div "Job | Service Call" at bounding box center [281, 376] width 71 height 12
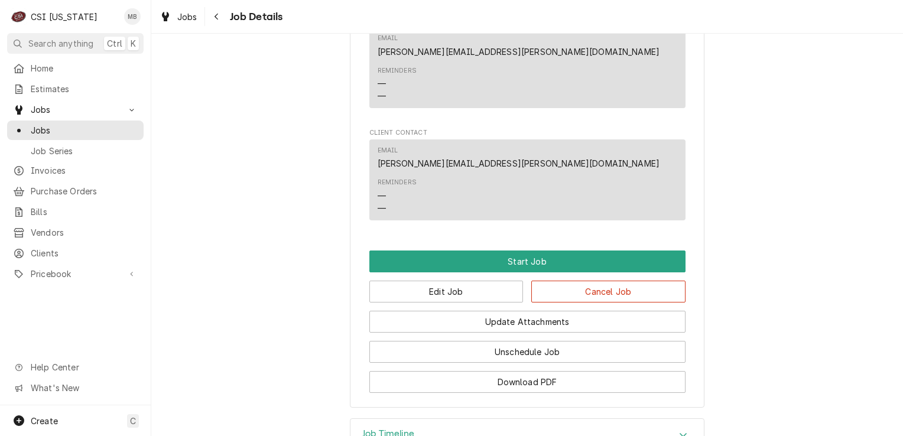
scroll to position [721, 0]
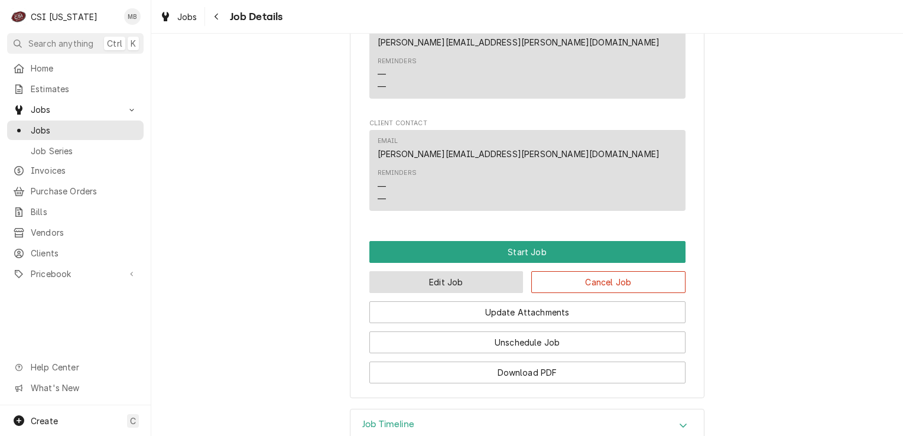
click at [430, 271] on button "Edit Job" at bounding box center [446, 282] width 154 height 22
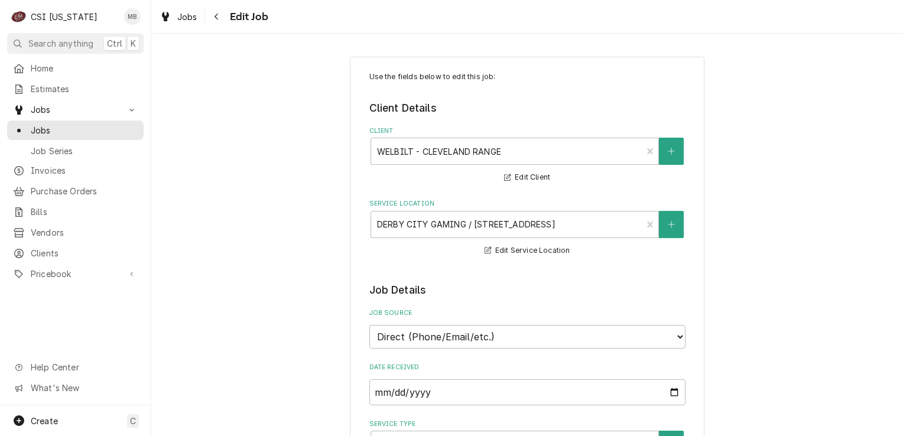
type textarea "x"
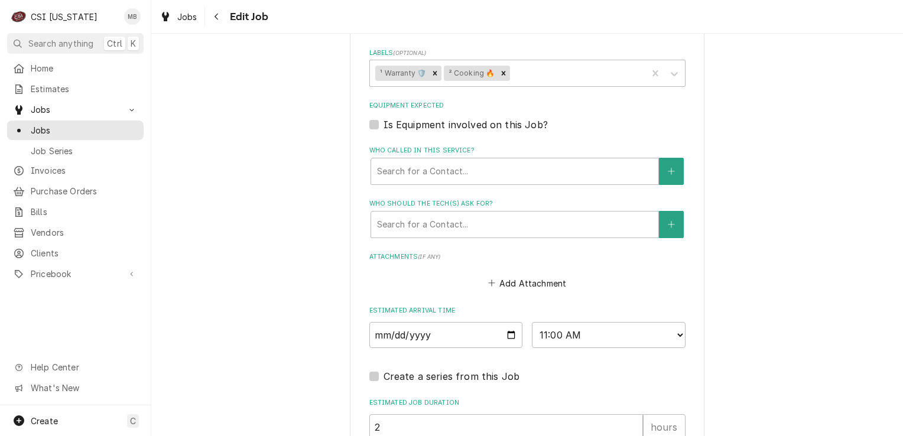
scroll to position [761, 0]
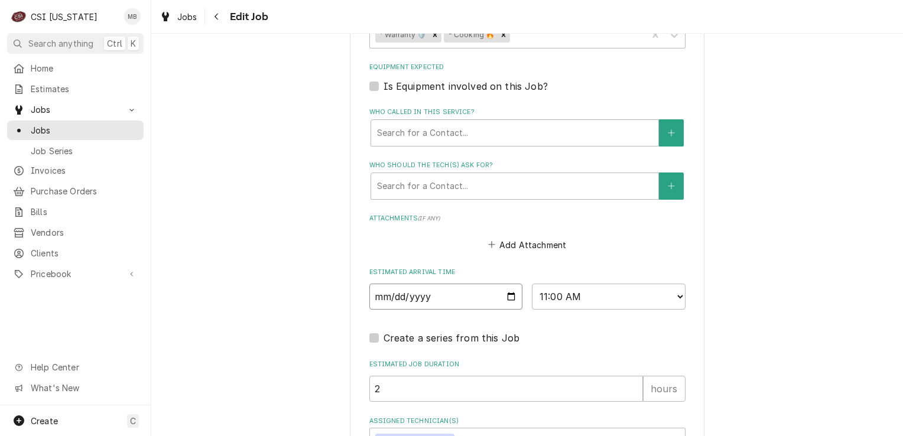
click at [502, 289] on input "2025-10-09" at bounding box center [446, 297] width 154 height 26
type input "2025-10-10"
type textarea "x"
click at [558, 294] on select "AM / PM 6:00 AM 6:15 AM 6:30 AM 6:45 AM 7:00 AM 7:15 AM 7:30 AM 7:45 AM 8:00 AM…" at bounding box center [609, 297] width 154 height 26
select select "09:00:00"
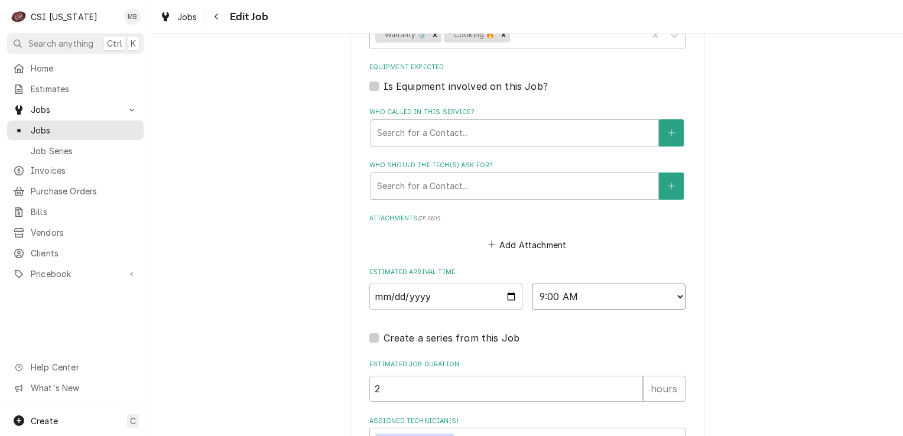
click at [532, 284] on select "AM / PM 6:00 AM 6:15 AM 6:30 AM 6:45 AM 7:00 AM 7:15 AM 7:30 AM 7:45 AM 8:00 AM…" at bounding box center [609, 297] width 154 height 26
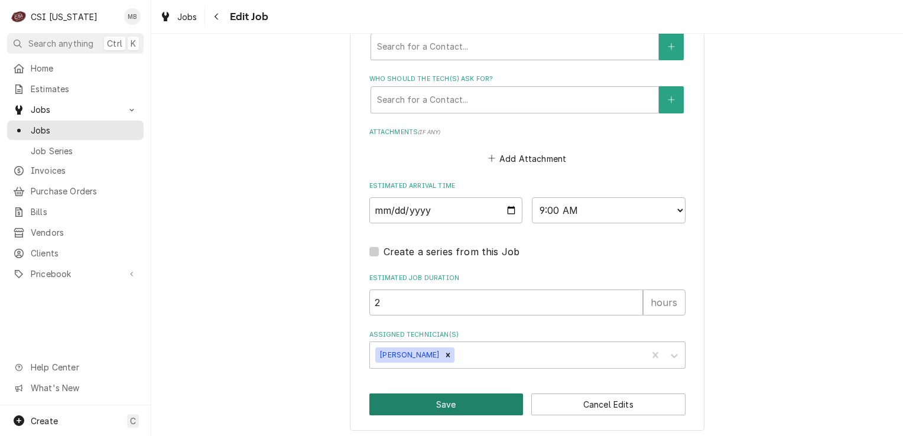
click at [471, 405] on button "Save" at bounding box center [446, 404] width 154 height 22
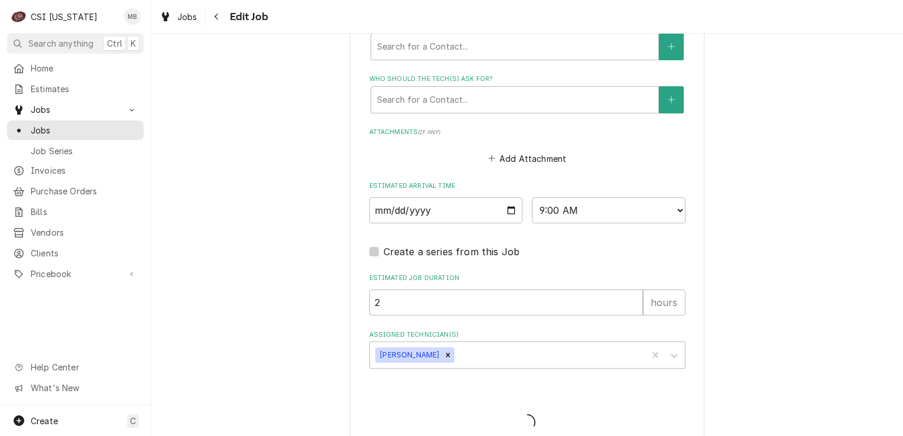
type textarea "x"
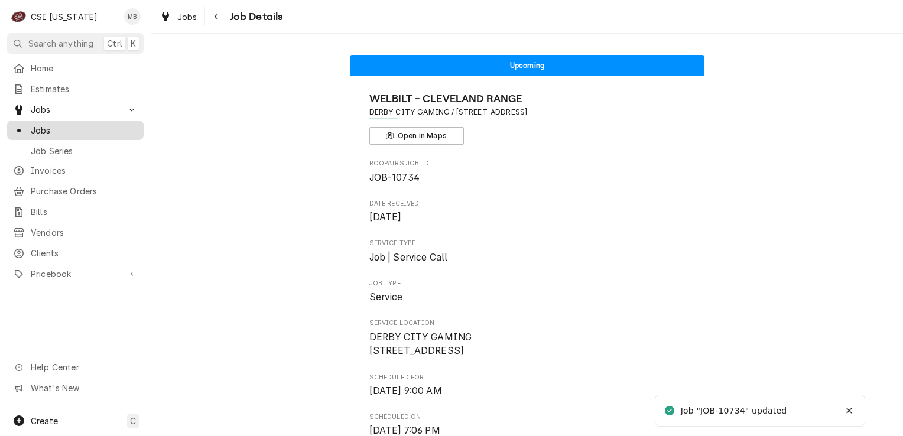
click at [46, 132] on span "Jobs" at bounding box center [84, 130] width 107 height 12
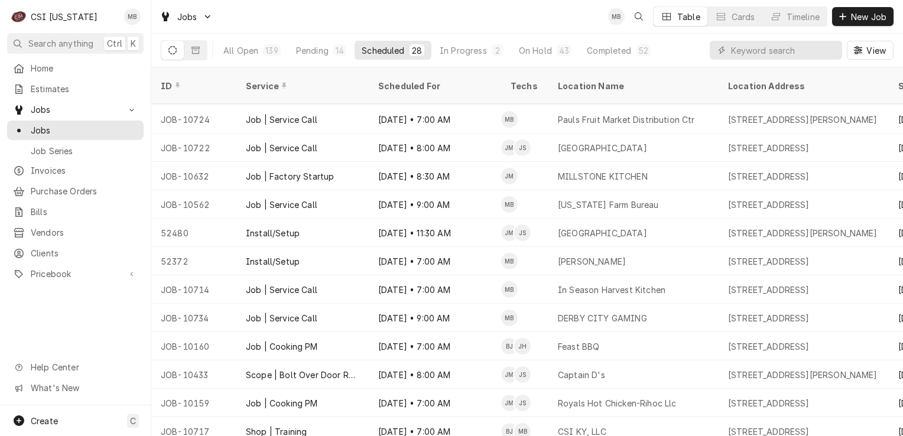
scroll to position [231, 0]
